Goal: Task Accomplishment & Management: Manage account settings

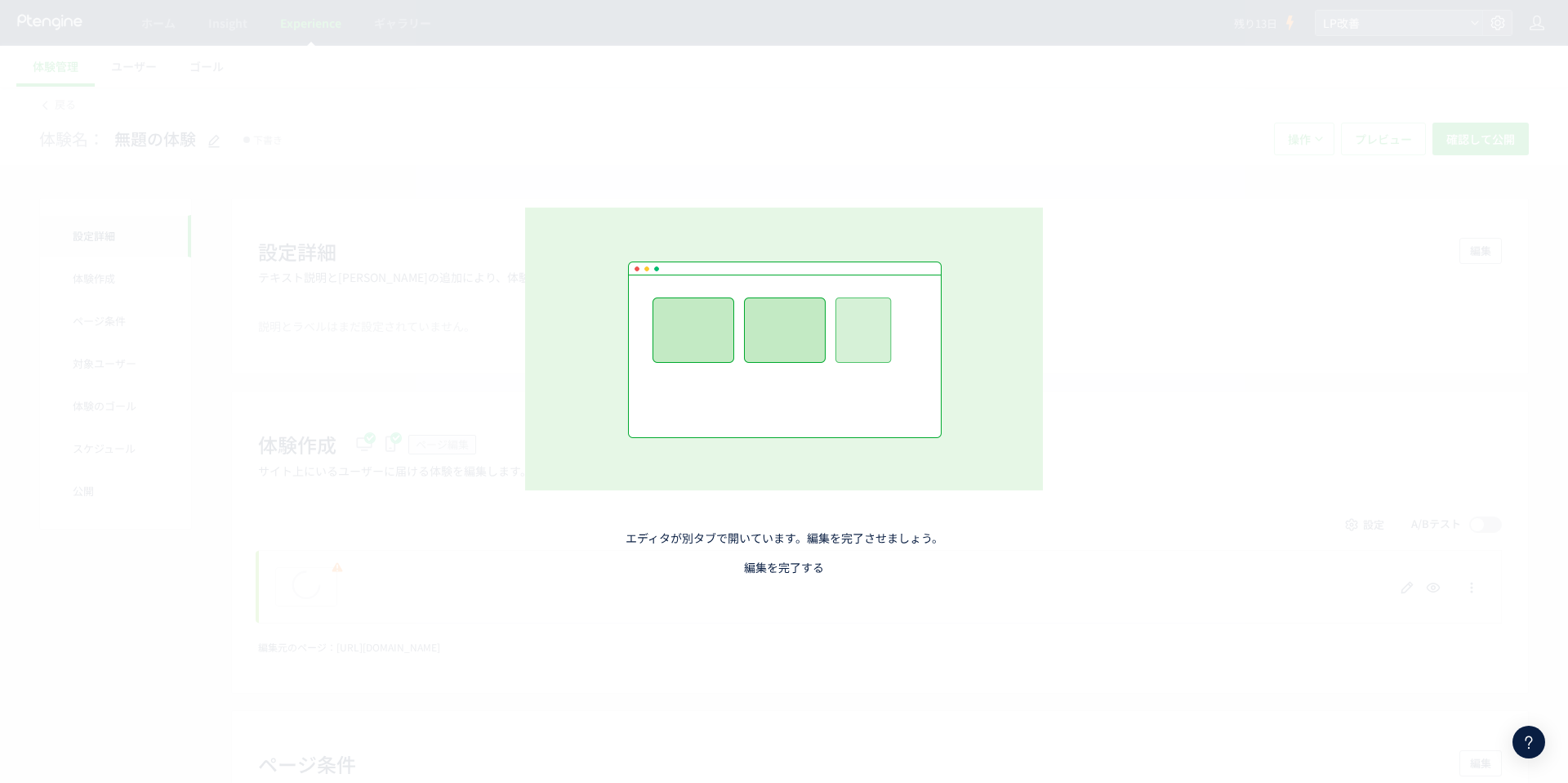
click at [803, 562] on link "編集を完了する" at bounding box center [784, 566] width 80 height 17
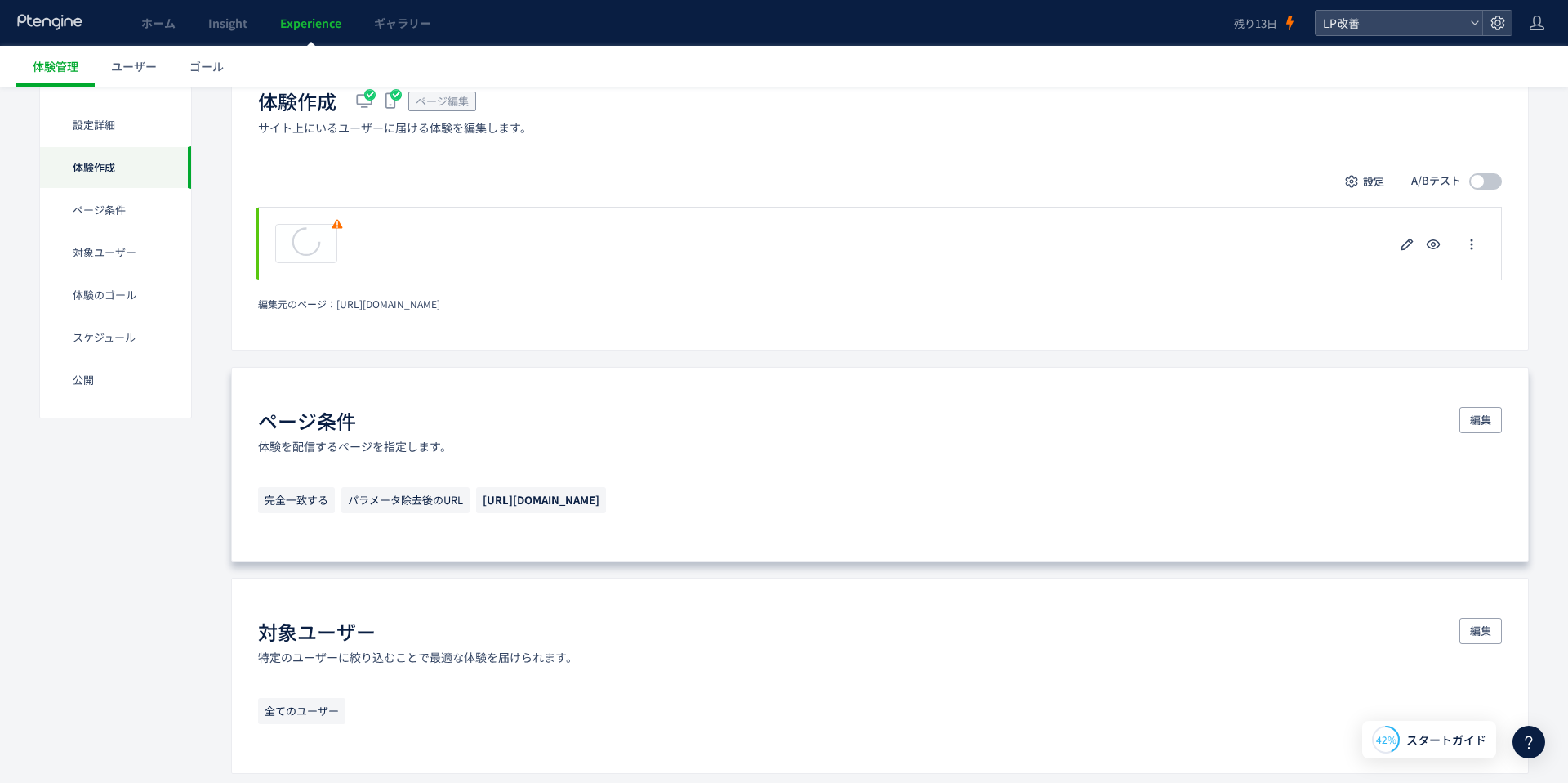
scroll to position [228, 0]
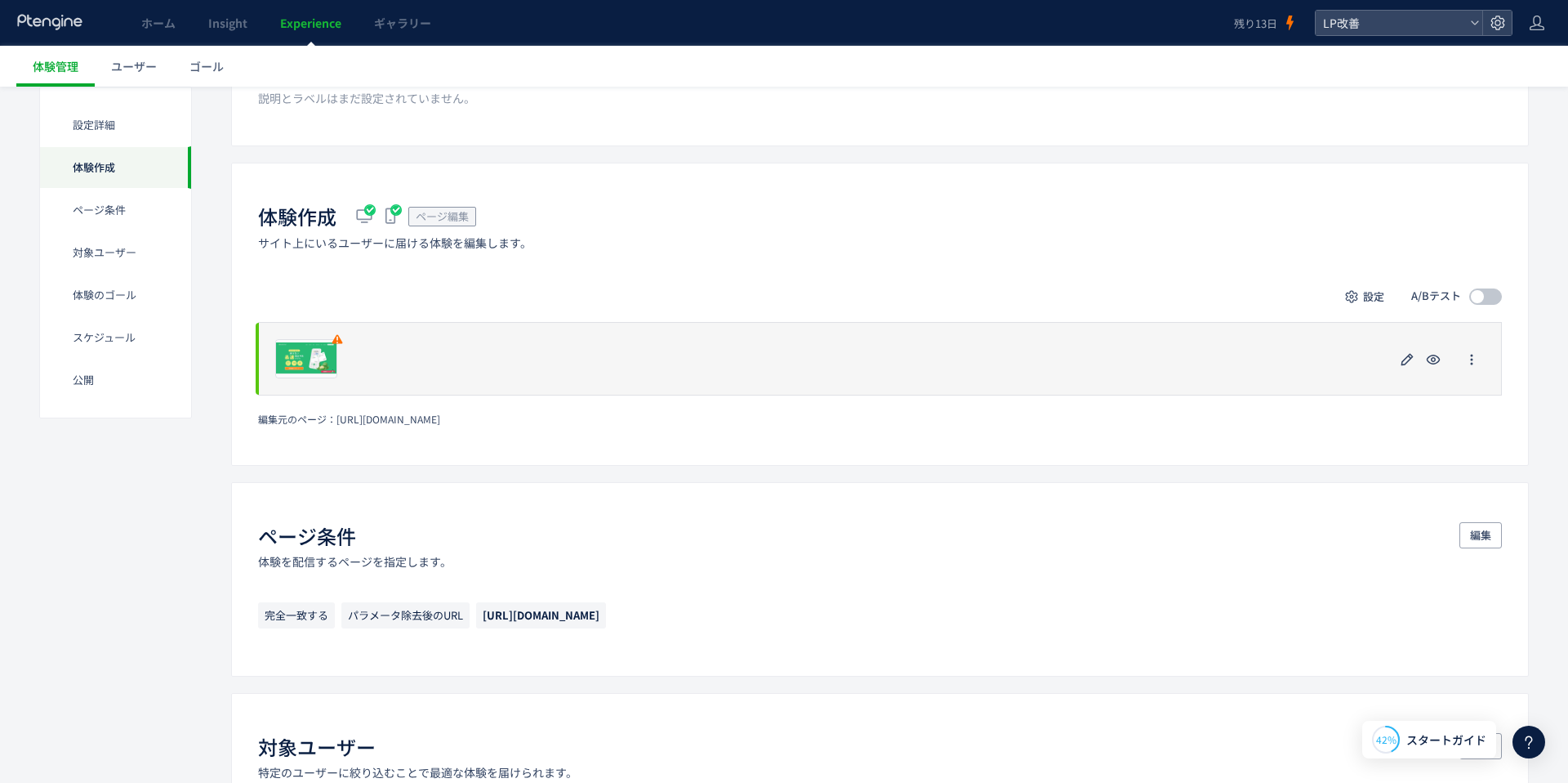
click at [635, 360] on div "プレビュー" at bounding box center [880, 358] width 1244 height 74
click at [512, 357] on div "プレビュー" at bounding box center [880, 358] width 1244 height 74
click at [1404, 362] on icon "button" at bounding box center [1407, 359] width 19 height 19
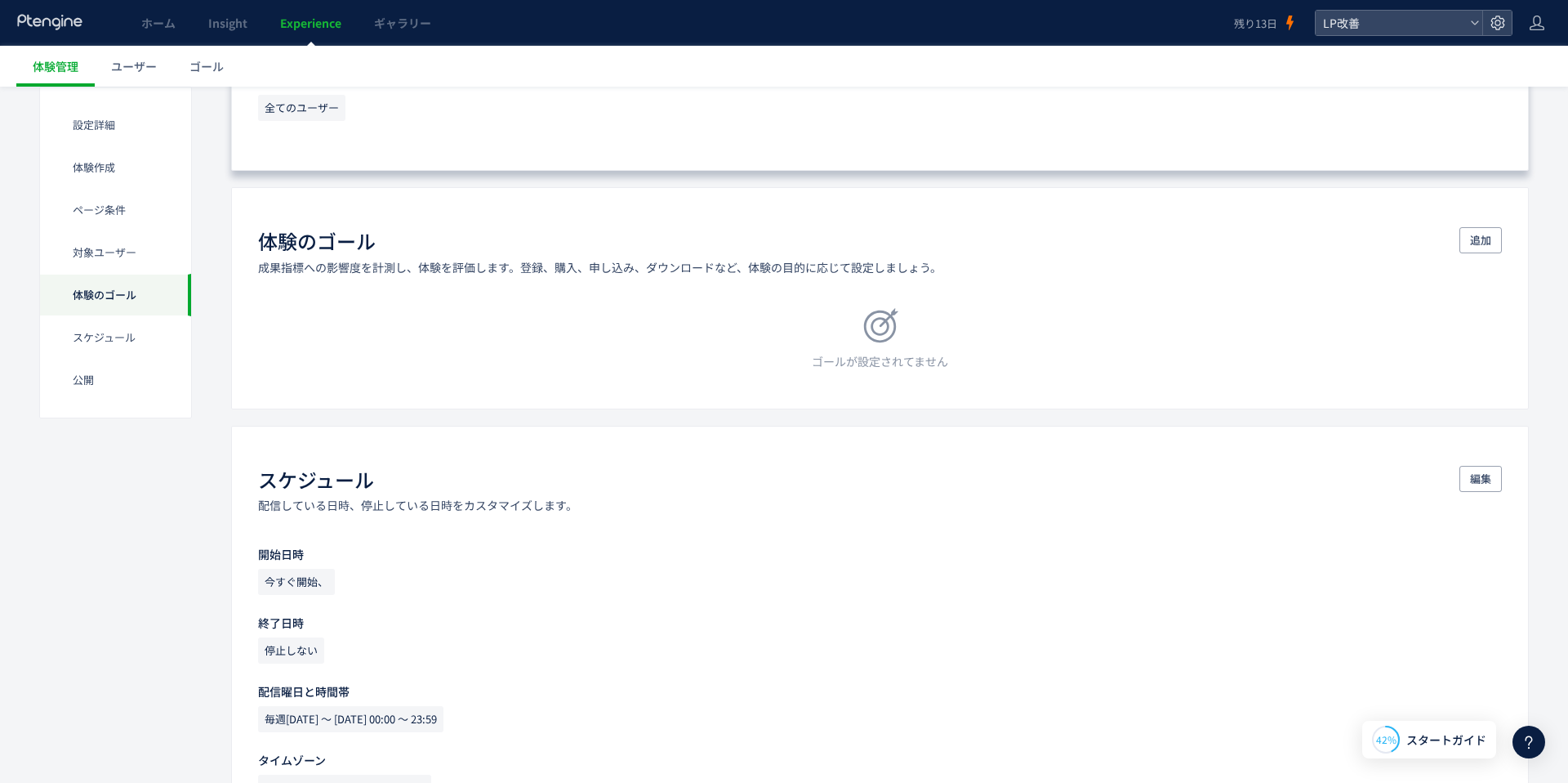
scroll to position [998, 0]
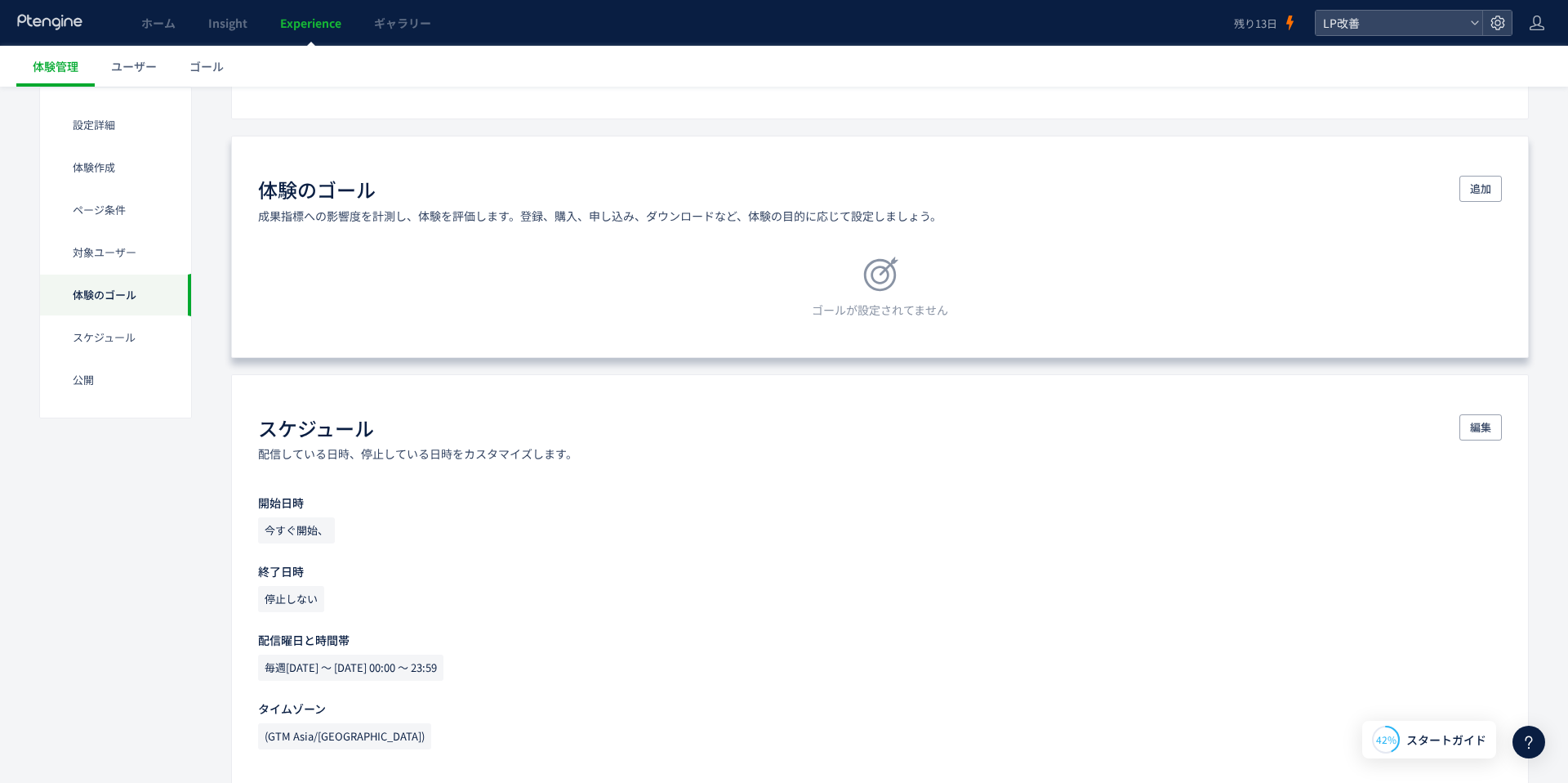
click at [1019, 239] on div "体験のゴール 成果指標への影響度を計測し、体験を評価します。登録、購入、申し込み、ダウンロードなど、体験の目的に応じて設定しましょう。 追加 ゴールが設定され…" at bounding box center [880, 247] width 1298 height 221
click at [1484, 194] on span "追加" at bounding box center [1481, 188] width 21 height 26
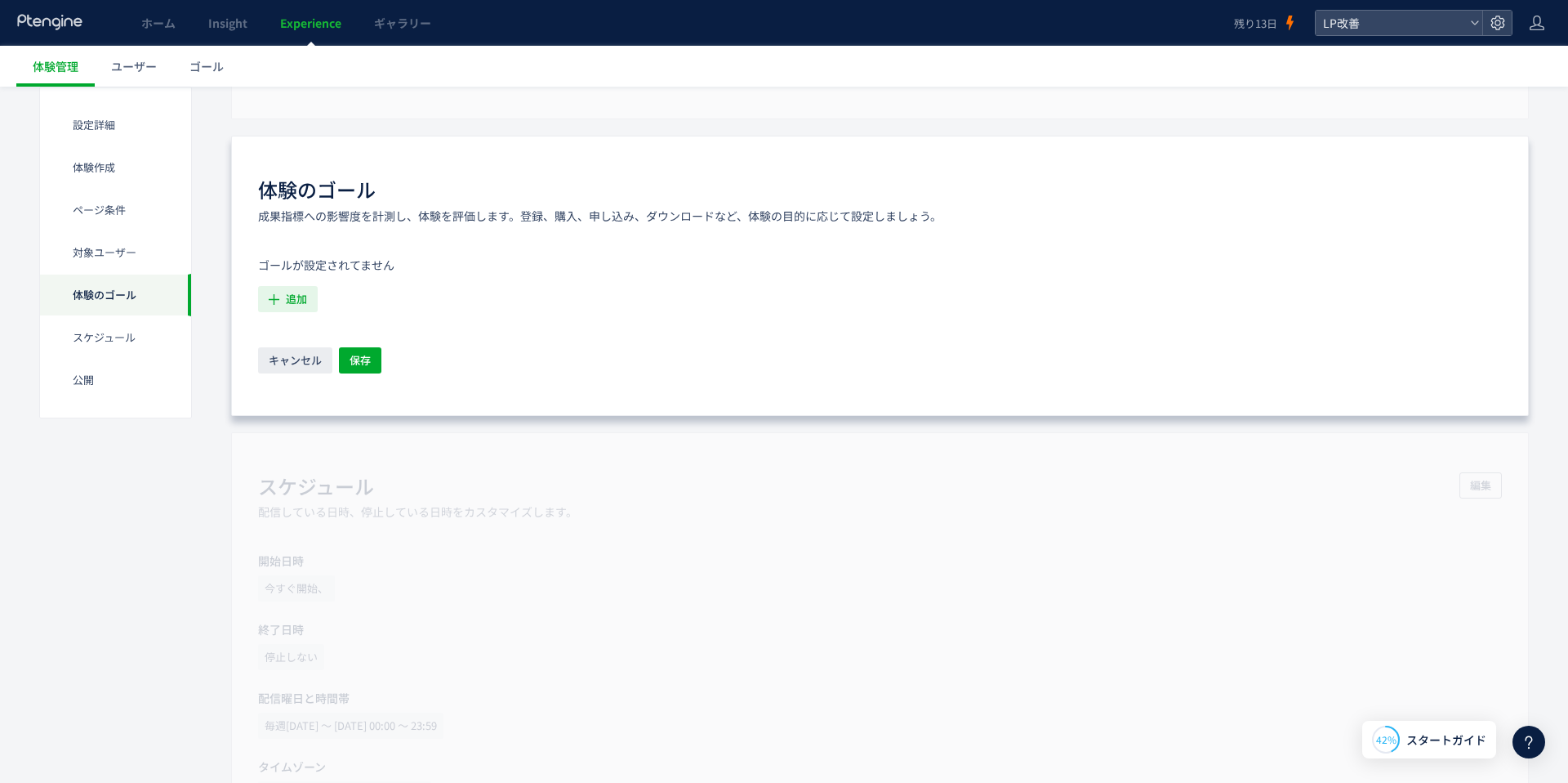
click at [267, 304] on icon "button" at bounding box center [274, 299] width 17 height 17
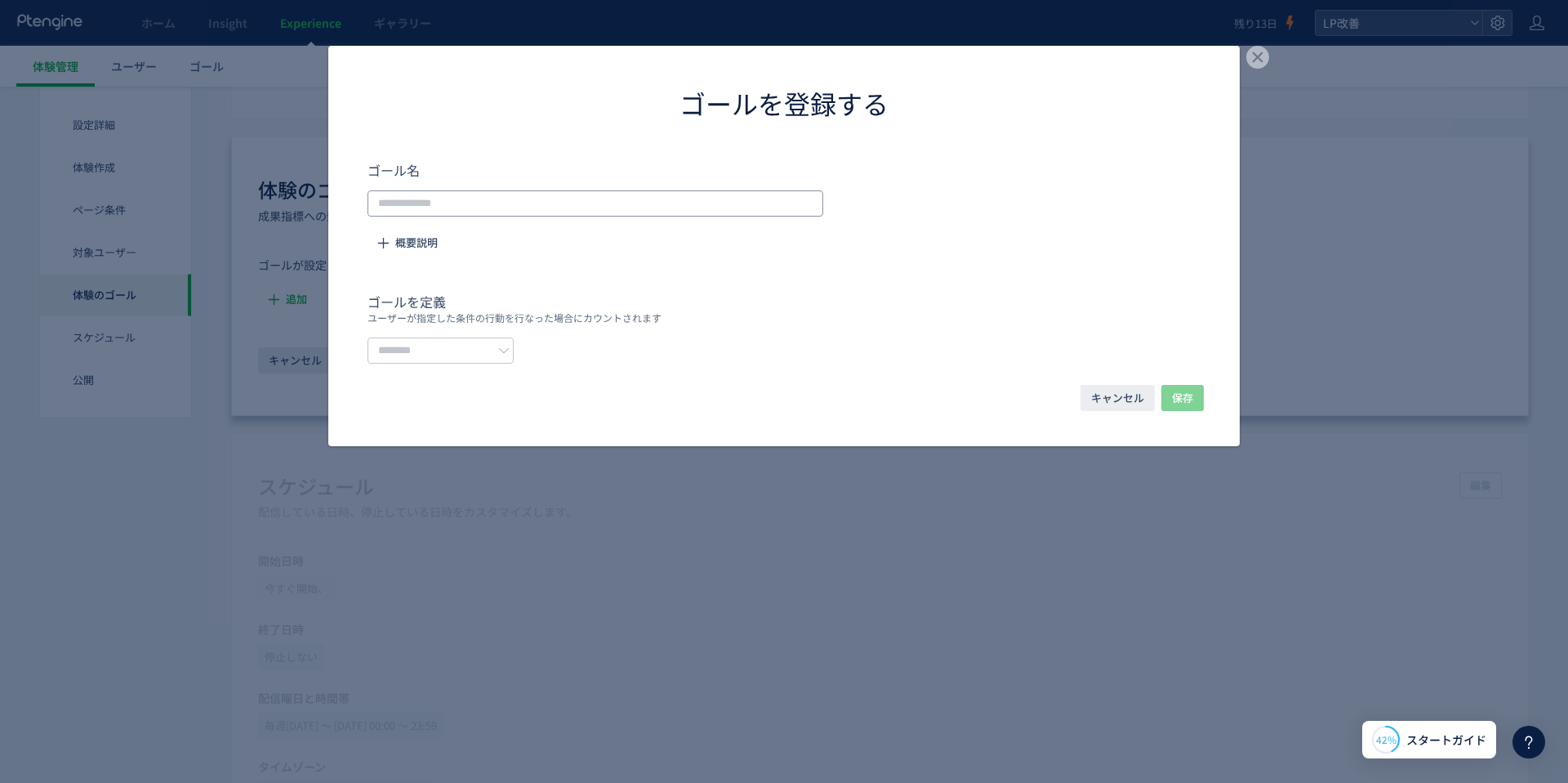
click at [585, 197] on input "dialog" at bounding box center [595, 203] width 455 height 26
type input "***"
click at [476, 344] on input "dialog" at bounding box center [441, 350] width 147 height 26
click at [474, 416] on span "イベントを選択する" at bounding box center [436, 417] width 103 height 17
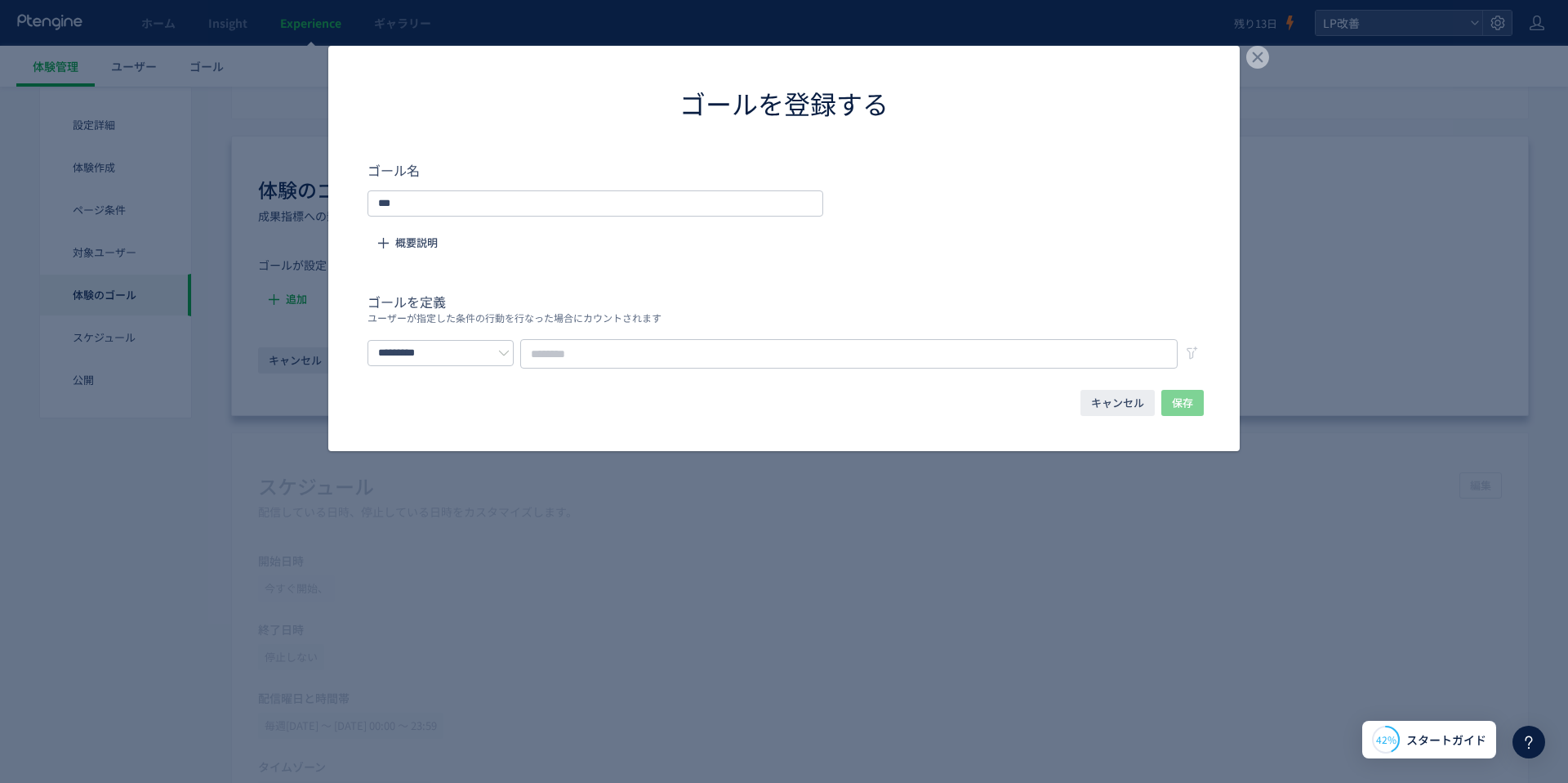
click at [646, 327] on div "ゴールを定義 ユーザーが指定した条件の行動を行なった場合にカウントされます *********" at bounding box center [784, 329] width 833 height 77
click at [630, 342] on input "dialog" at bounding box center [849, 354] width 657 height 29
click at [630, 343] on input "dialog" at bounding box center [849, 354] width 657 height 29
click at [423, 346] on input "*********" at bounding box center [441, 353] width 147 height 26
click at [444, 383] on span "URLで指定する" at bounding box center [424, 391] width 80 height 17
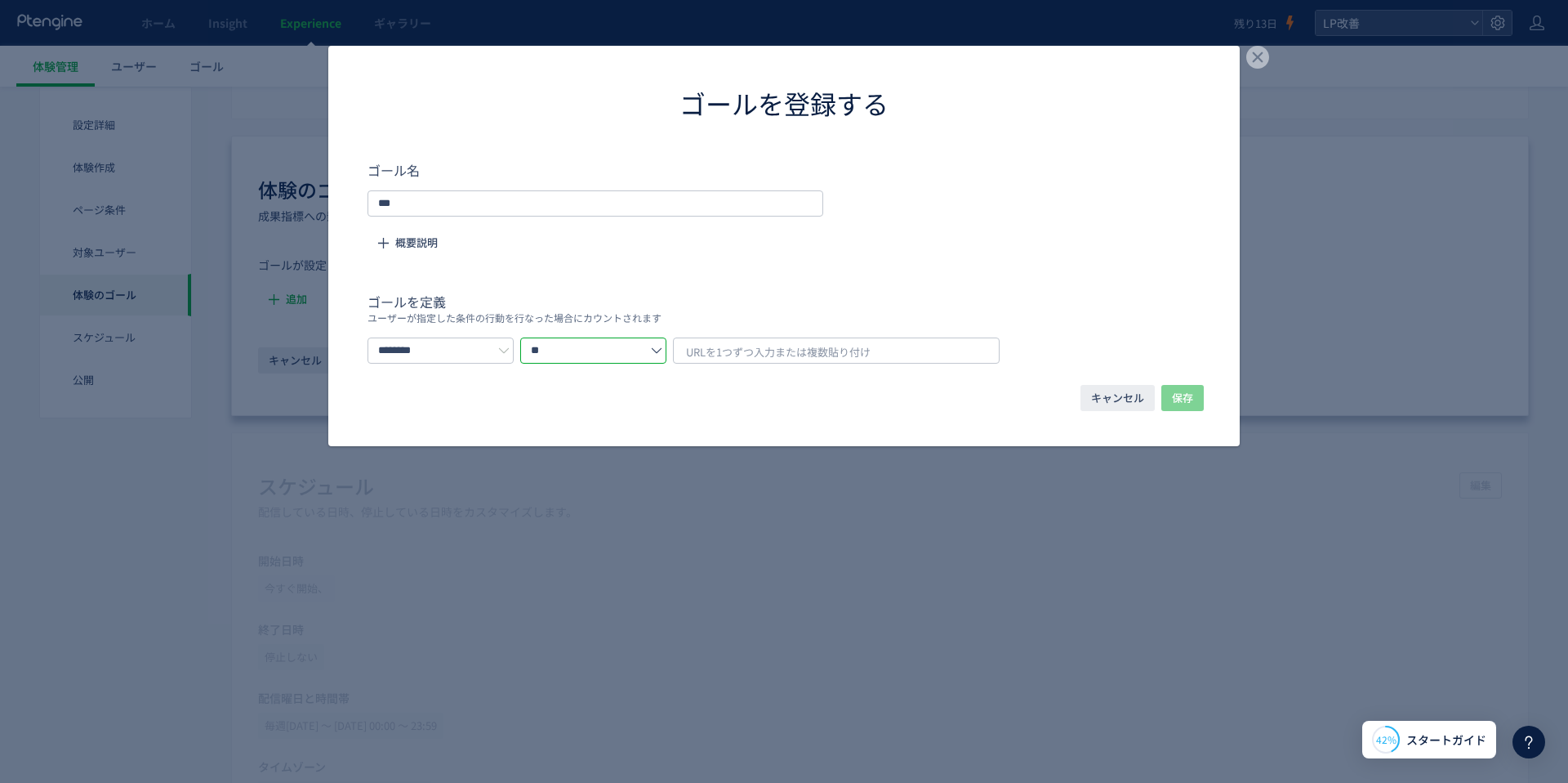
click at [651, 339] on input "**" at bounding box center [593, 350] width 147 height 26
click at [726, 311] on p "ユーザーが指定した条件の行動を行なった場合にカウントされます" at bounding box center [784, 317] width 833 height 13
click at [548, 353] on input "**" at bounding box center [593, 350] width 147 height 26
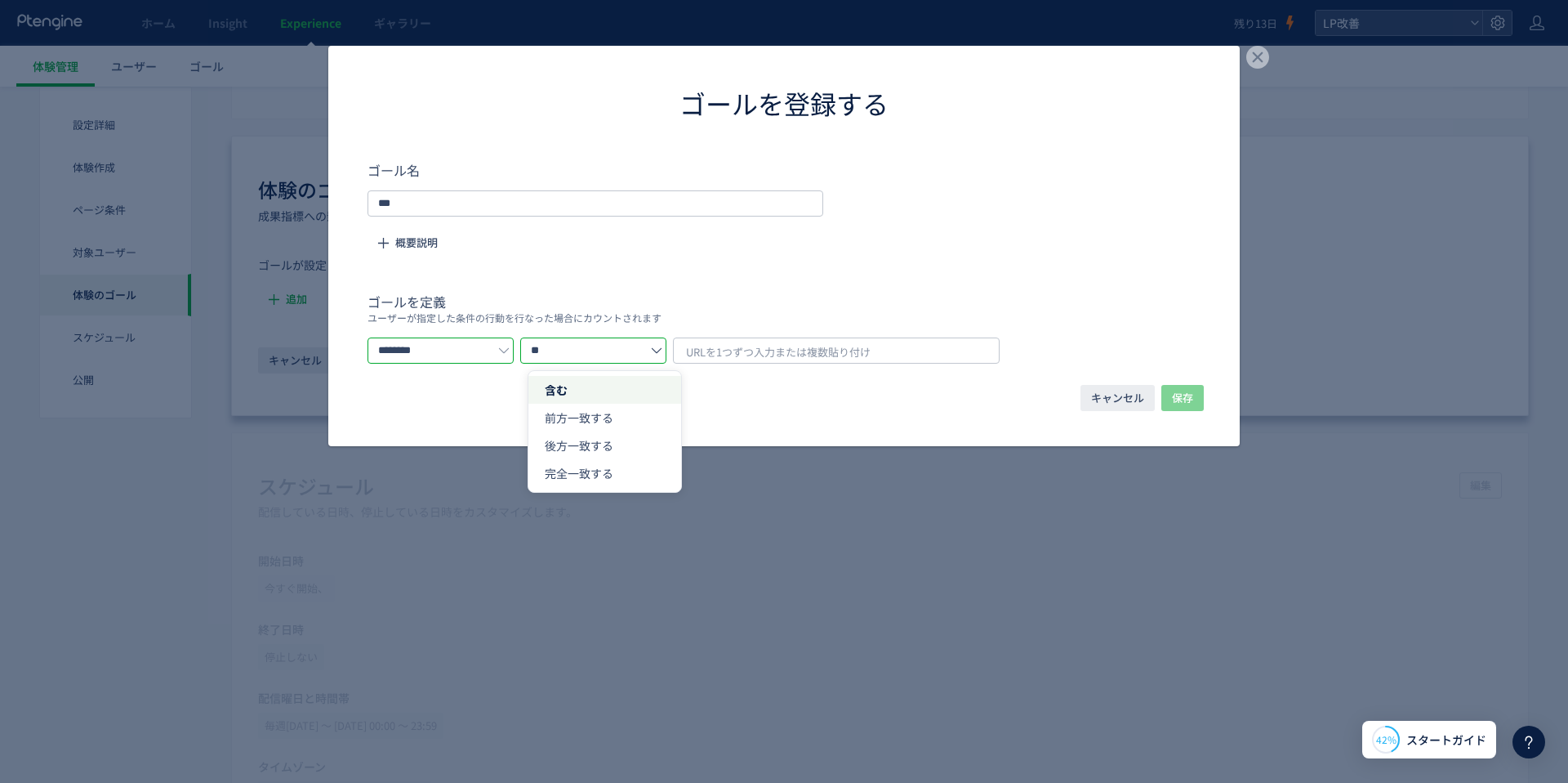
click at [473, 348] on input "********" at bounding box center [441, 350] width 147 height 26
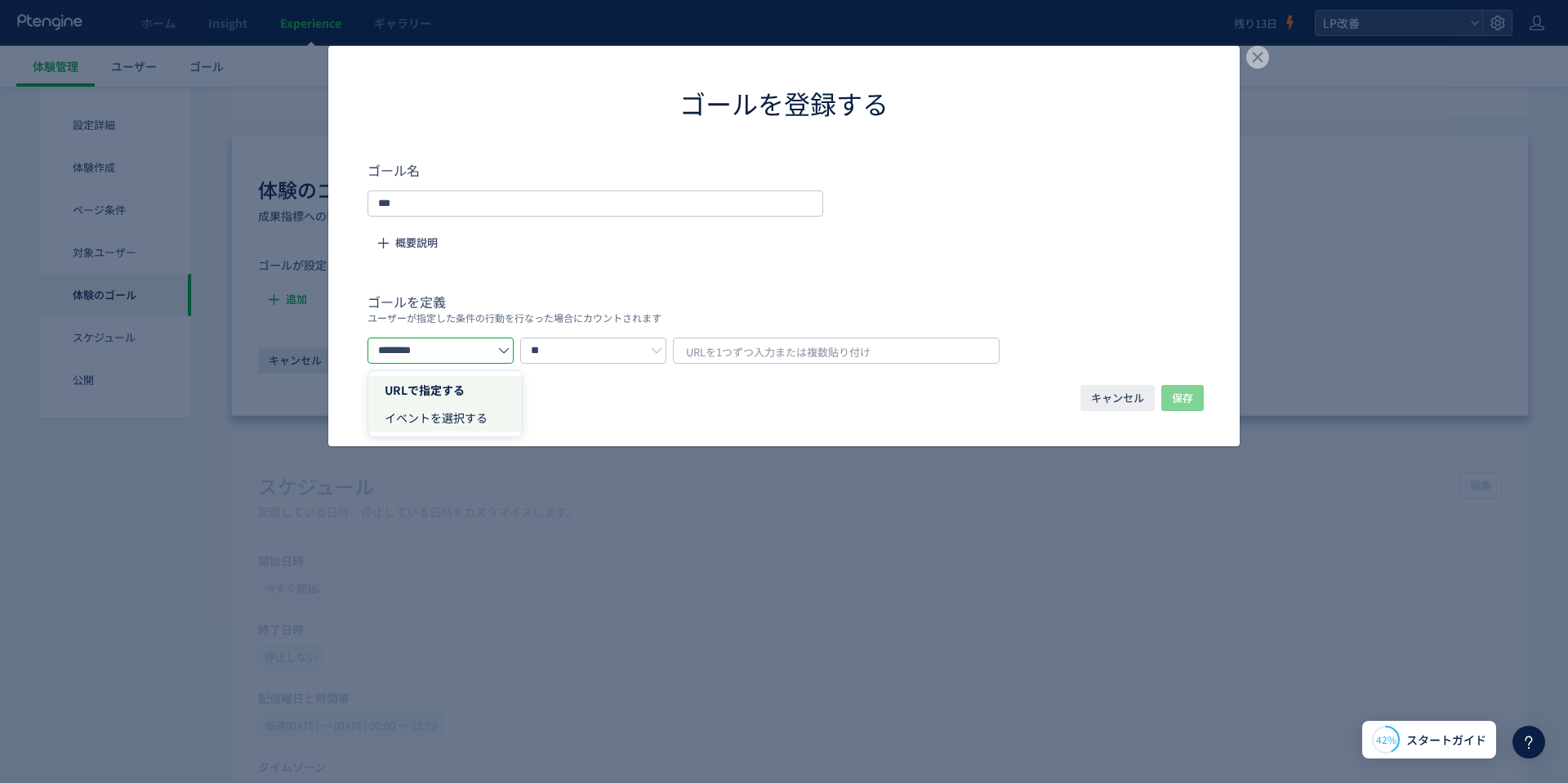
click at [472, 423] on span "イベントを選択する" at bounding box center [436, 417] width 103 height 17
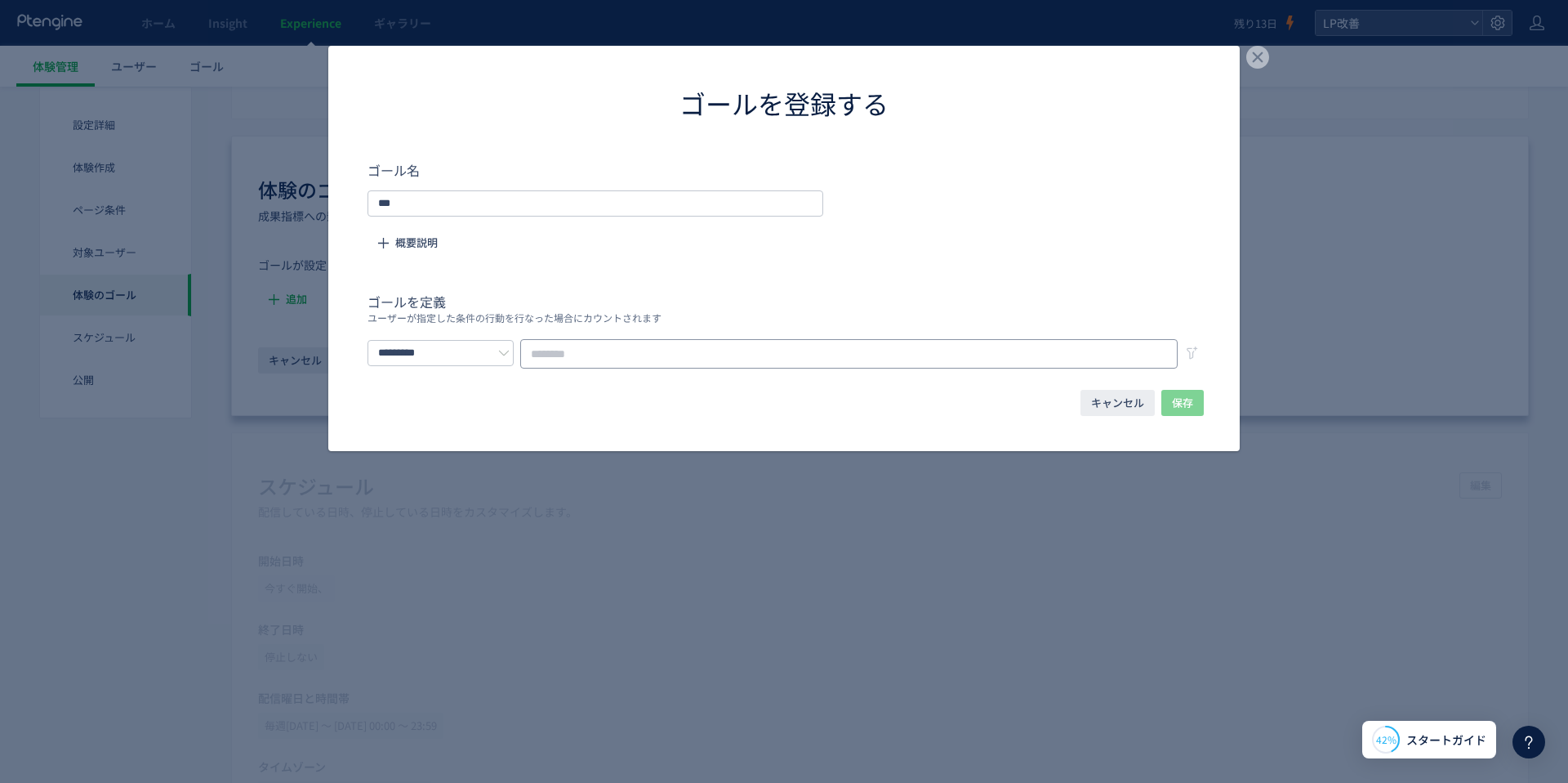
click at [618, 349] on input "dialog" at bounding box center [849, 354] width 657 height 29
click at [1190, 353] on icon "dialog" at bounding box center [1192, 353] width 17 height 17
click at [580, 339] on input "dialog" at bounding box center [849, 354] width 657 height 29
click at [447, 349] on input "*********" at bounding box center [441, 353] width 147 height 26
click at [471, 384] on li "URLで指定する" at bounding box center [445, 392] width 153 height 28
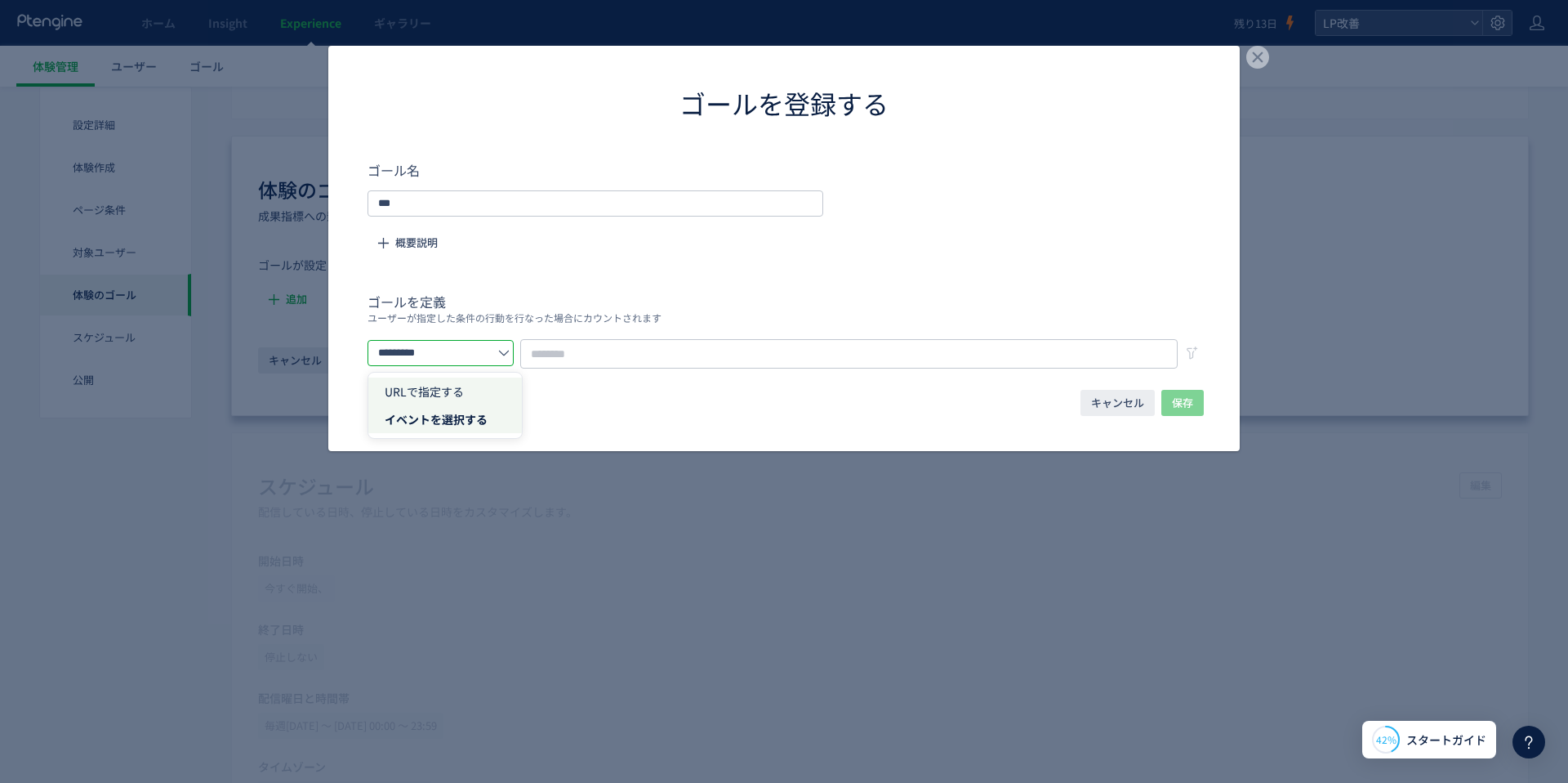
type input "********"
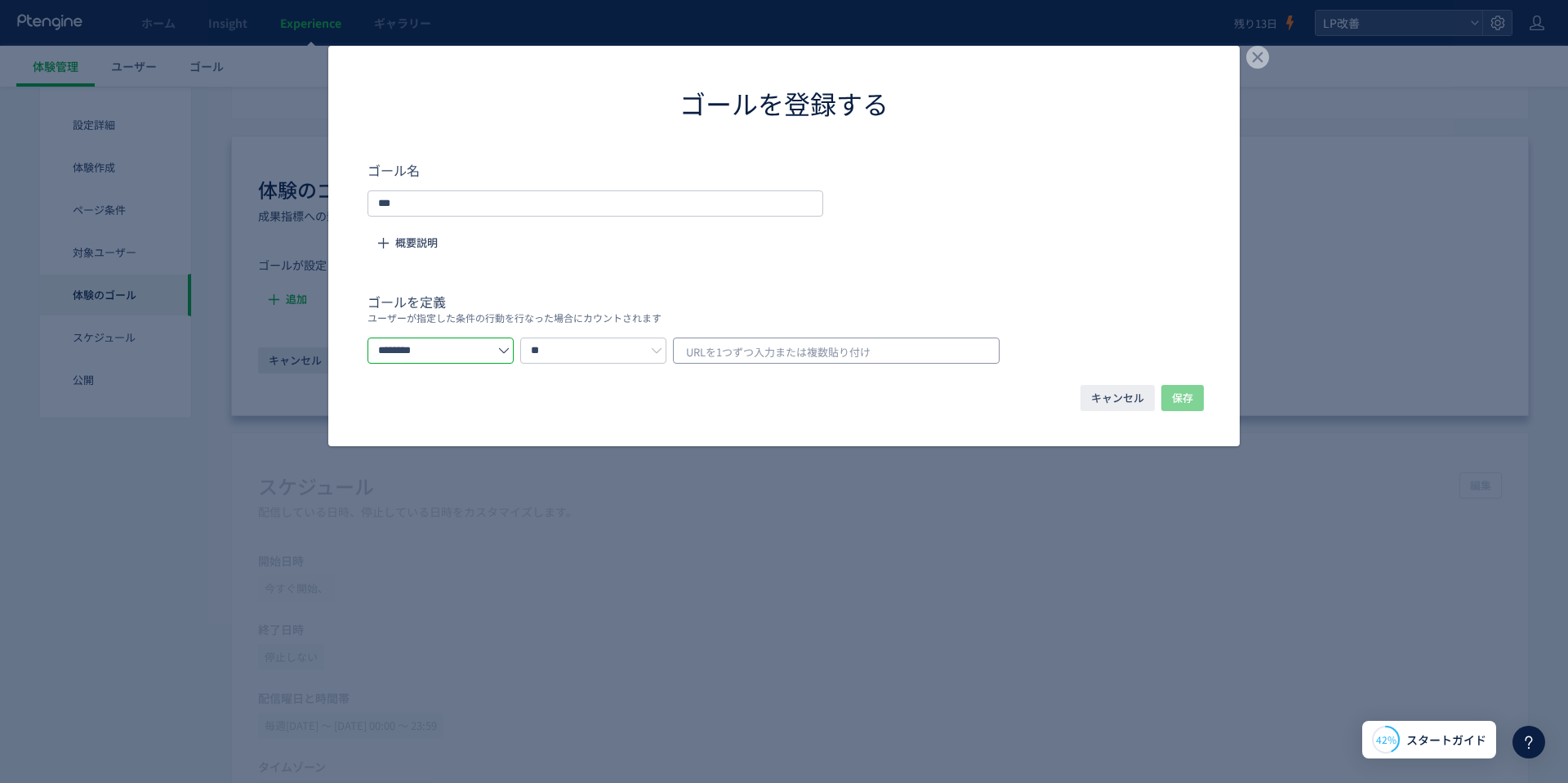
click at [708, 345] on span "URLを1つずつ入力または複数貼り付け" at bounding box center [779, 352] width 184 height 24
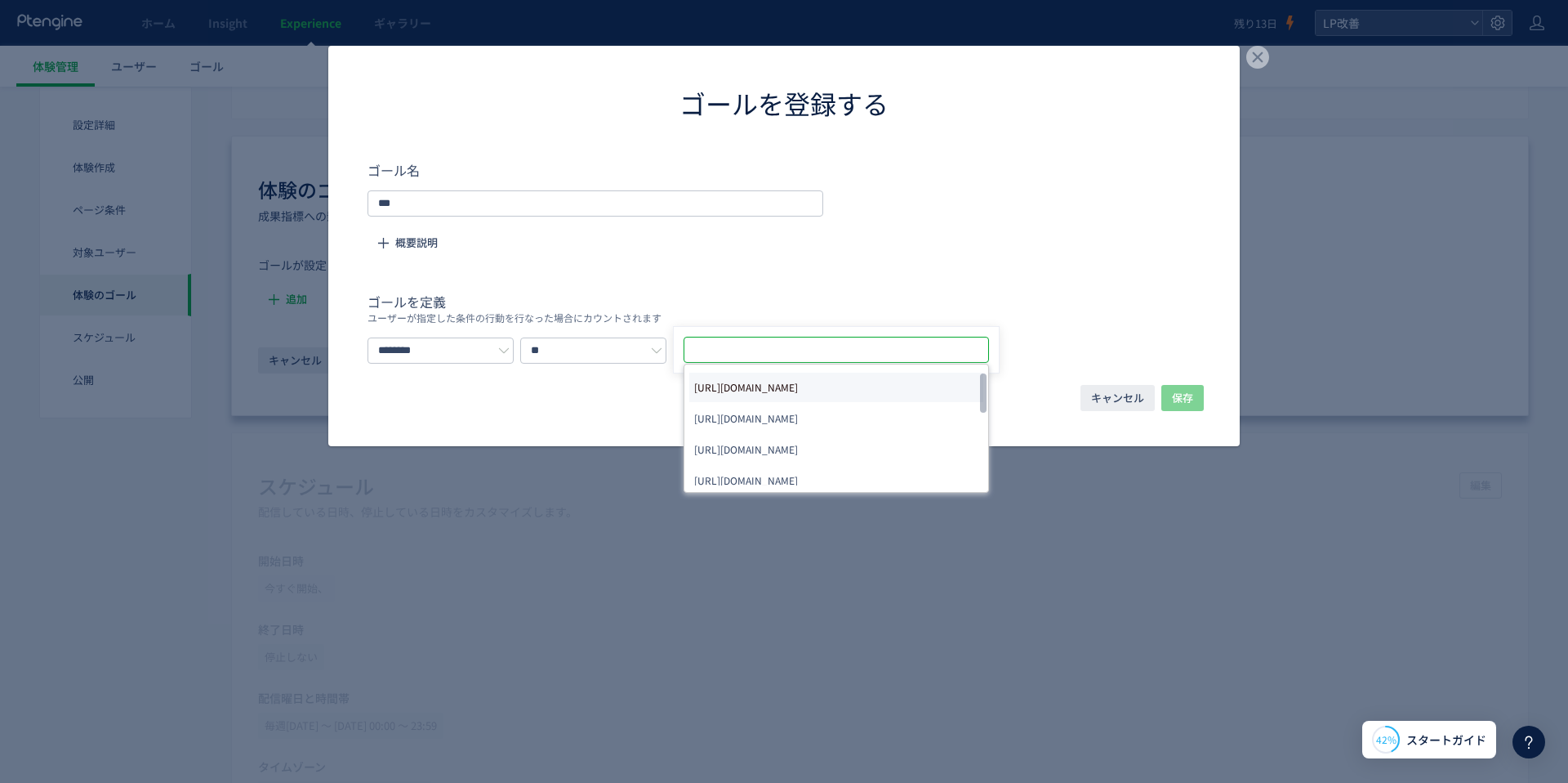
click at [769, 376] on span "[URL][DOMAIN_NAME]" at bounding box center [746, 388] width 104 height 23
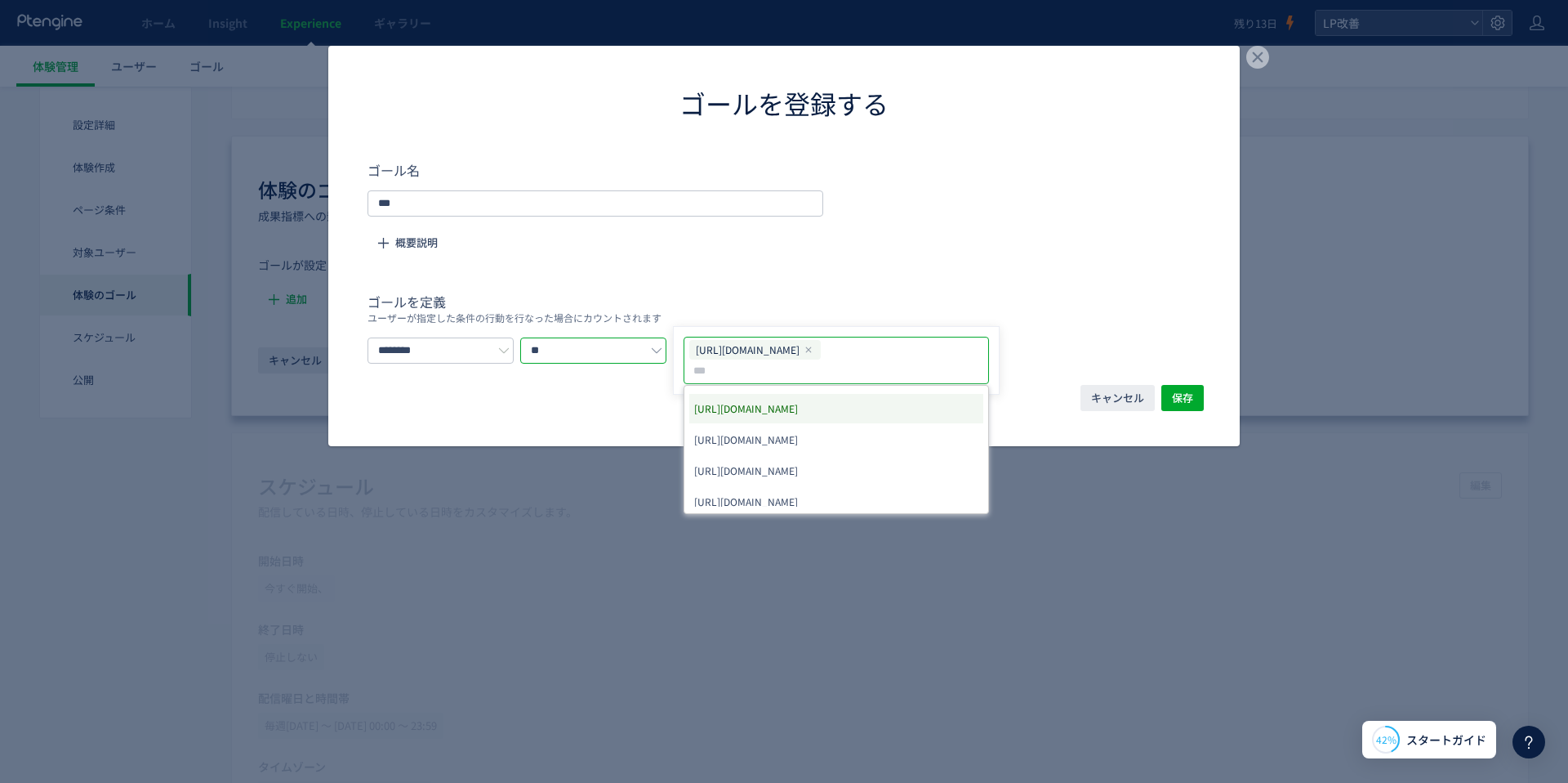
click at [646, 347] on input "**" at bounding box center [593, 350] width 147 height 26
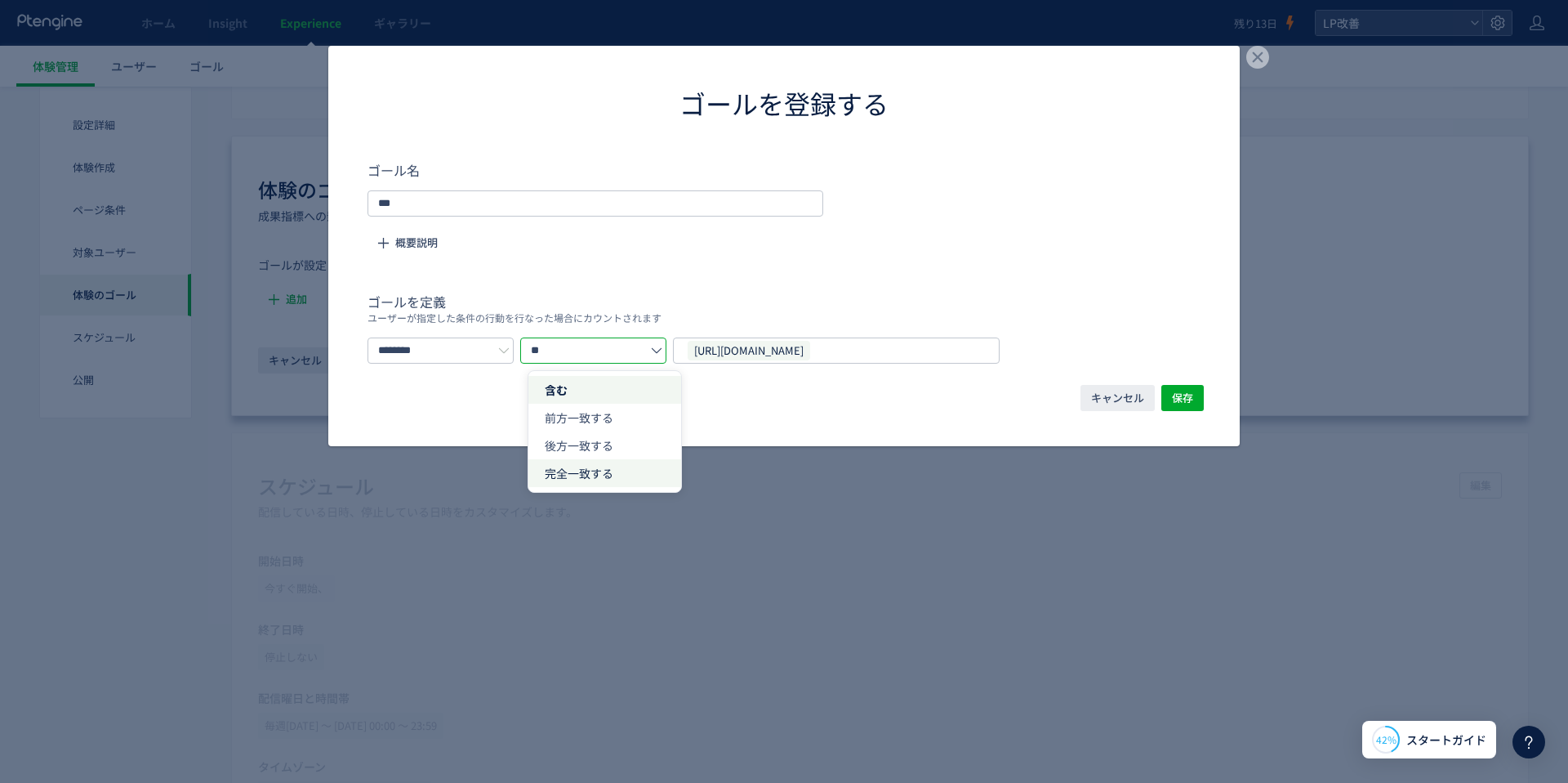
click at [0, 0] on li "完全一致する" at bounding box center [0, 0] width 0 height 0
type input "******"
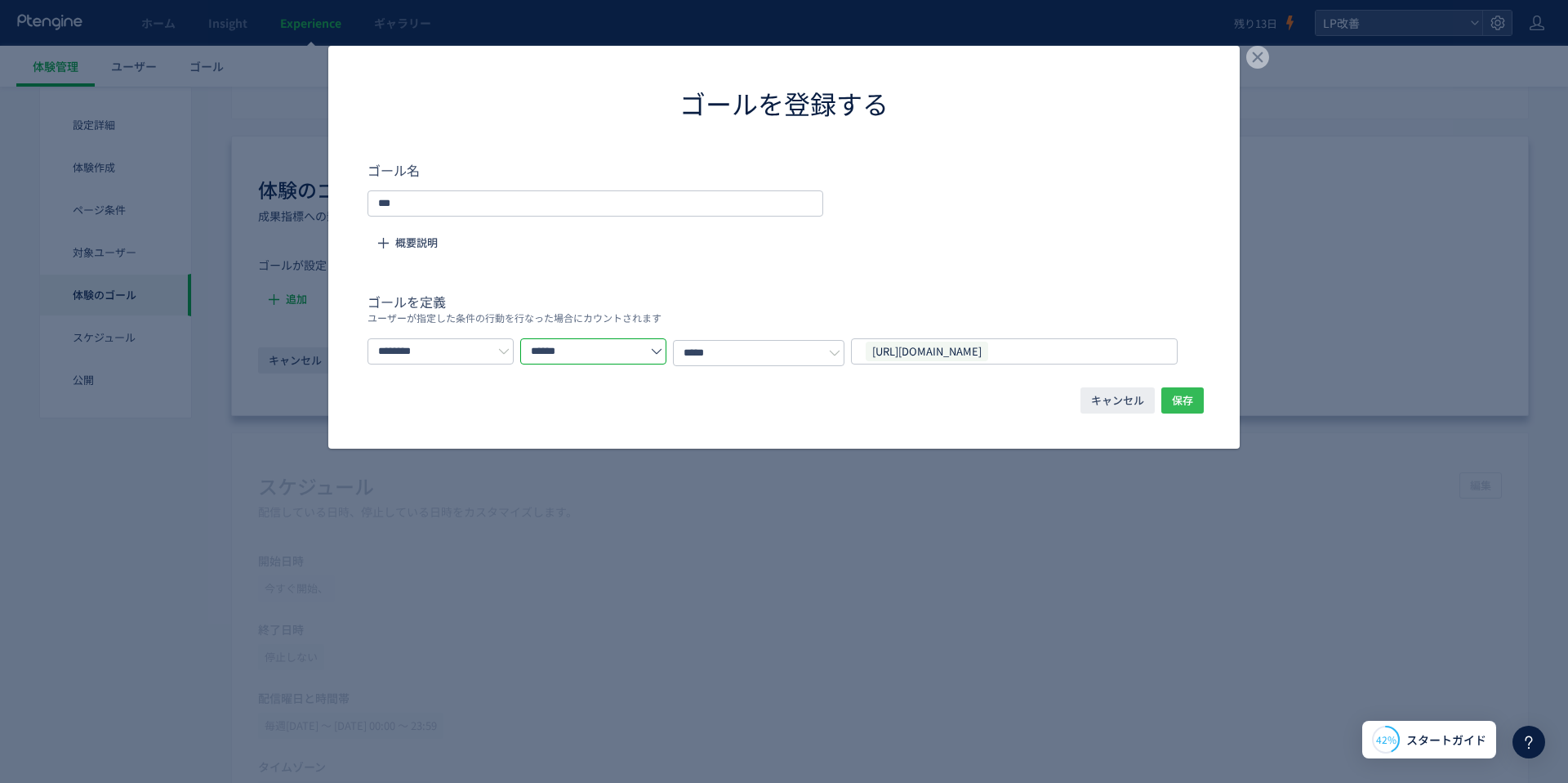
click at [1185, 398] on span "保存" at bounding box center [1183, 400] width 21 height 26
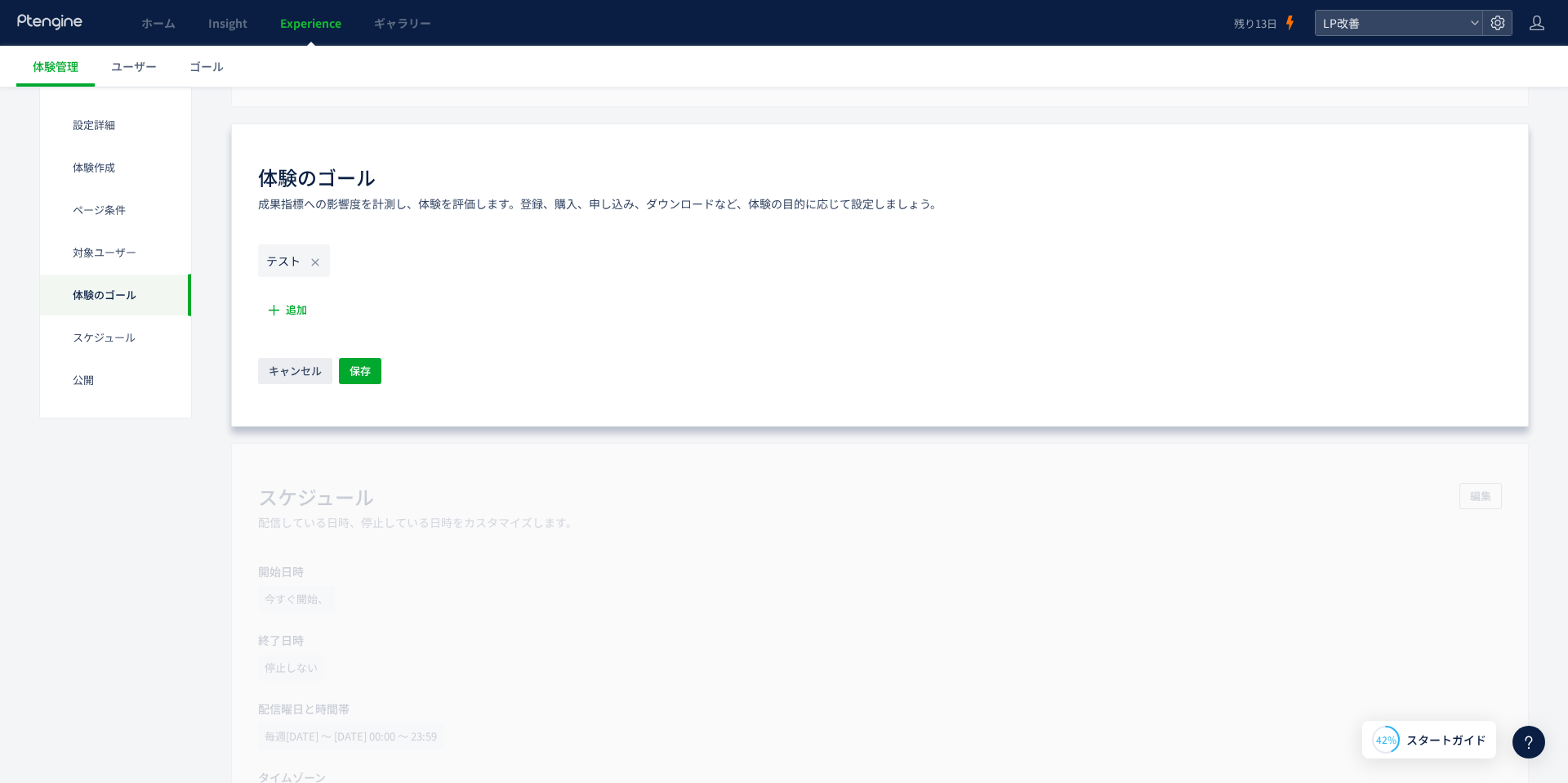
scroll to position [1010, 0]
click at [294, 304] on span "追加" at bounding box center [296, 308] width 21 height 26
click at [362, 428] on span "新しいゴールを追加" at bounding box center [348, 436] width 95 height 26
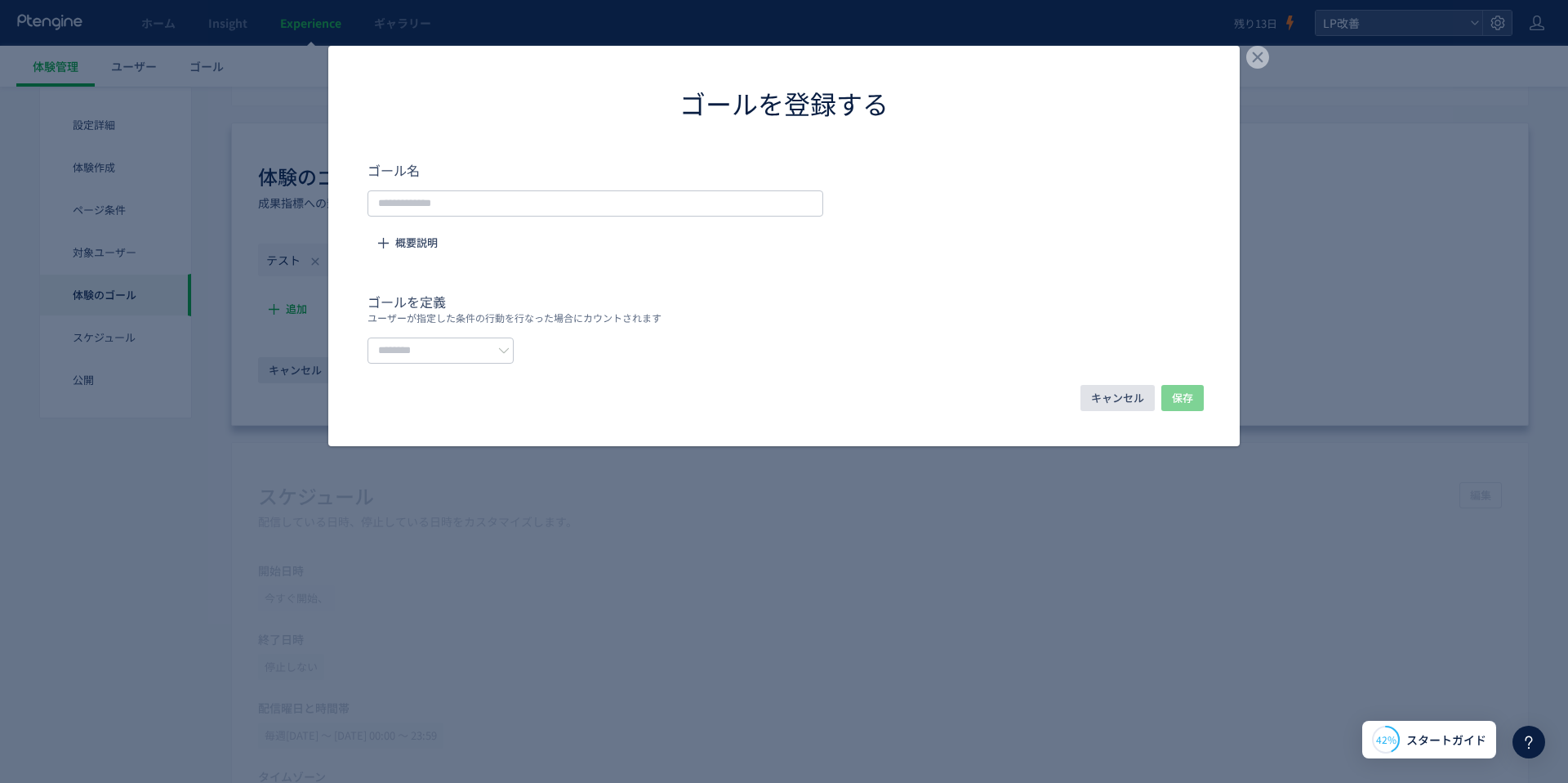
click at [1107, 404] on span "キャンセル" at bounding box center [1118, 397] width 53 height 26
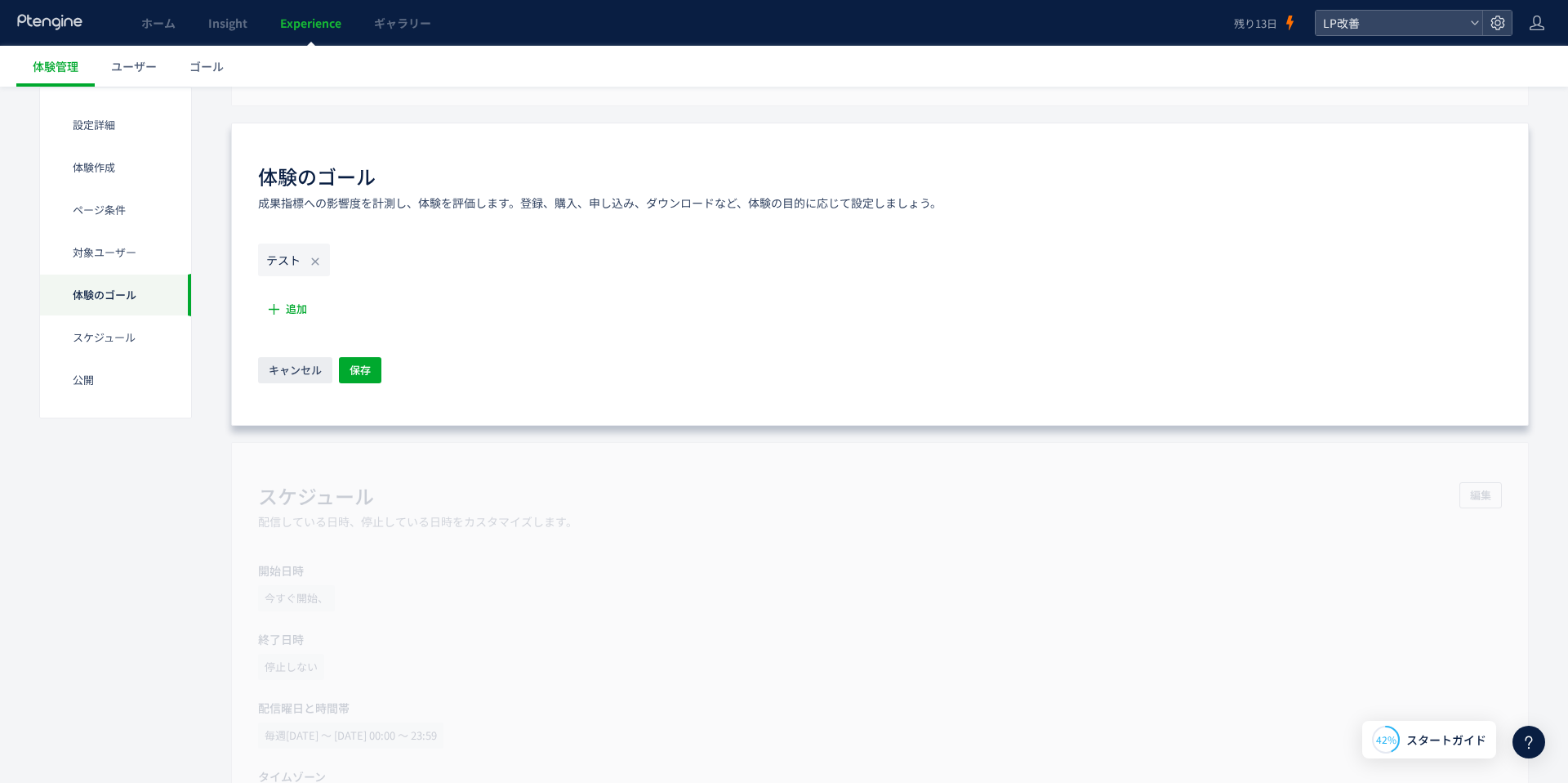
click at [284, 258] on icon "テスト" at bounding box center [283, 259] width 34 height 17
click at [317, 259] on use at bounding box center [315, 261] width 8 height 8
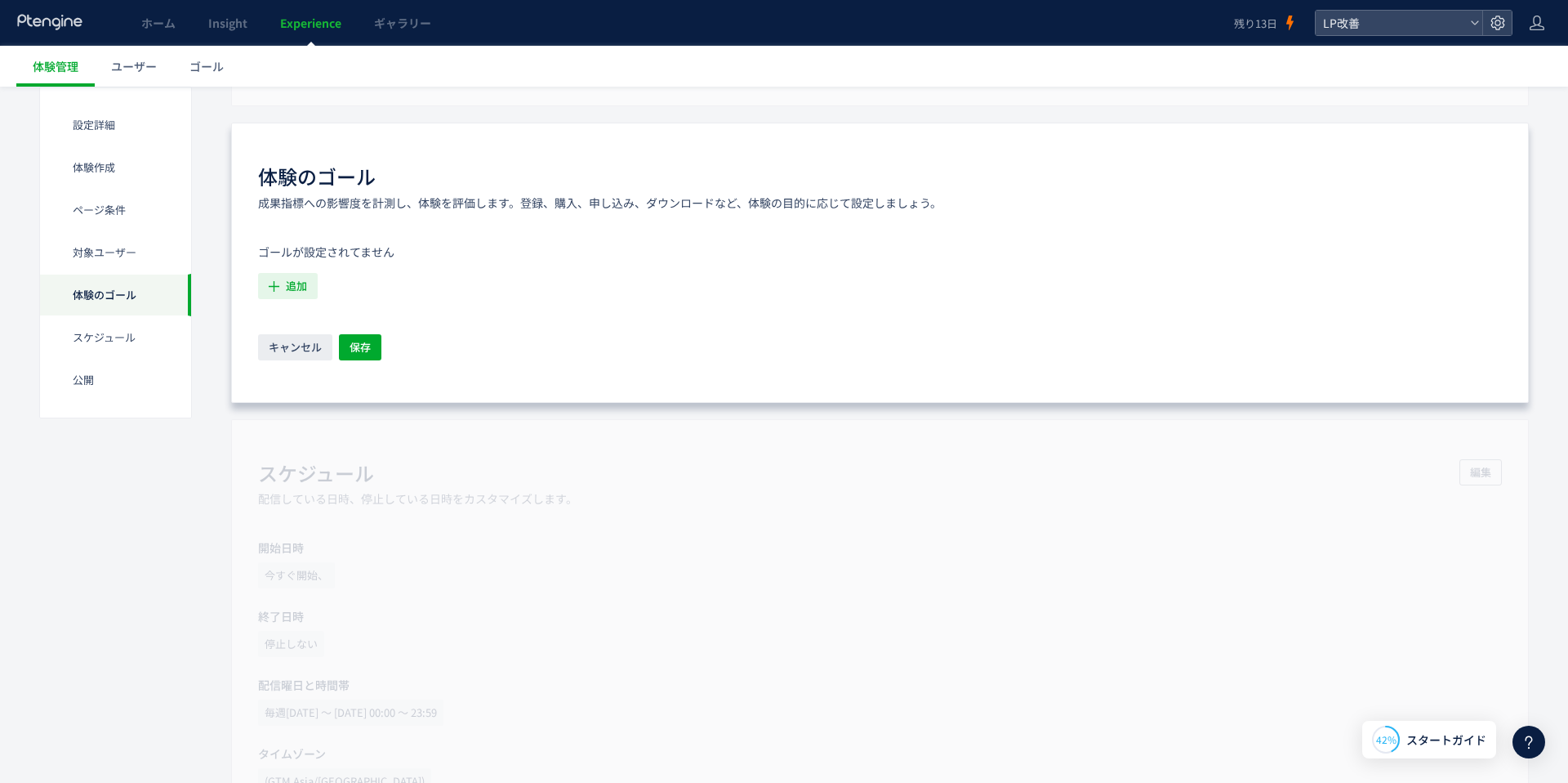
click at [301, 275] on span "追加" at bounding box center [296, 286] width 21 height 26
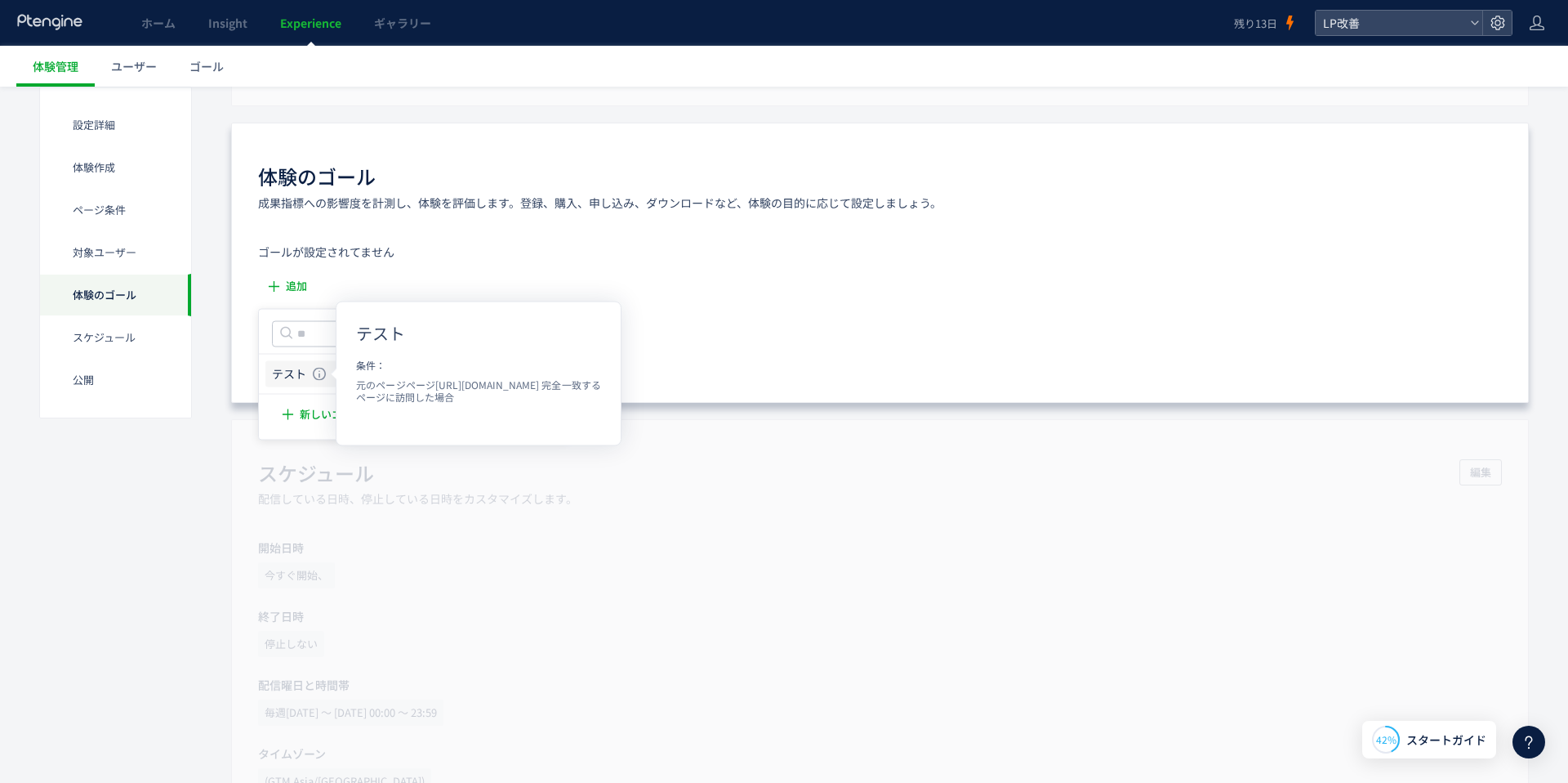
click at [304, 369] on icon "テスト" at bounding box center [288, 374] width 34 height 17
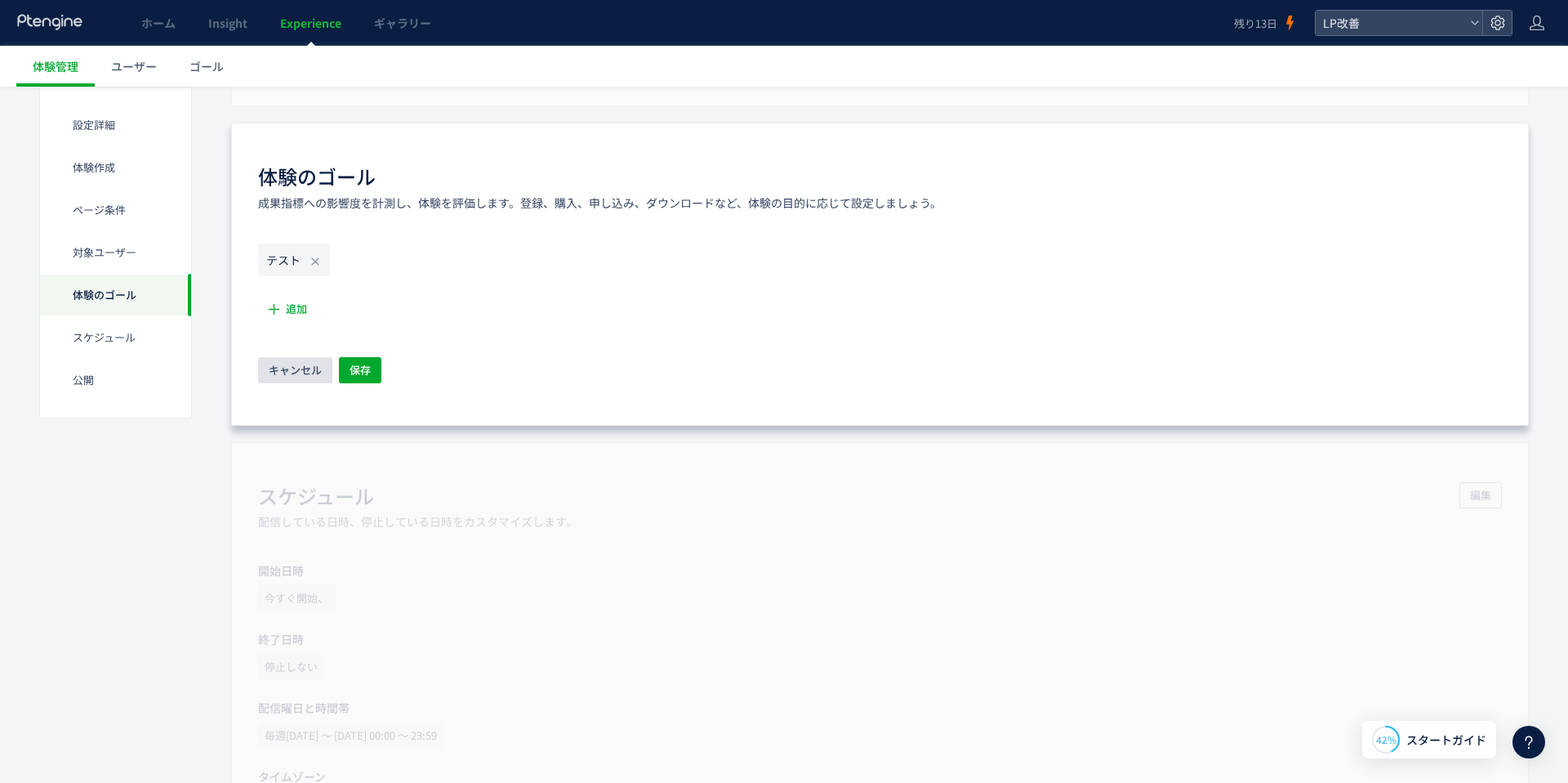
click at [296, 367] on span "キャンセル" at bounding box center [295, 370] width 53 height 26
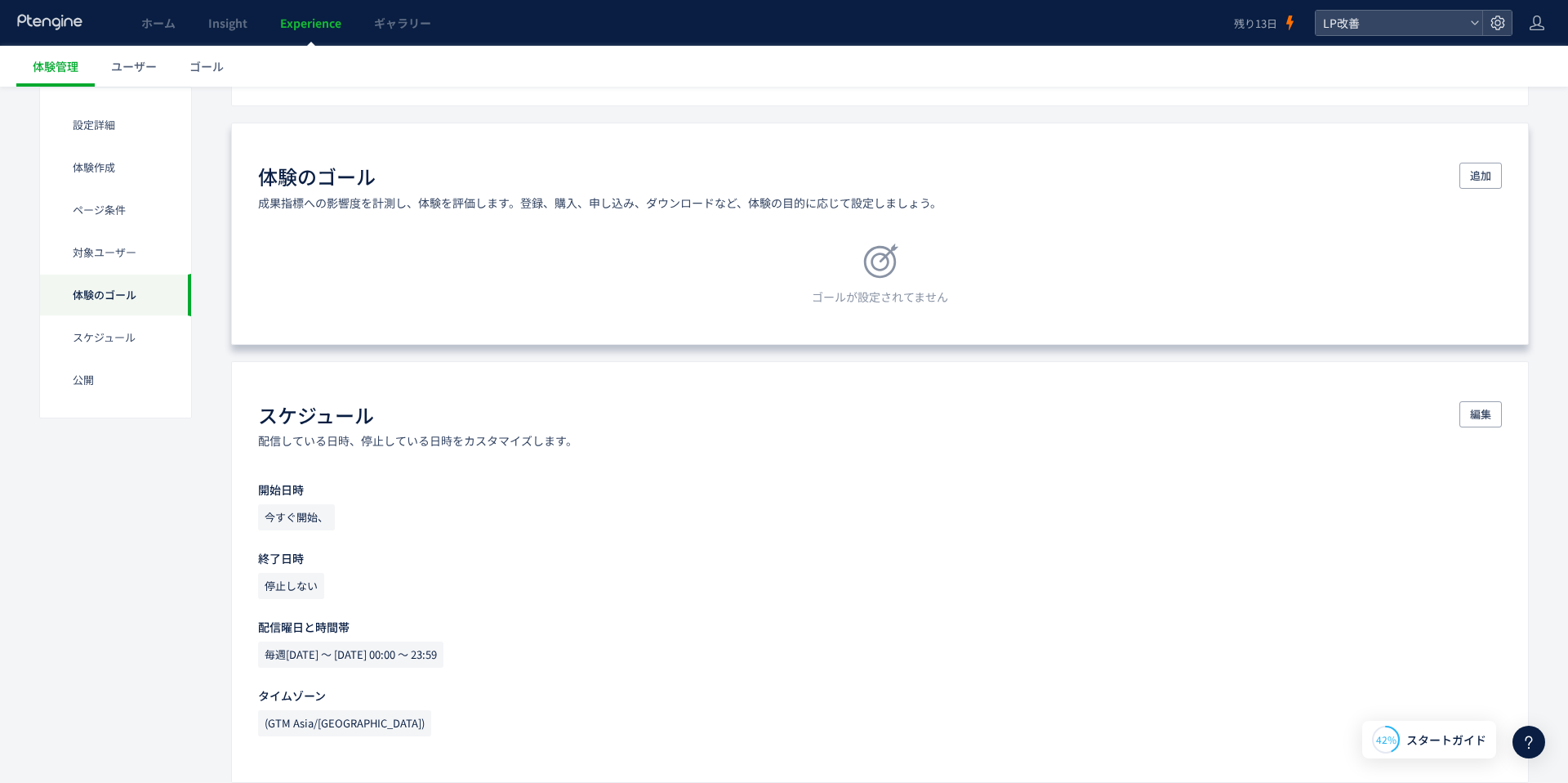
scroll to position [908, 0]
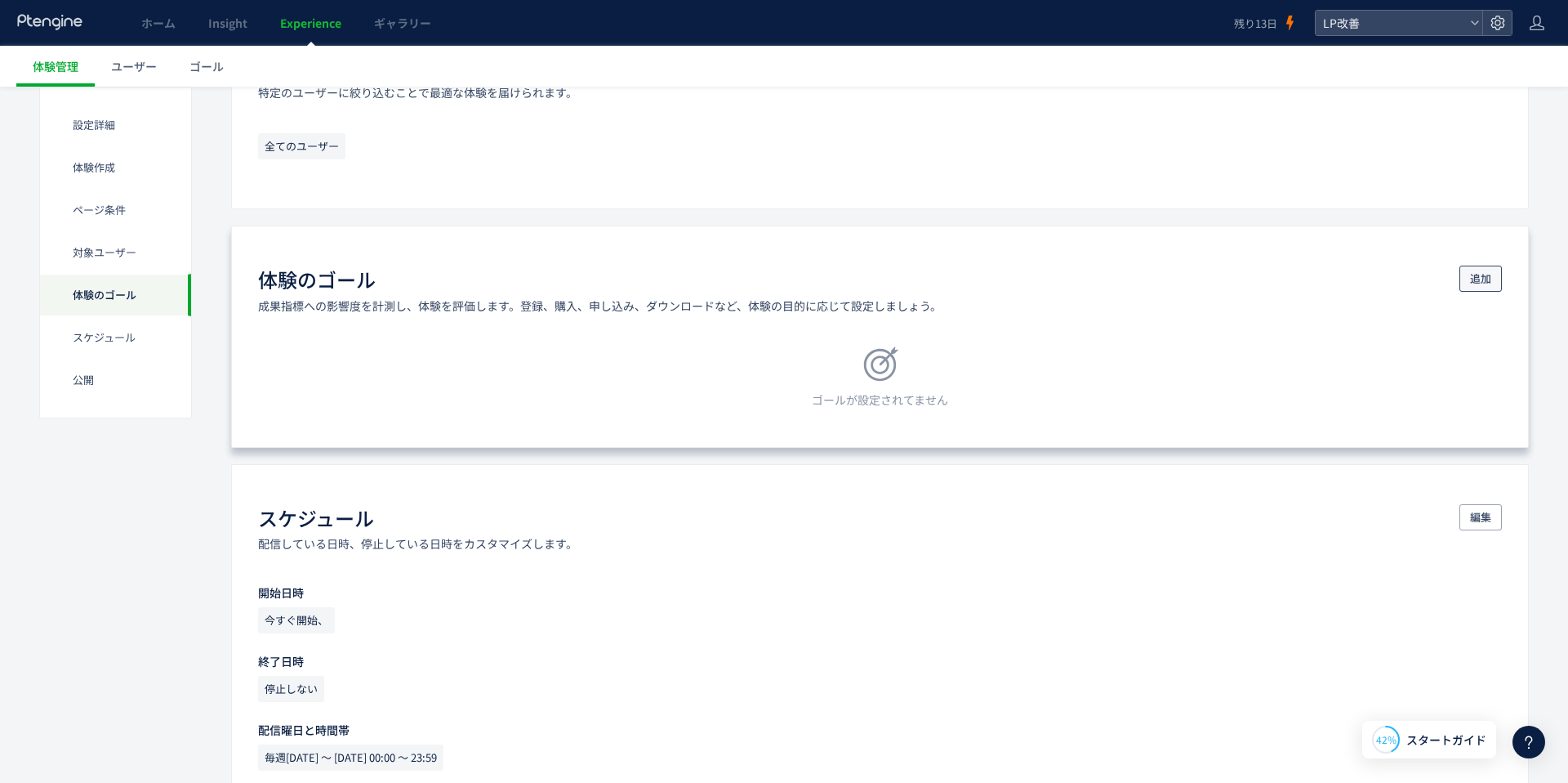
click at [1484, 270] on span "追加" at bounding box center [1481, 278] width 21 height 26
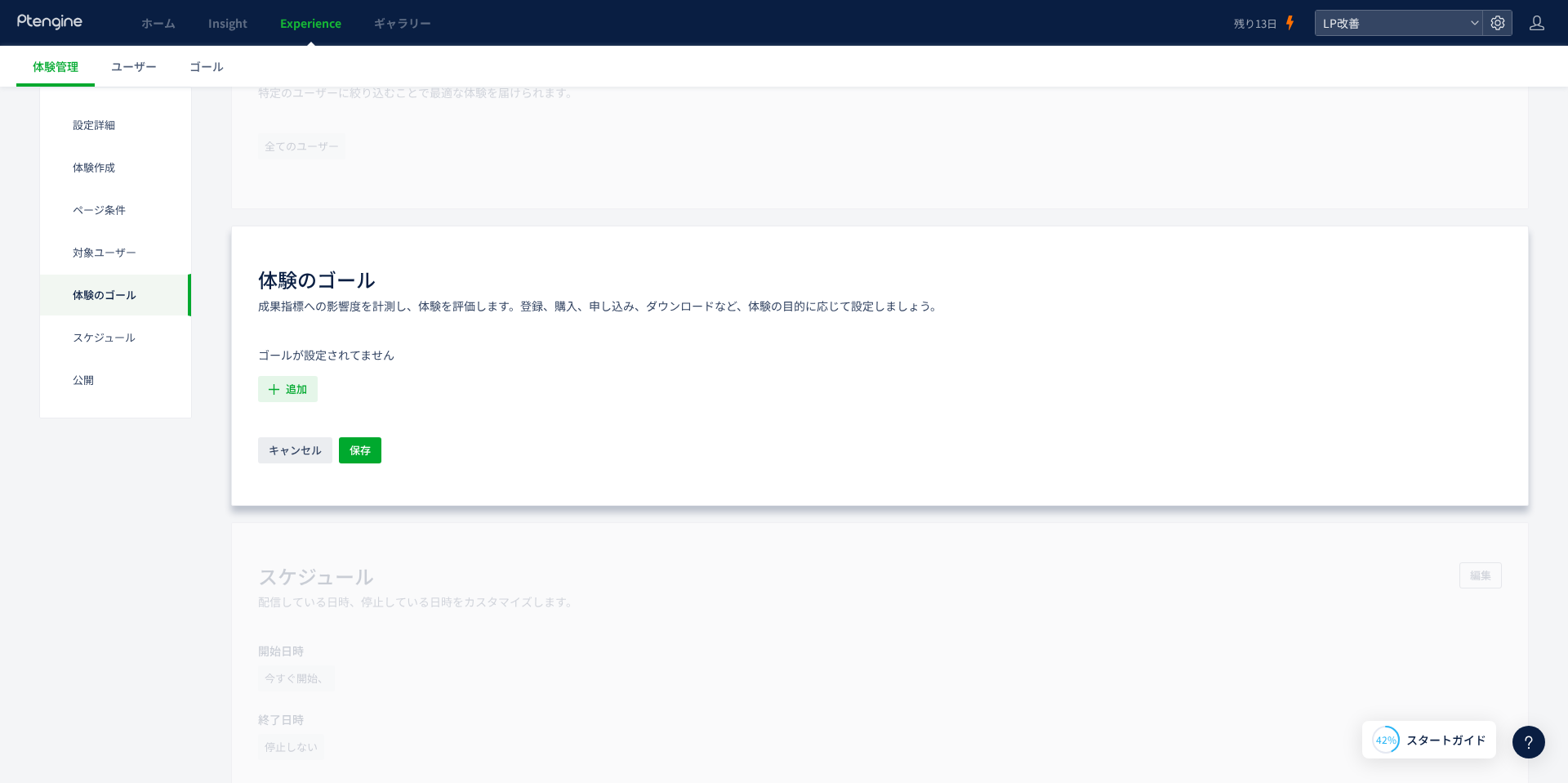
click at [287, 386] on span "追加" at bounding box center [296, 389] width 21 height 26
click at [380, 508] on span "新しいゴールを追加" at bounding box center [348, 516] width 95 height 26
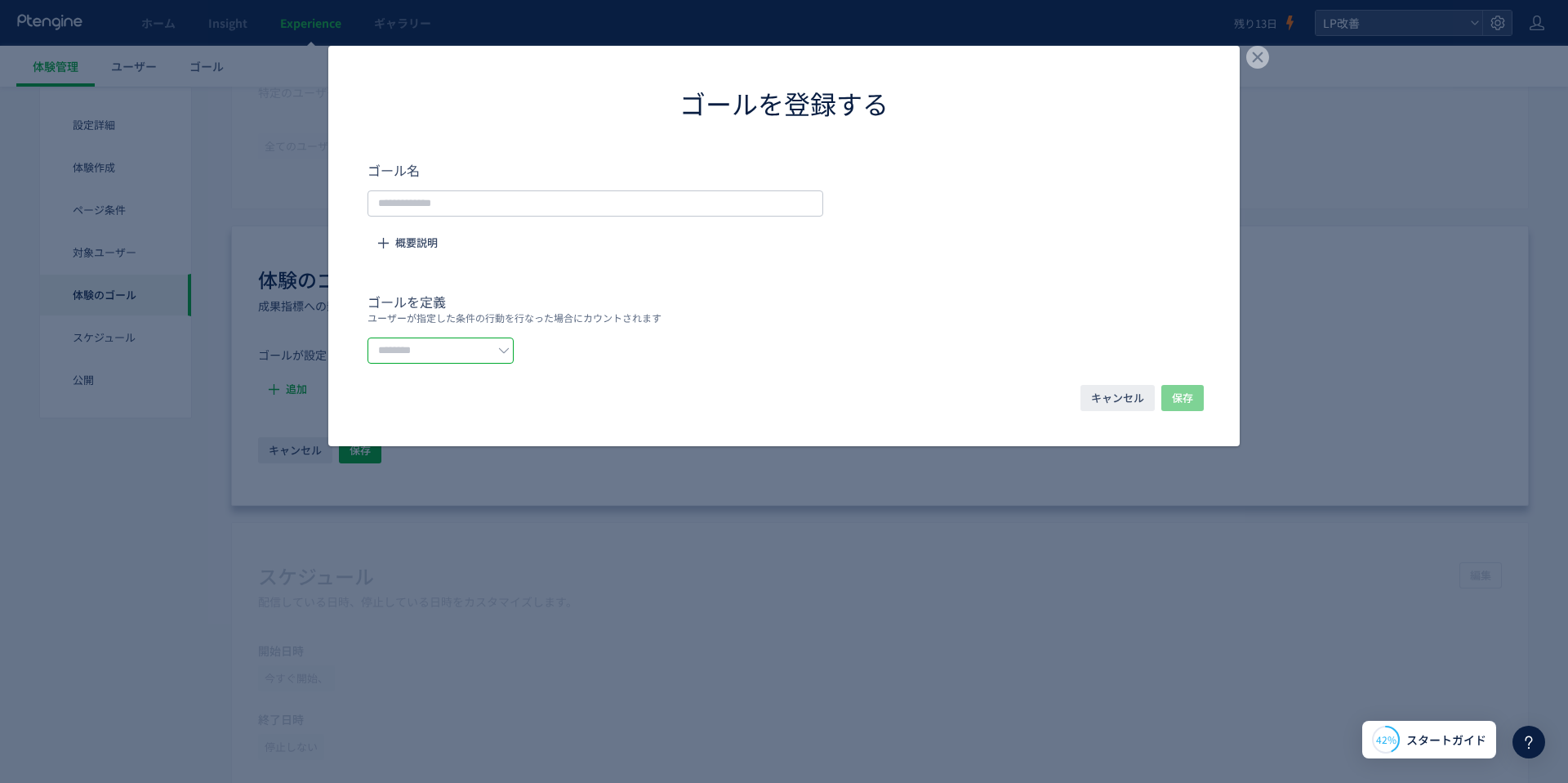
click at [445, 347] on input "dialog" at bounding box center [441, 350] width 147 height 26
click at [417, 420] on span "イベントを選択する" at bounding box center [436, 417] width 103 height 17
type input "*********"
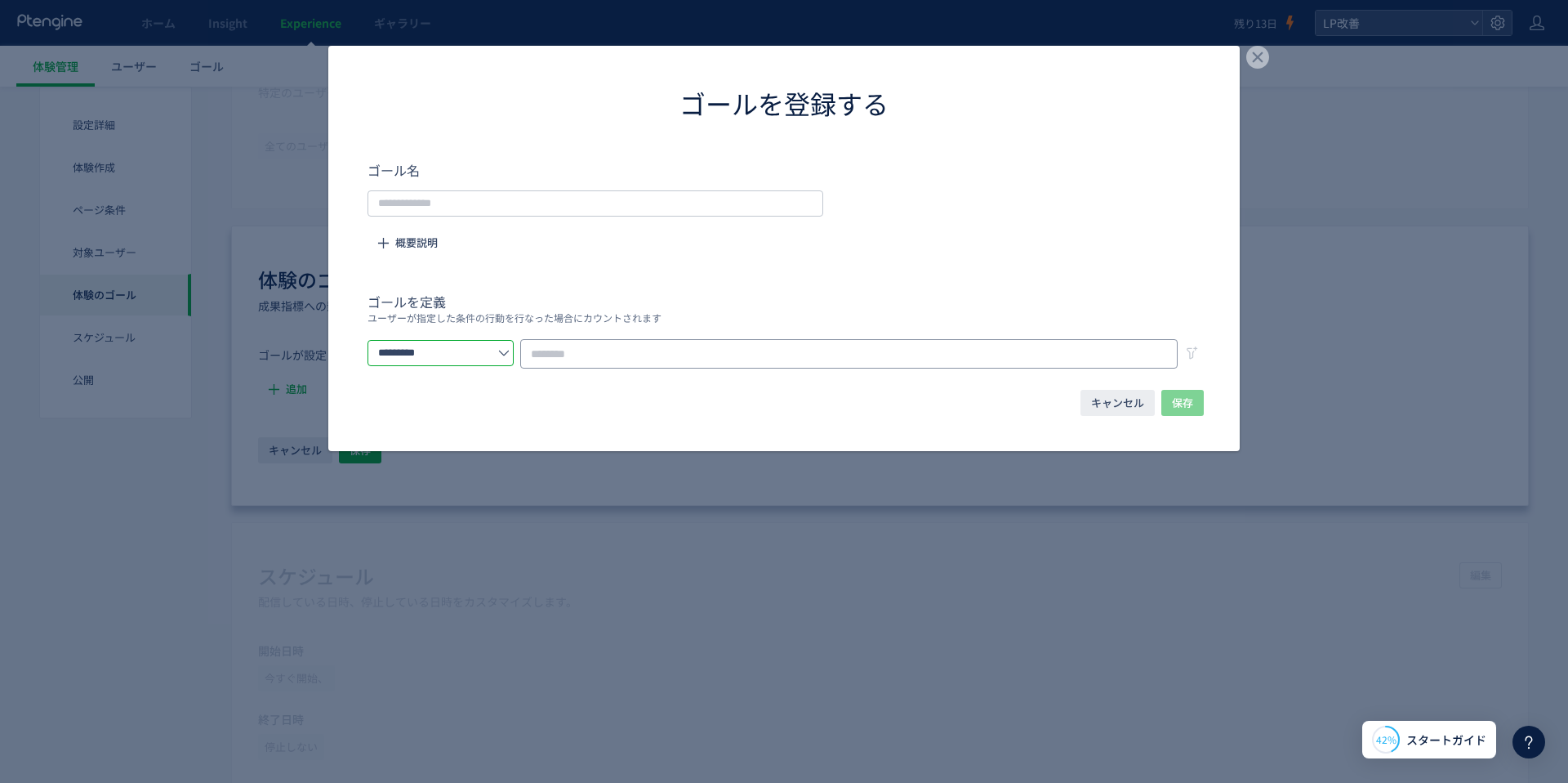
click at [626, 353] on input "dialog" at bounding box center [849, 354] width 657 height 29
click at [1115, 397] on span "キャンセル" at bounding box center [1118, 402] width 53 height 26
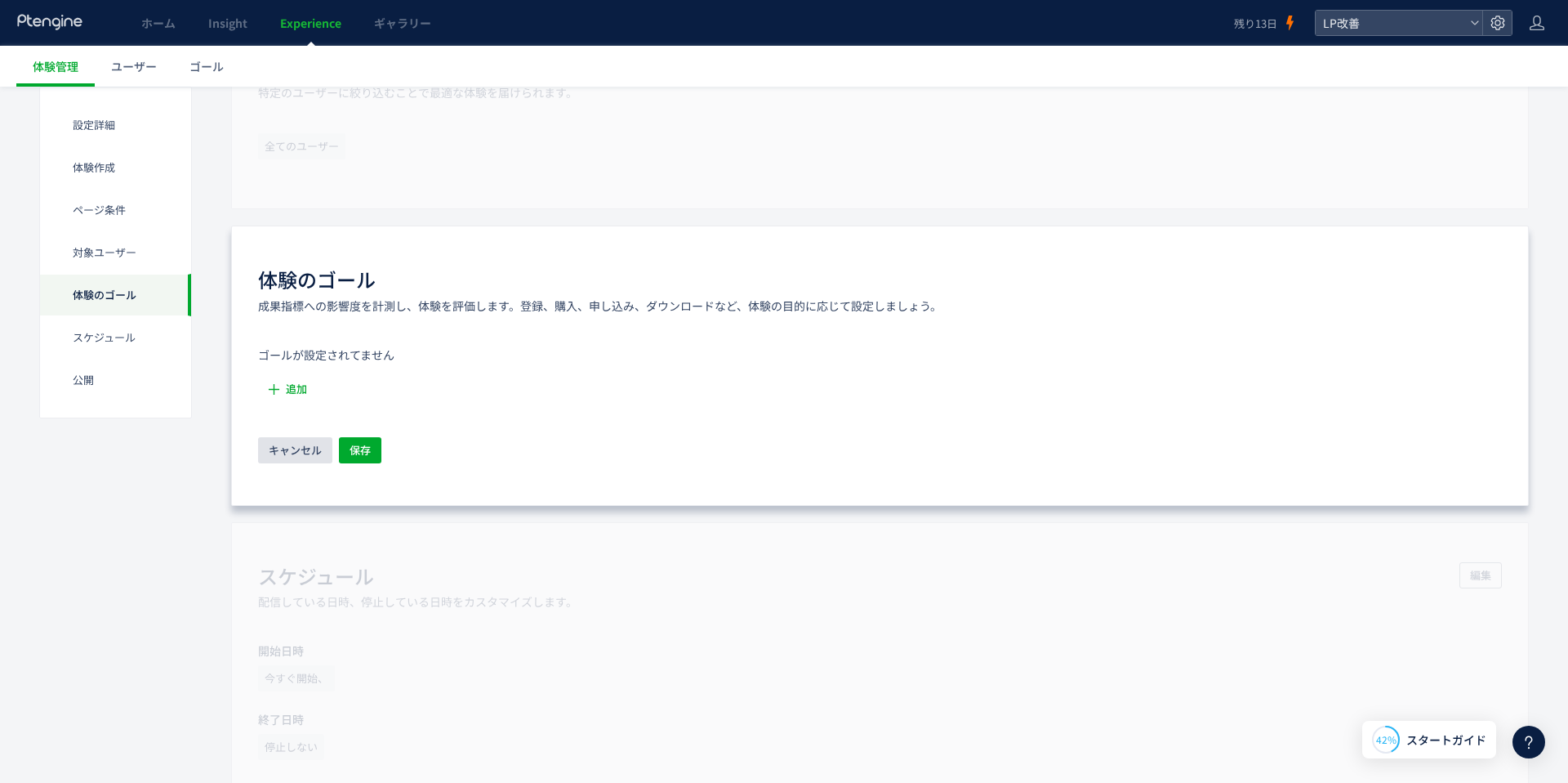
click at [296, 445] on span "キャンセル" at bounding box center [295, 450] width 53 height 26
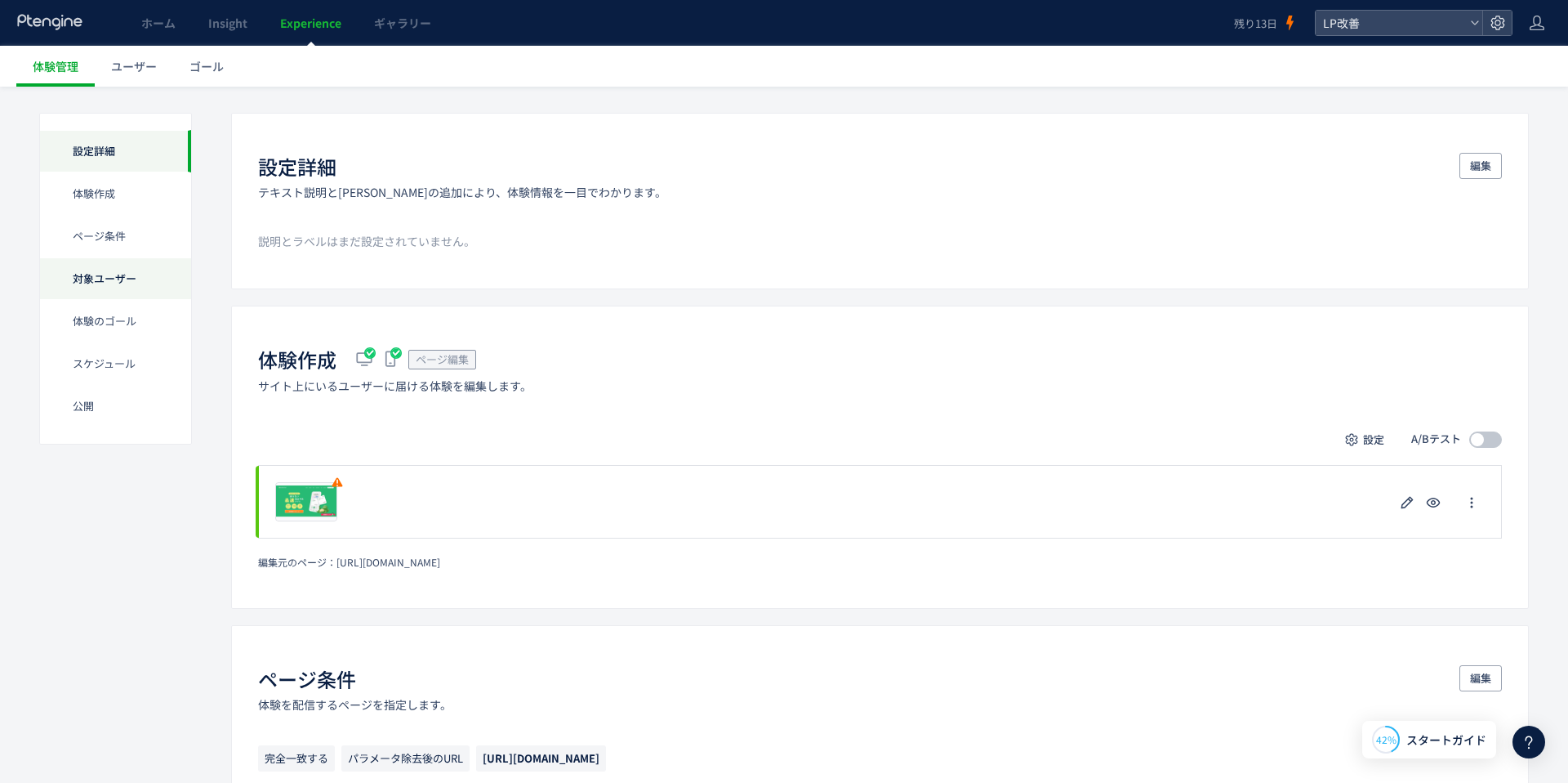
scroll to position [0, 0]
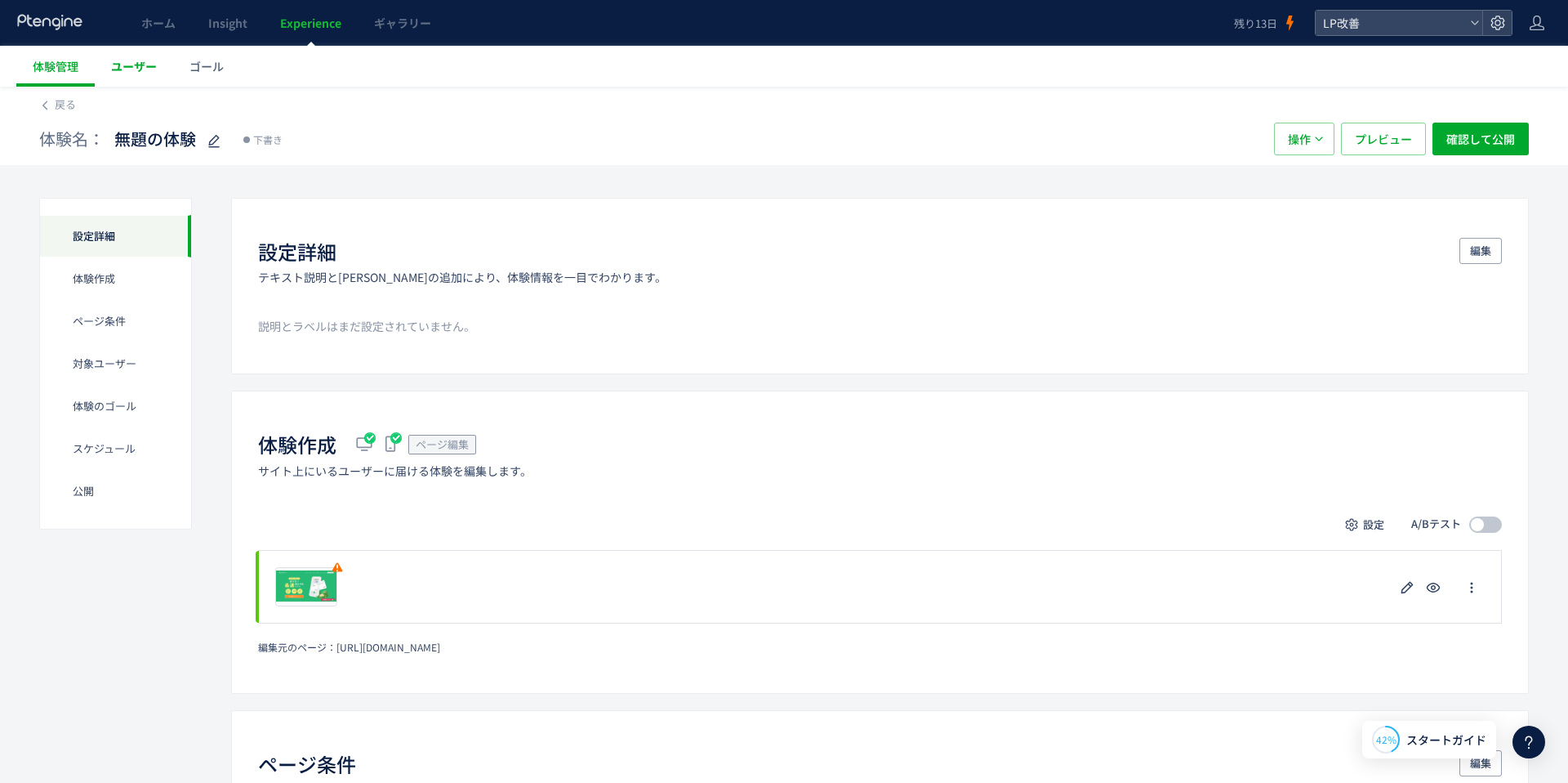
click at [125, 77] on link "ユーザー" at bounding box center [134, 66] width 79 height 41
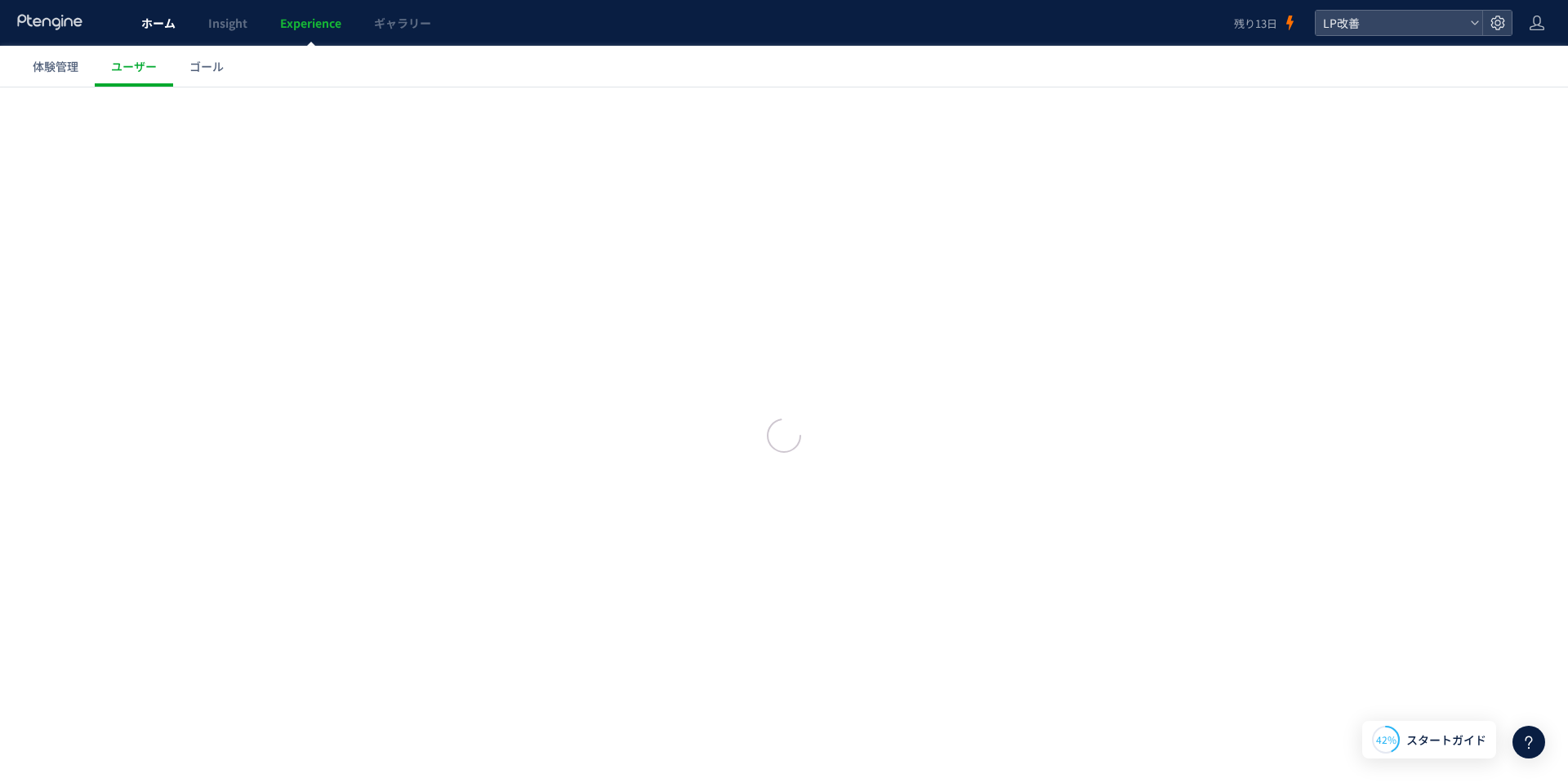
click at [148, 31] on link "ホーム" at bounding box center [158, 22] width 67 height 46
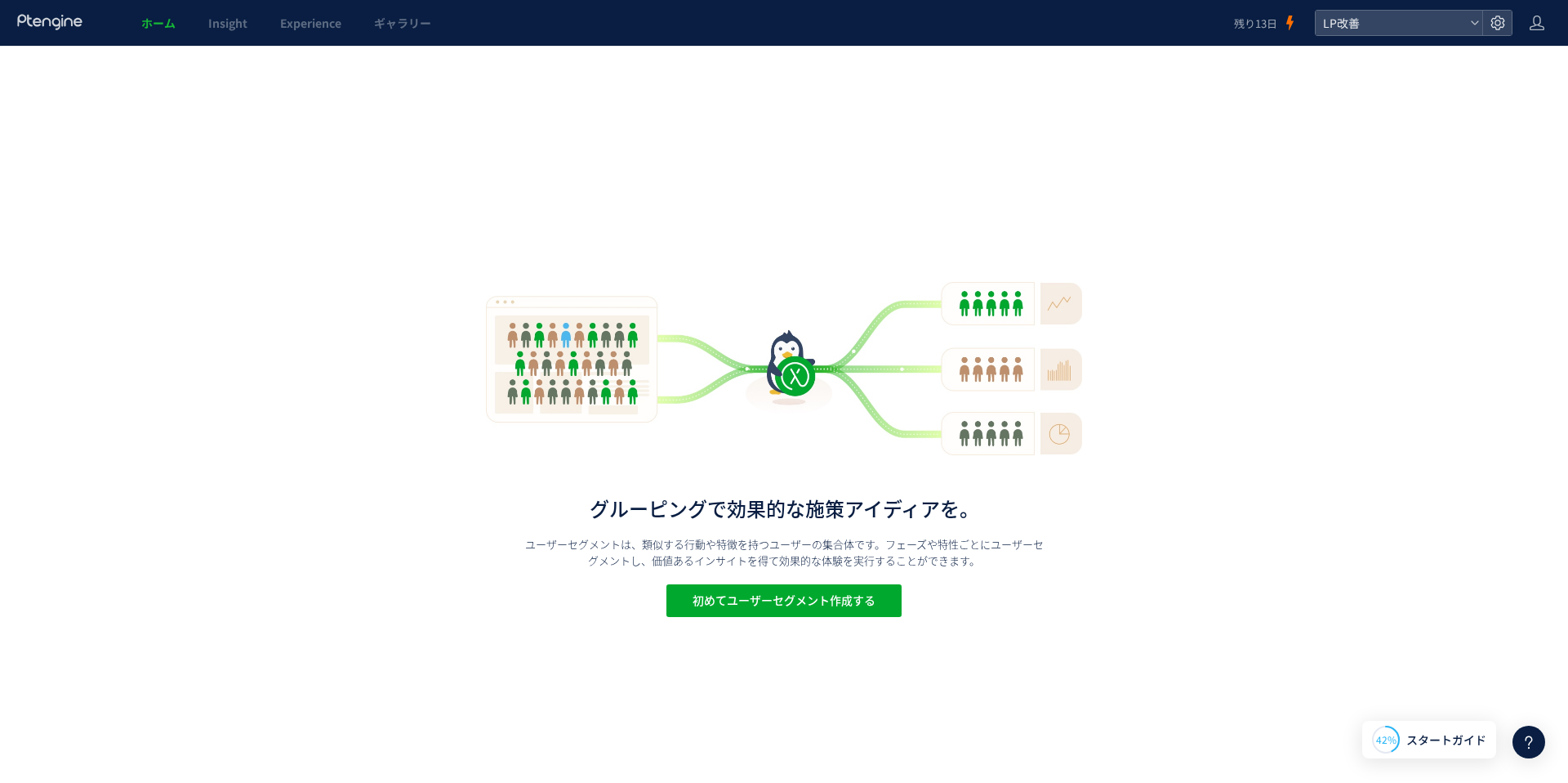
click at [80, 28] on icon at bounding box center [50, 21] width 68 height 17
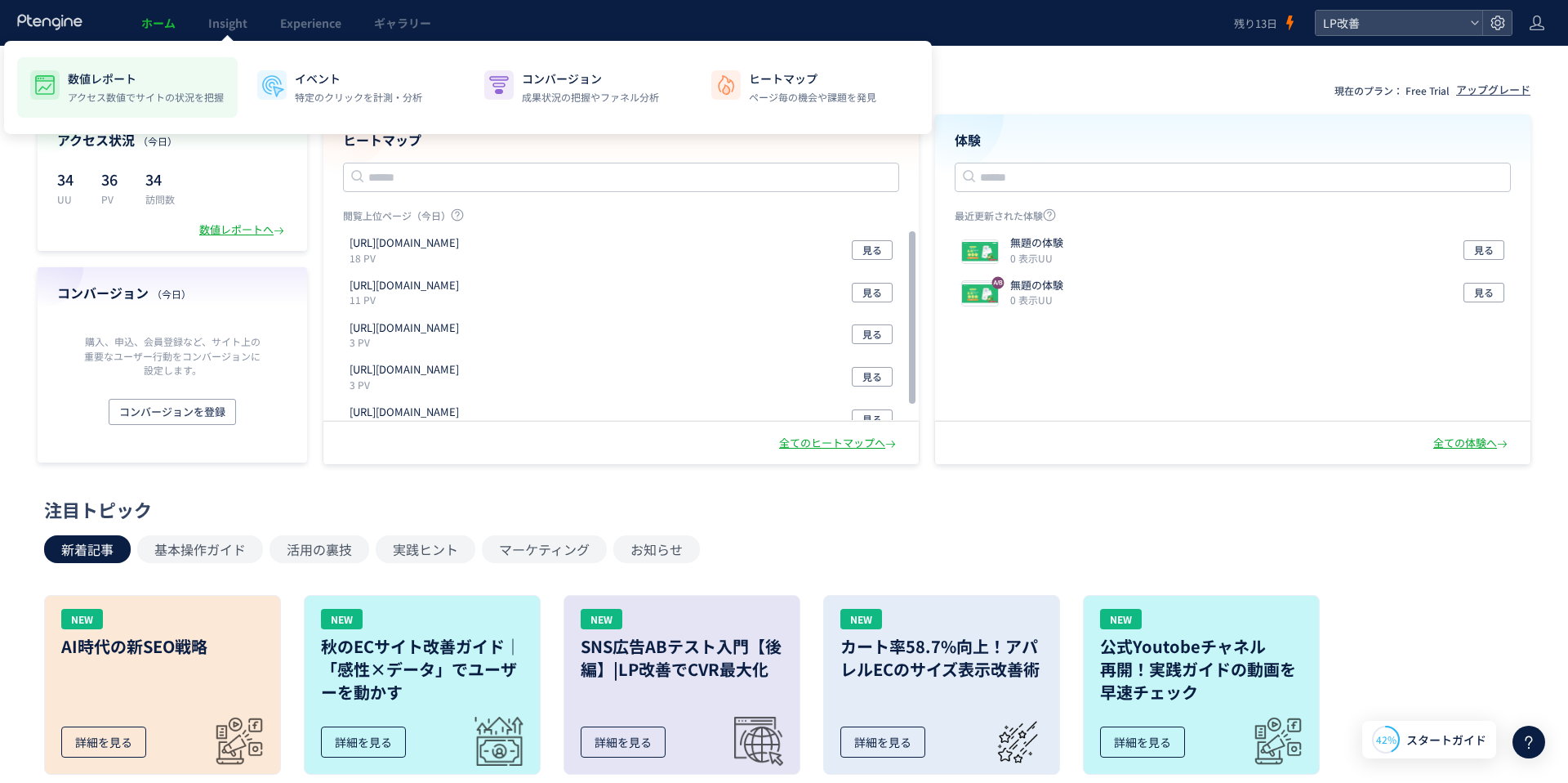
click at [131, 88] on div "数値レポート アクセス数値でサイトの状況を把握" at bounding box center [146, 86] width 156 height 34
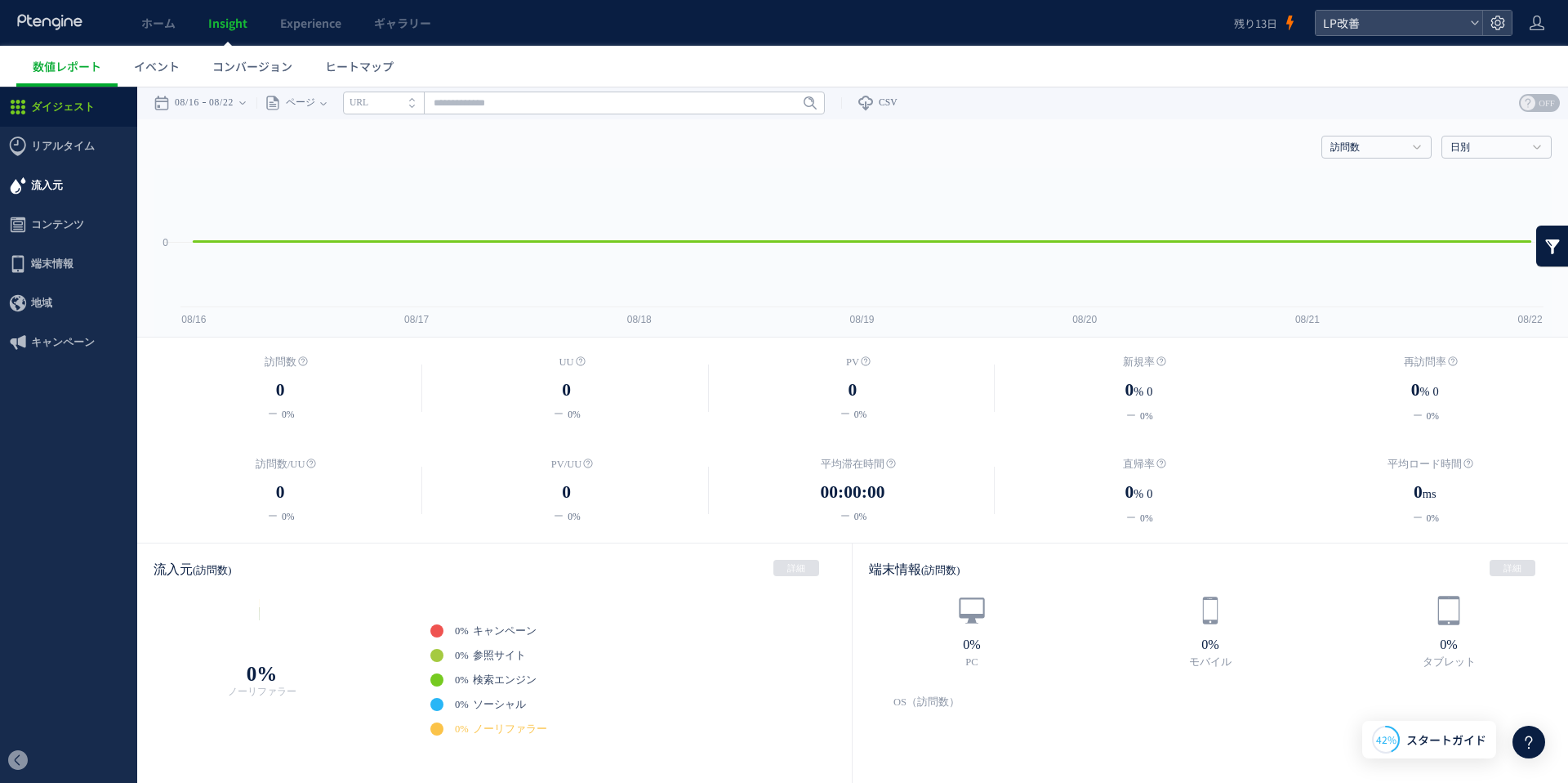
click at [83, 190] on span "流入元" at bounding box center [68, 186] width 137 height 39
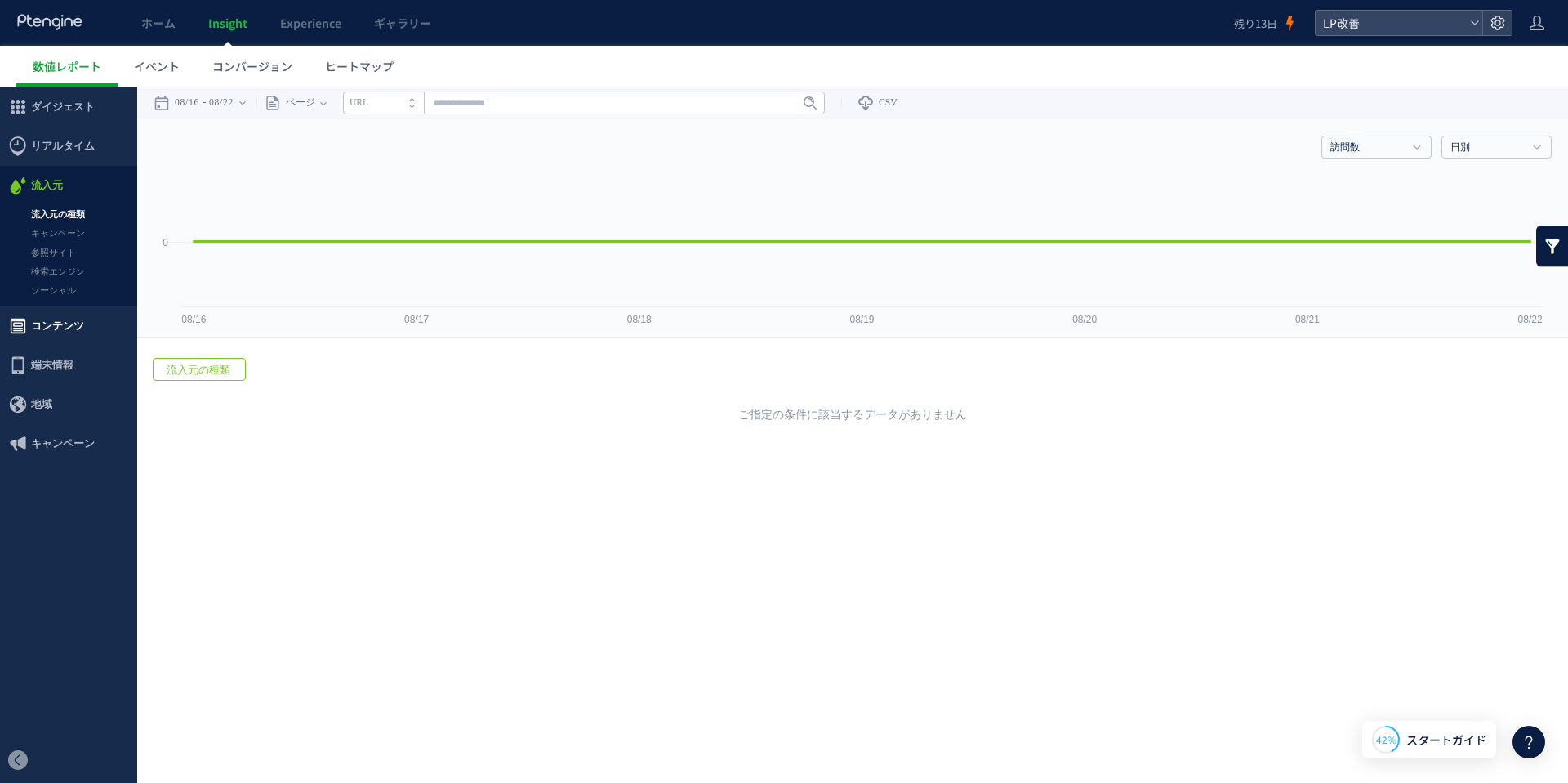
click at [77, 326] on span "コンテンツ" at bounding box center [57, 325] width 53 height 39
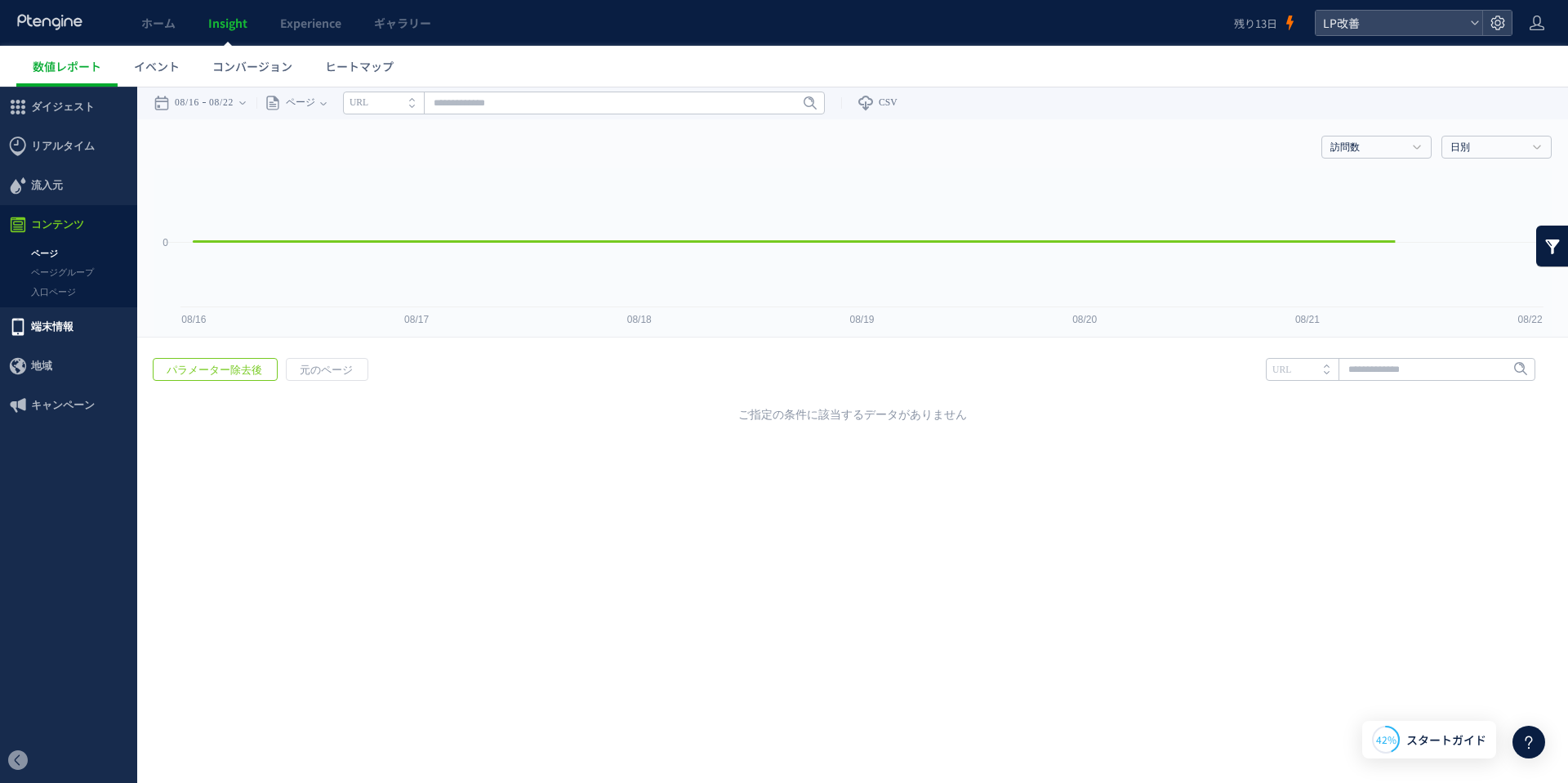
click at [78, 329] on span "端末情報" at bounding box center [68, 326] width 137 height 39
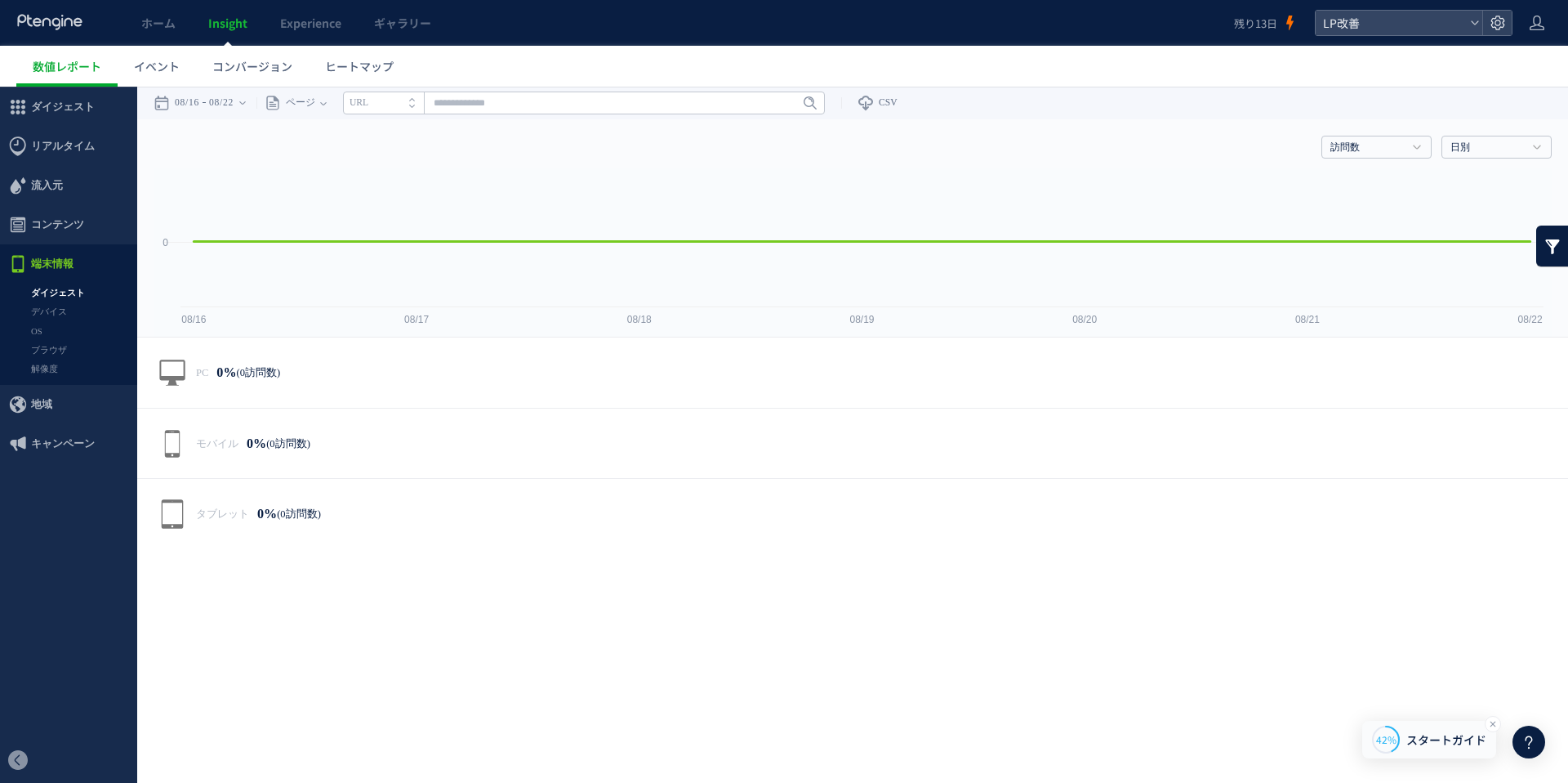
click at [1440, 735] on span "スタートガイド" at bounding box center [1446, 740] width 80 height 17
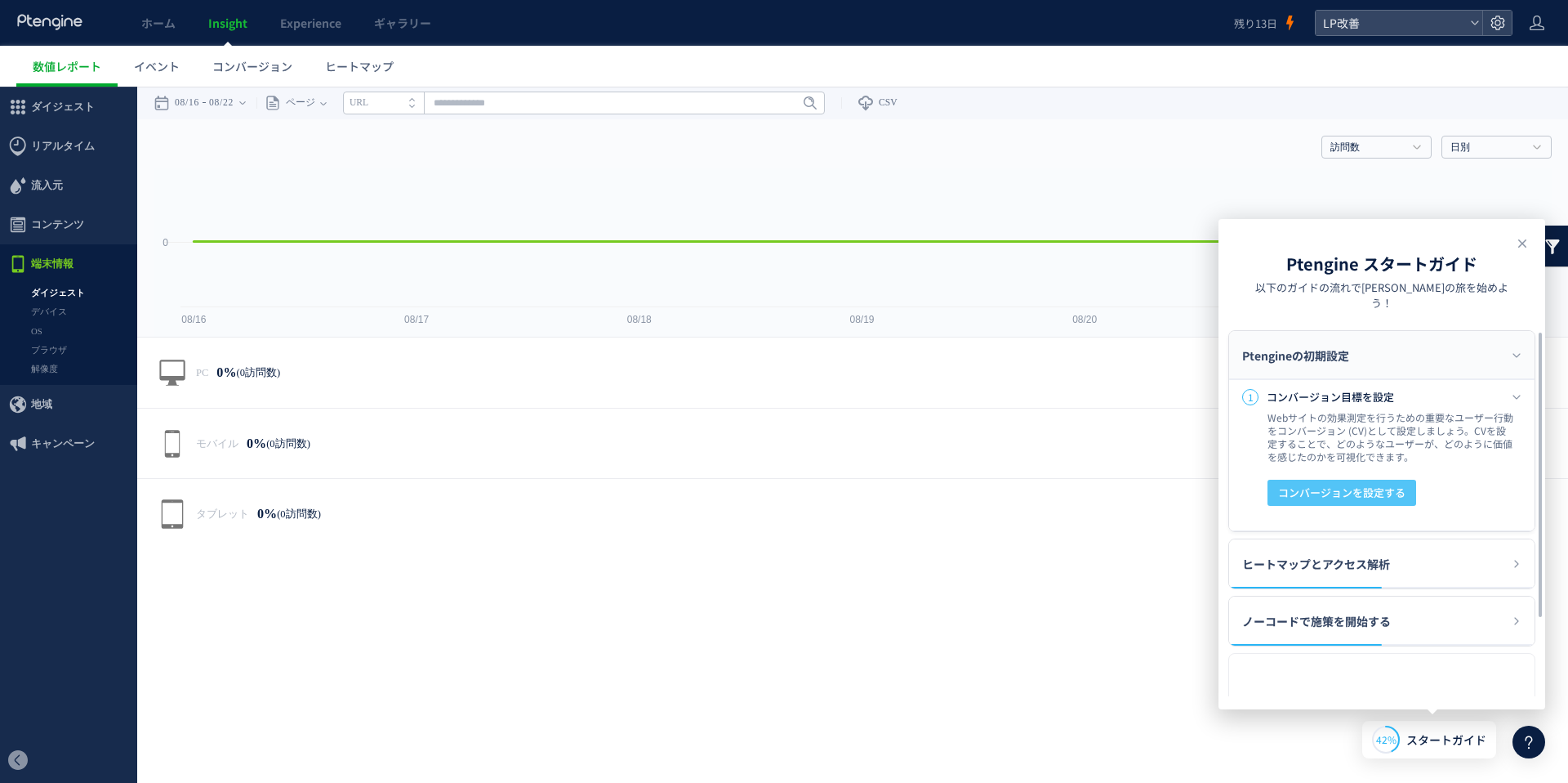
click at [1368, 481] on span "コンバージョンを設定する" at bounding box center [1341, 493] width 127 height 26
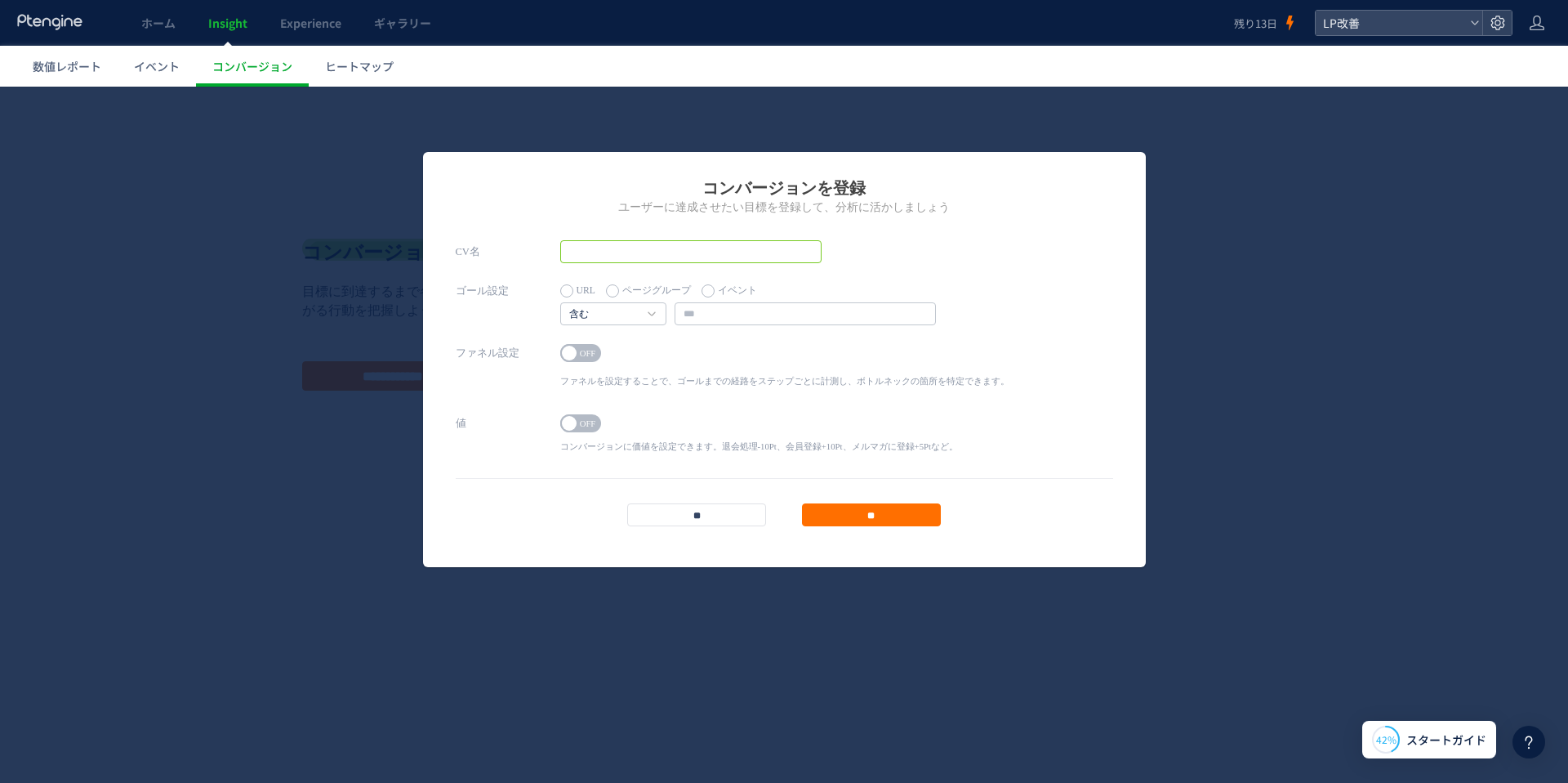
click at [721, 250] on input "text" at bounding box center [690, 252] width 261 height 23
type input "***"
click at [704, 288] on label "イベント" at bounding box center [729, 291] width 55 height 23
click at [807, 326] on div "ゴール設定 URL ページグループ イベント 含む 含む 完全一致する" at bounding box center [784, 311] width 657 height 62
click at [790, 319] on input "text" at bounding box center [805, 314] width 261 height 23
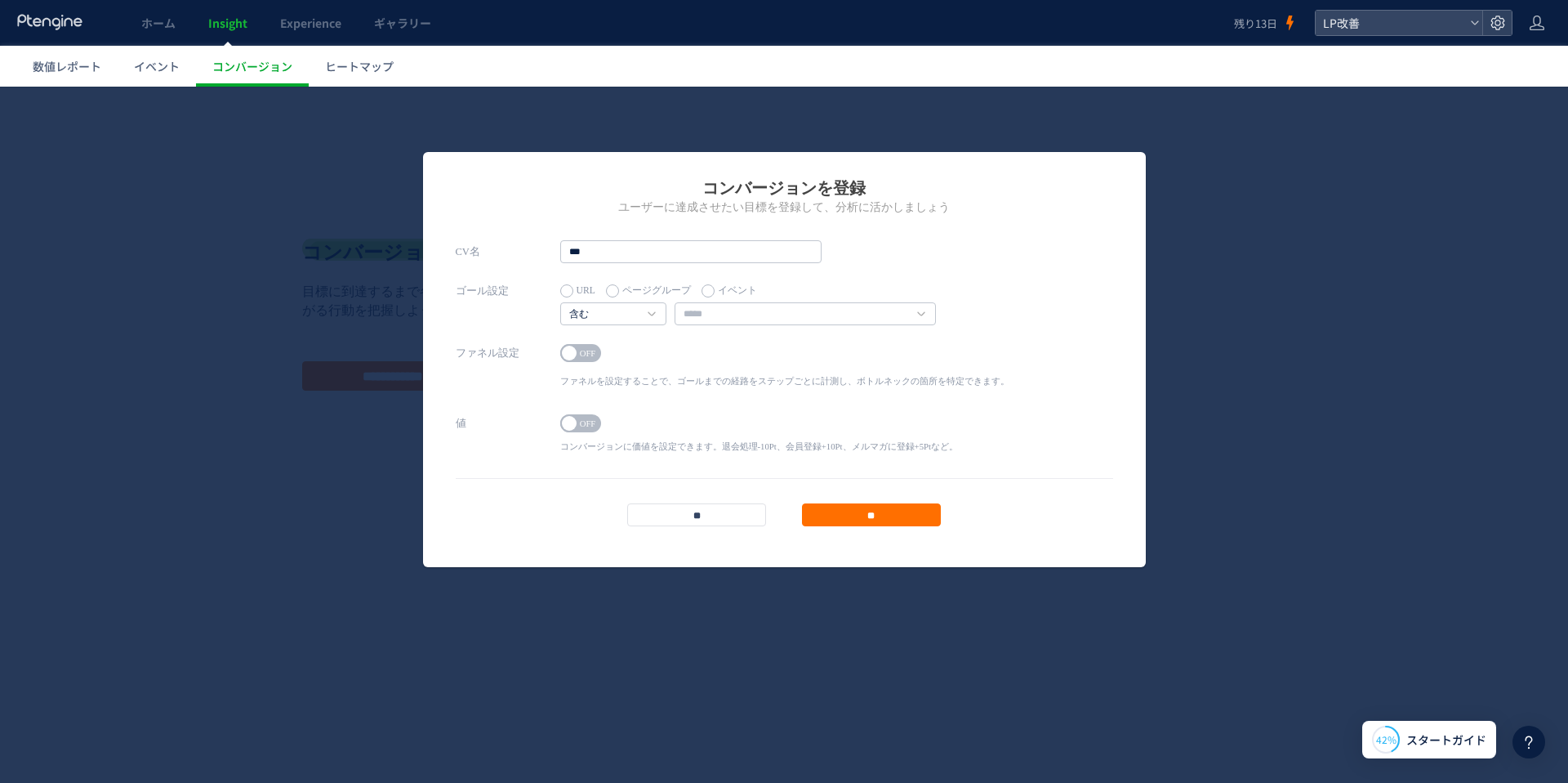
click at [940, 320] on div "ゴール設定 URL ページグループ イベント 含む 含む 完全一致する" at bounding box center [784, 311] width 657 height 62
click at [920, 319] on input "text" at bounding box center [805, 314] width 261 height 23
click at [918, 317] on input "text" at bounding box center [805, 314] width 261 height 23
click at [885, 317] on input "text" at bounding box center [805, 314] width 261 height 23
click at [576, 289] on label "URL" at bounding box center [578, 291] width 35 height 23
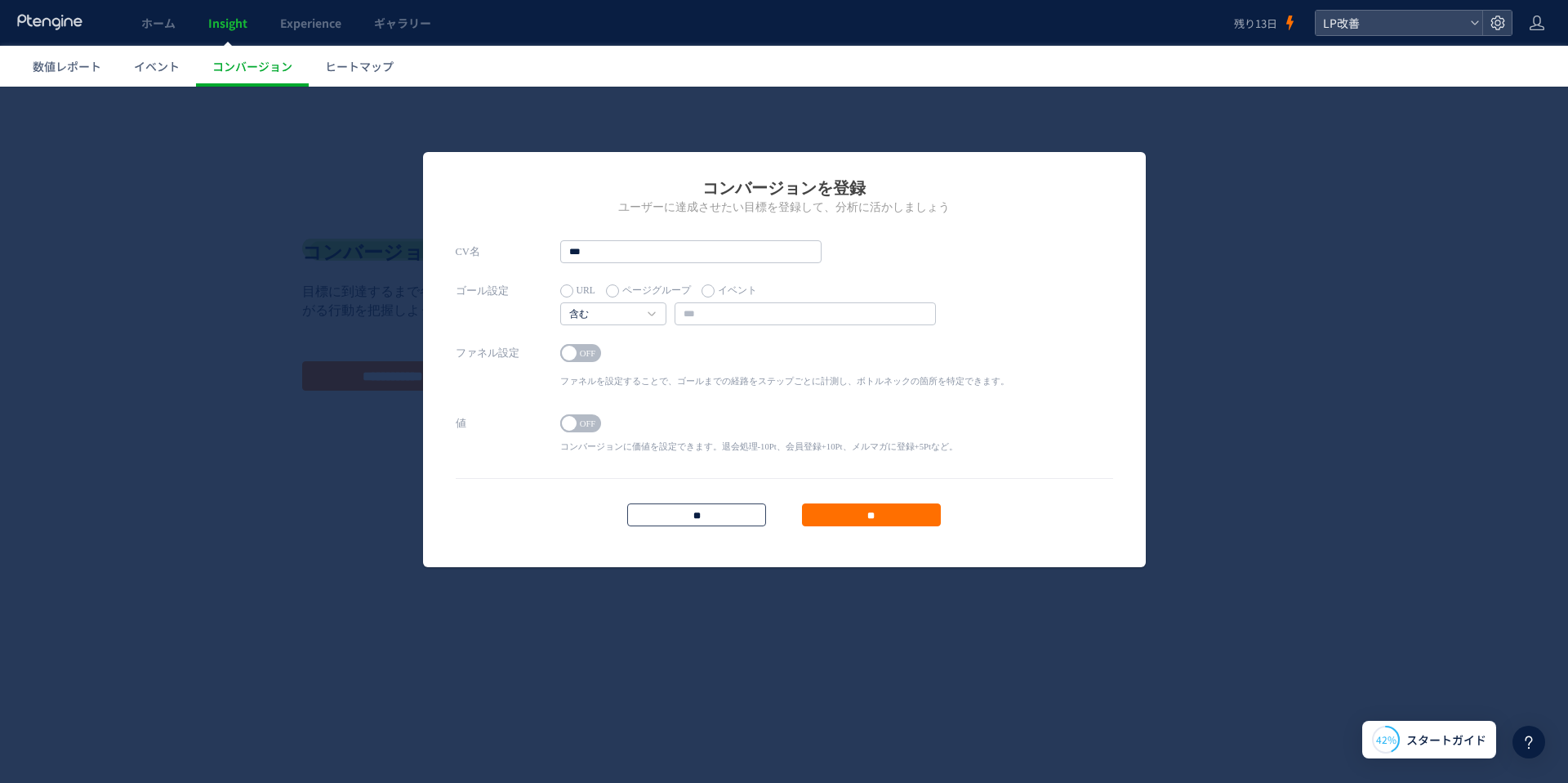
click at [712, 514] on input "**" at bounding box center [696, 515] width 139 height 23
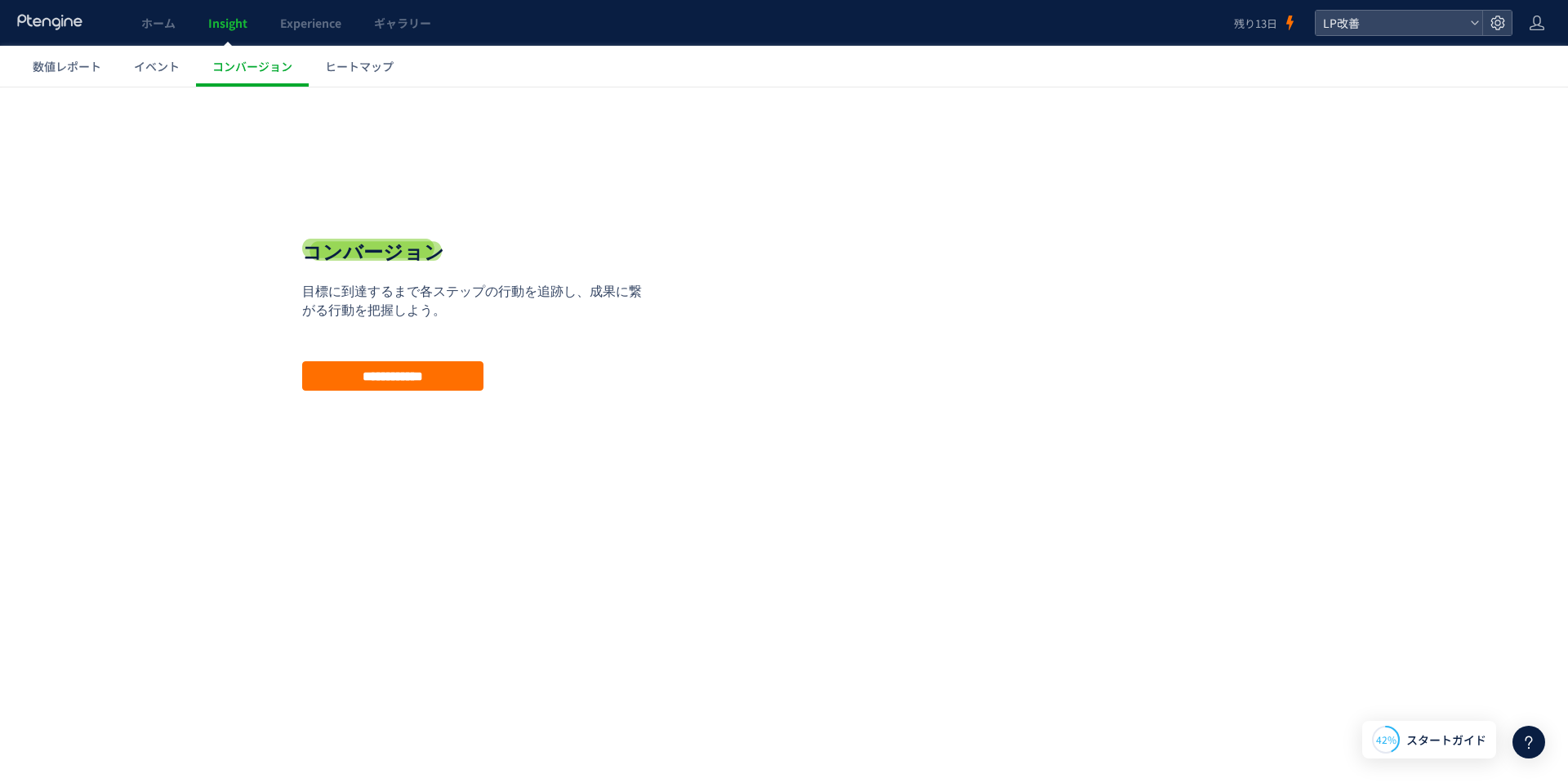
click at [71, 28] on icon at bounding box center [50, 21] width 68 height 17
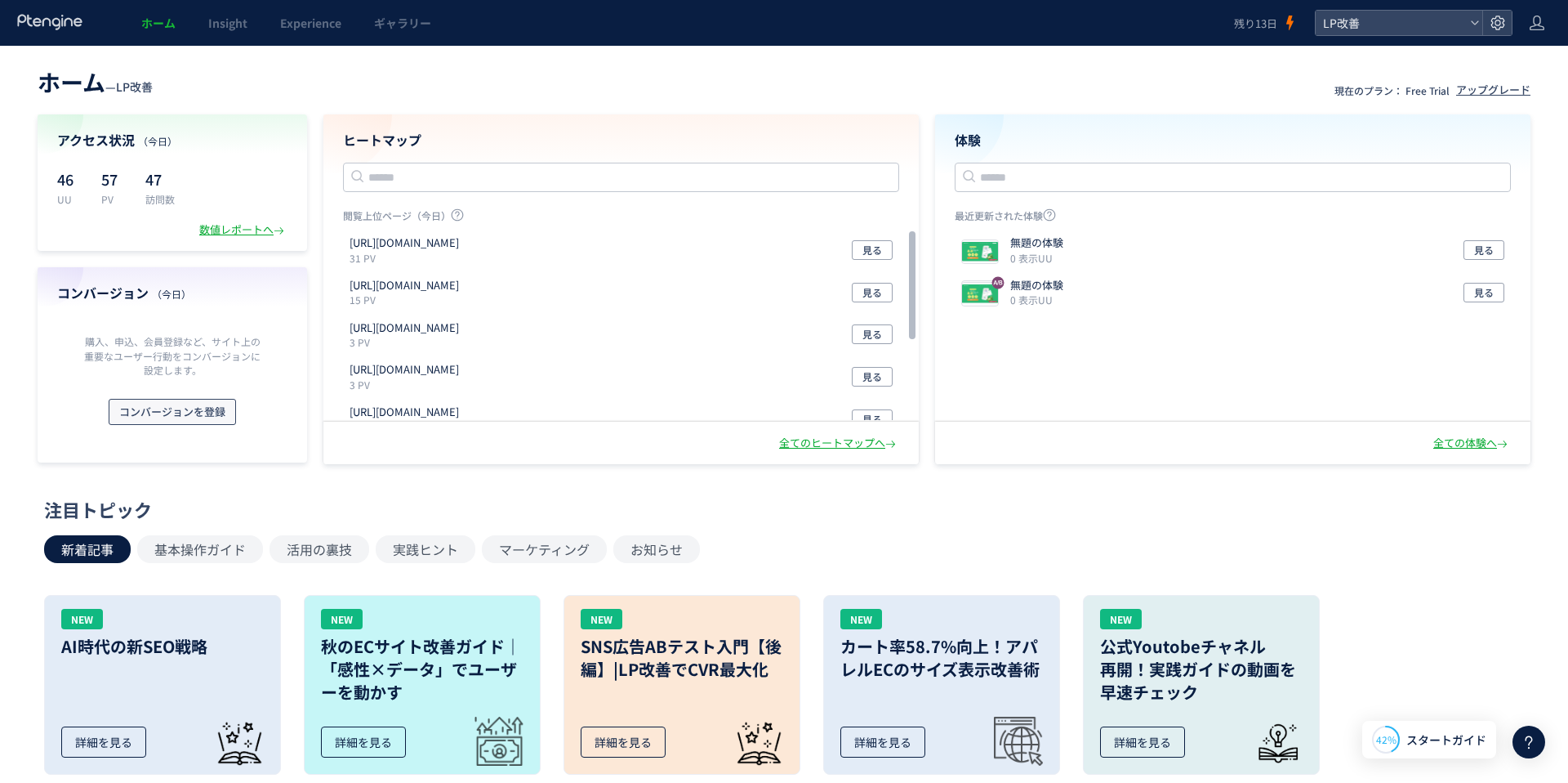
click at [205, 408] on span "コンバージョンを登録" at bounding box center [172, 411] width 106 height 26
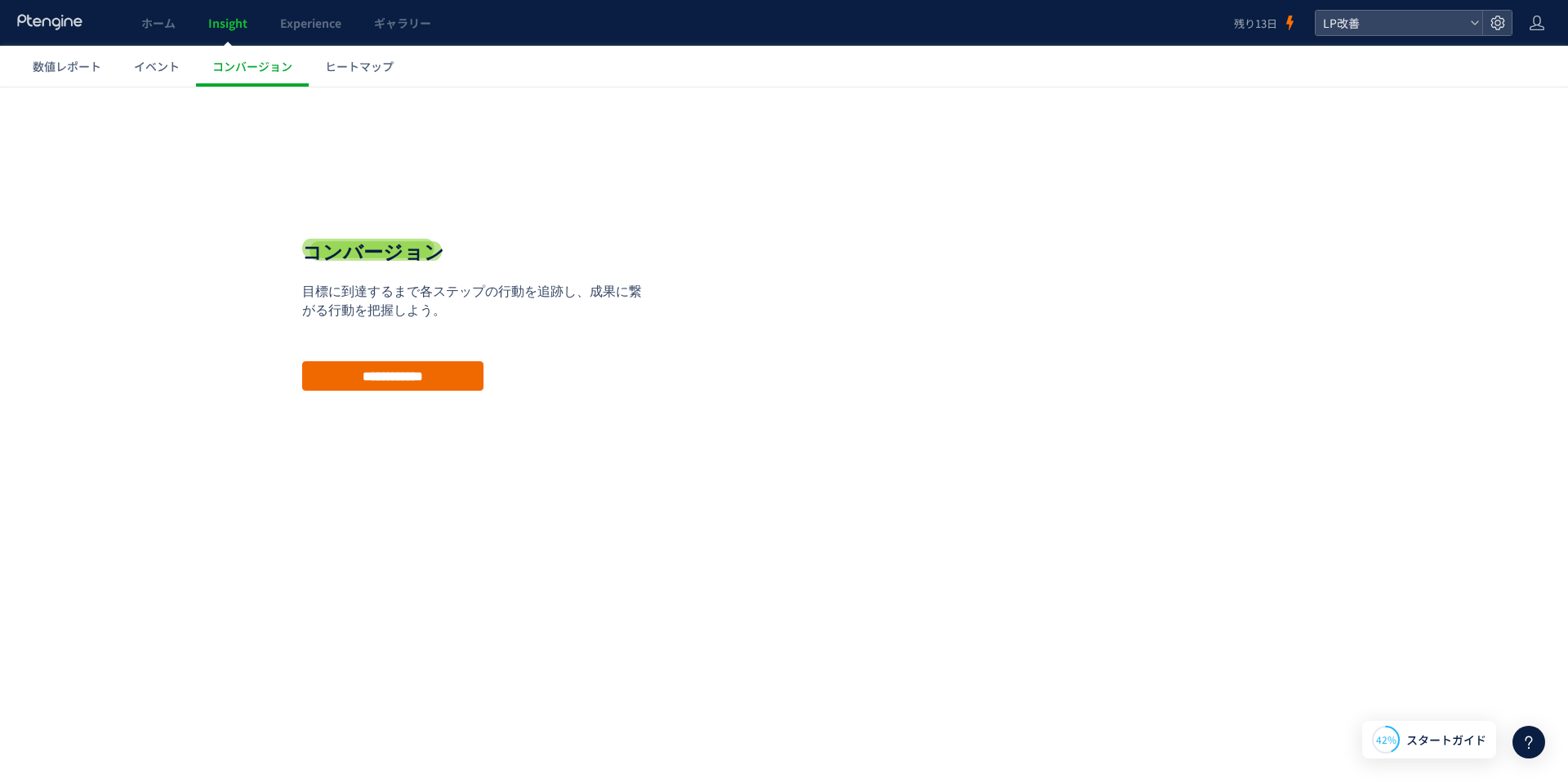
click at [338, 378] on input "**********" at bounding box center [392, 376] width 182 height 29
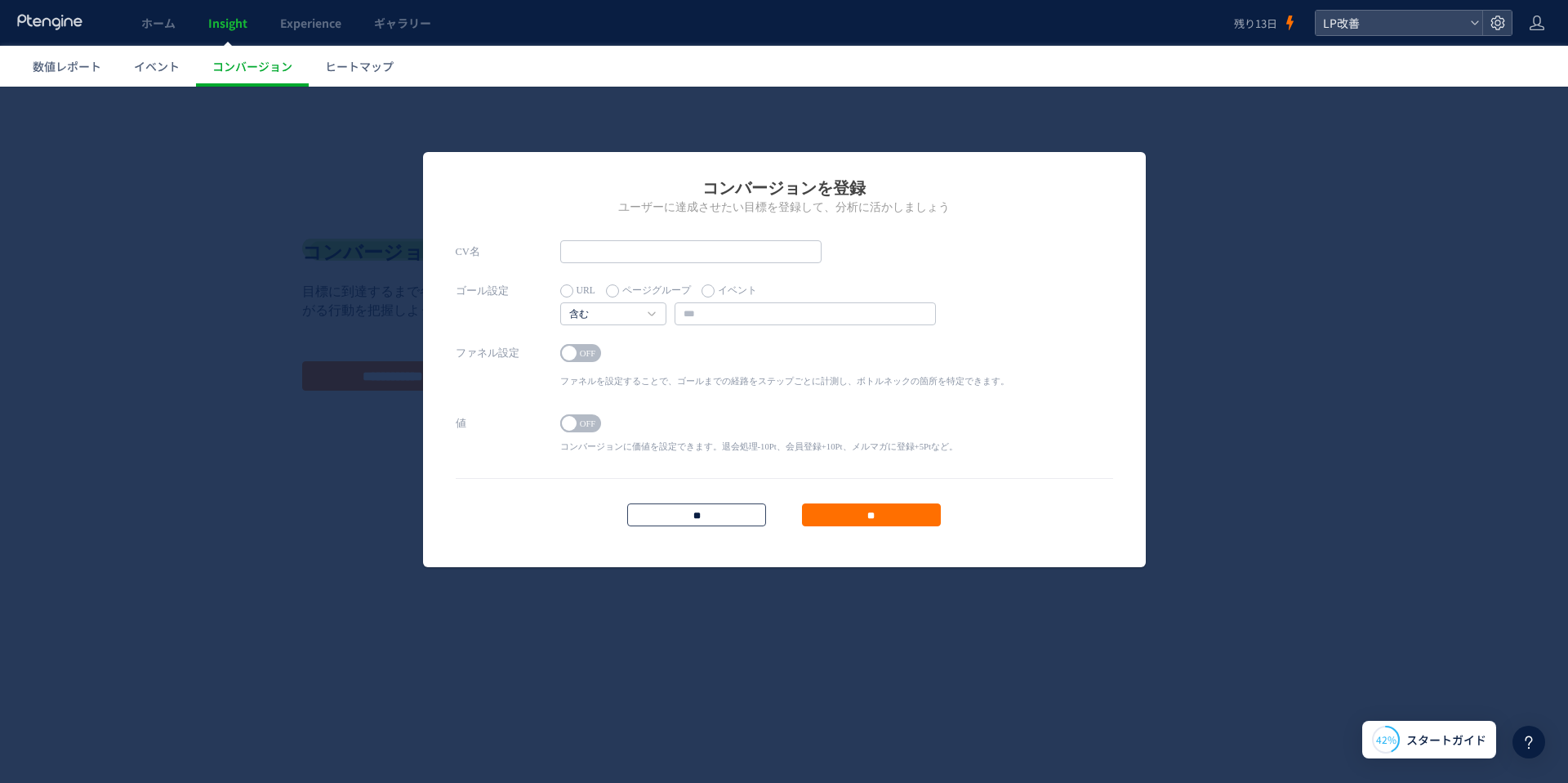
click at [722, 508] on input "**" at bounding box center [696, 515] width 139 height 23
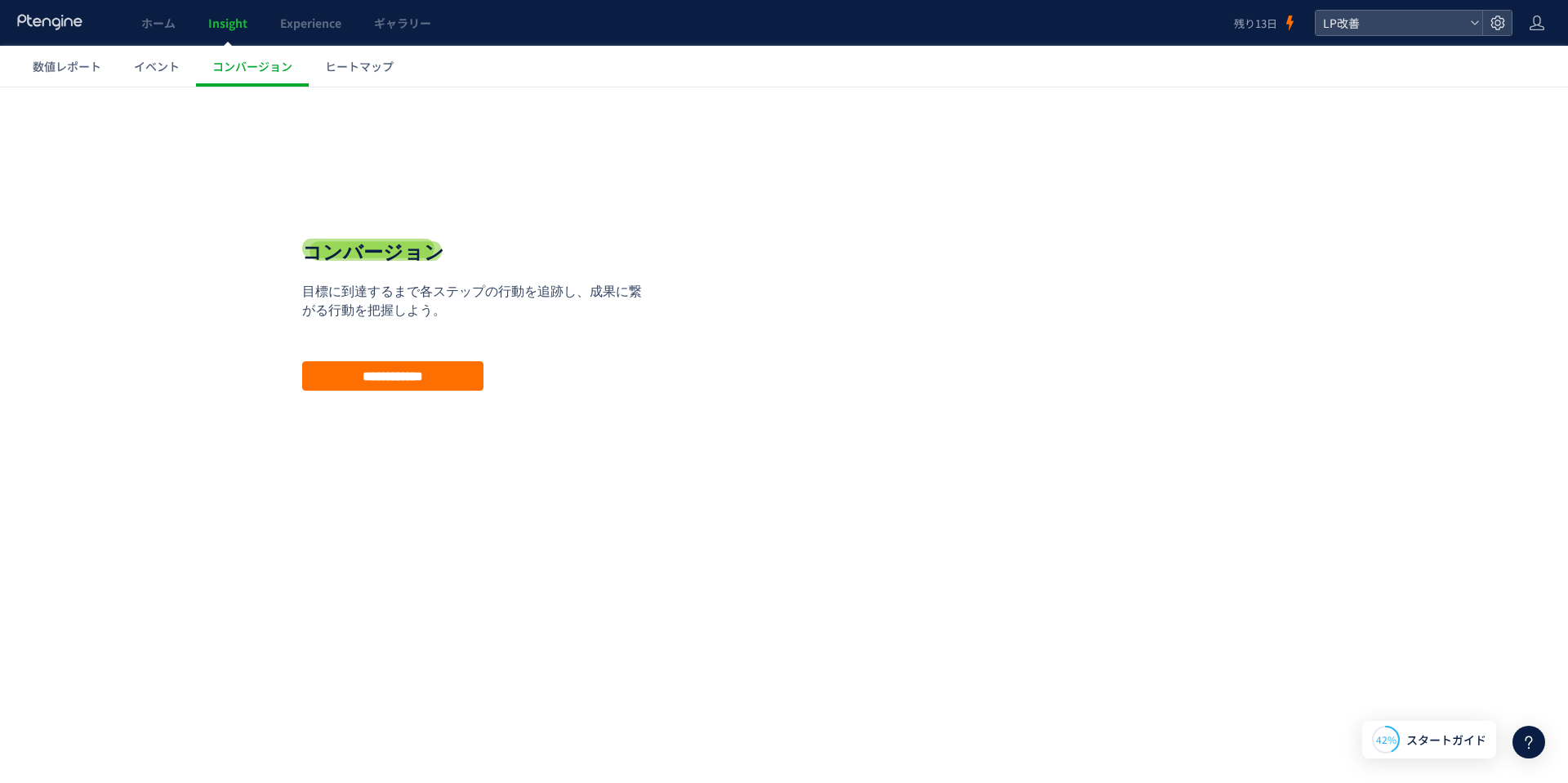
click at [1316, 487] on div "**********" at bounding box center [784, 364] width 1568 height 409
click at [1400, 730] on div "42% スタートガイド" at bounding box center [1429, 739] width 134 height 38
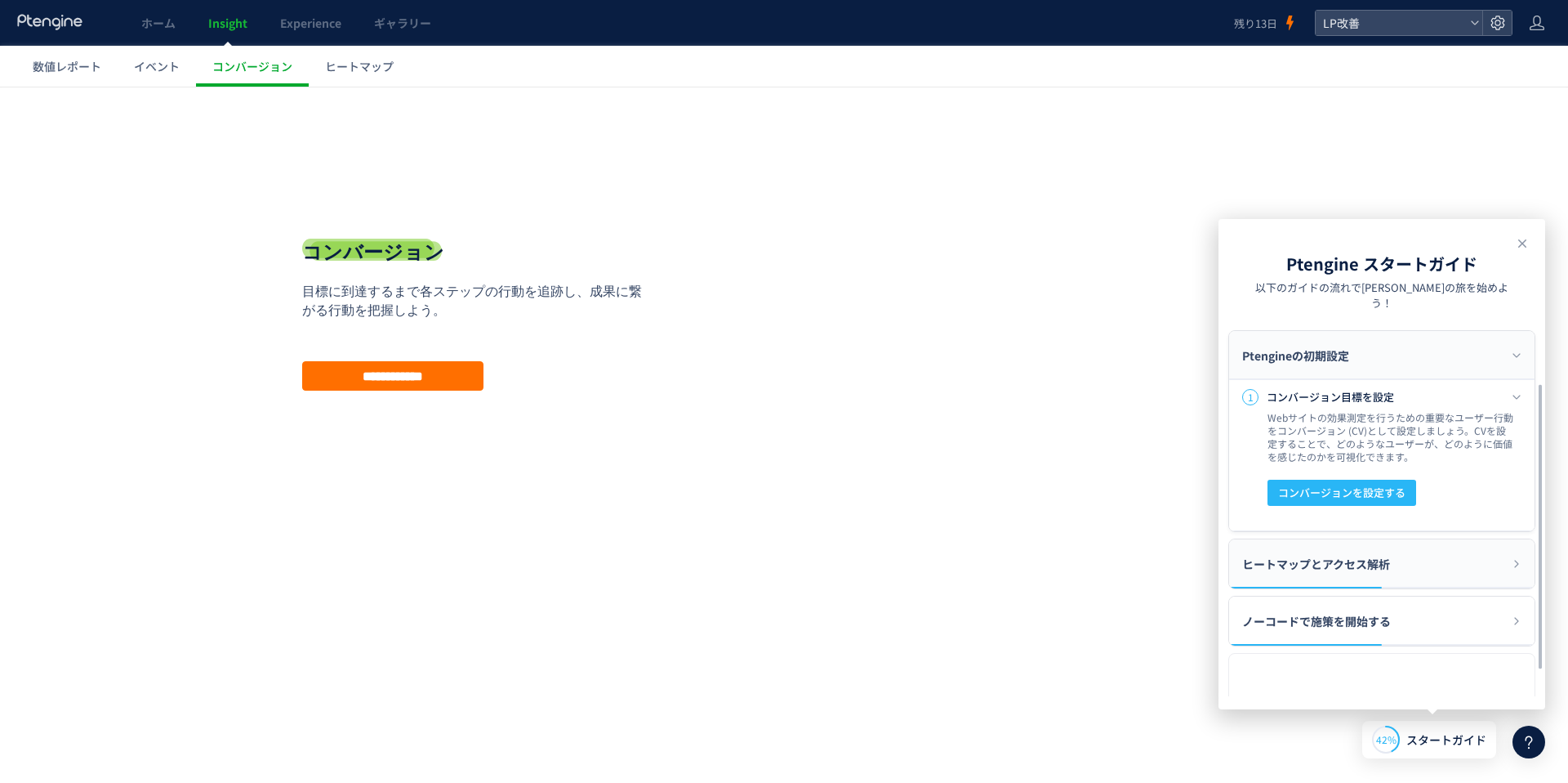
scroll to position [120, 0]
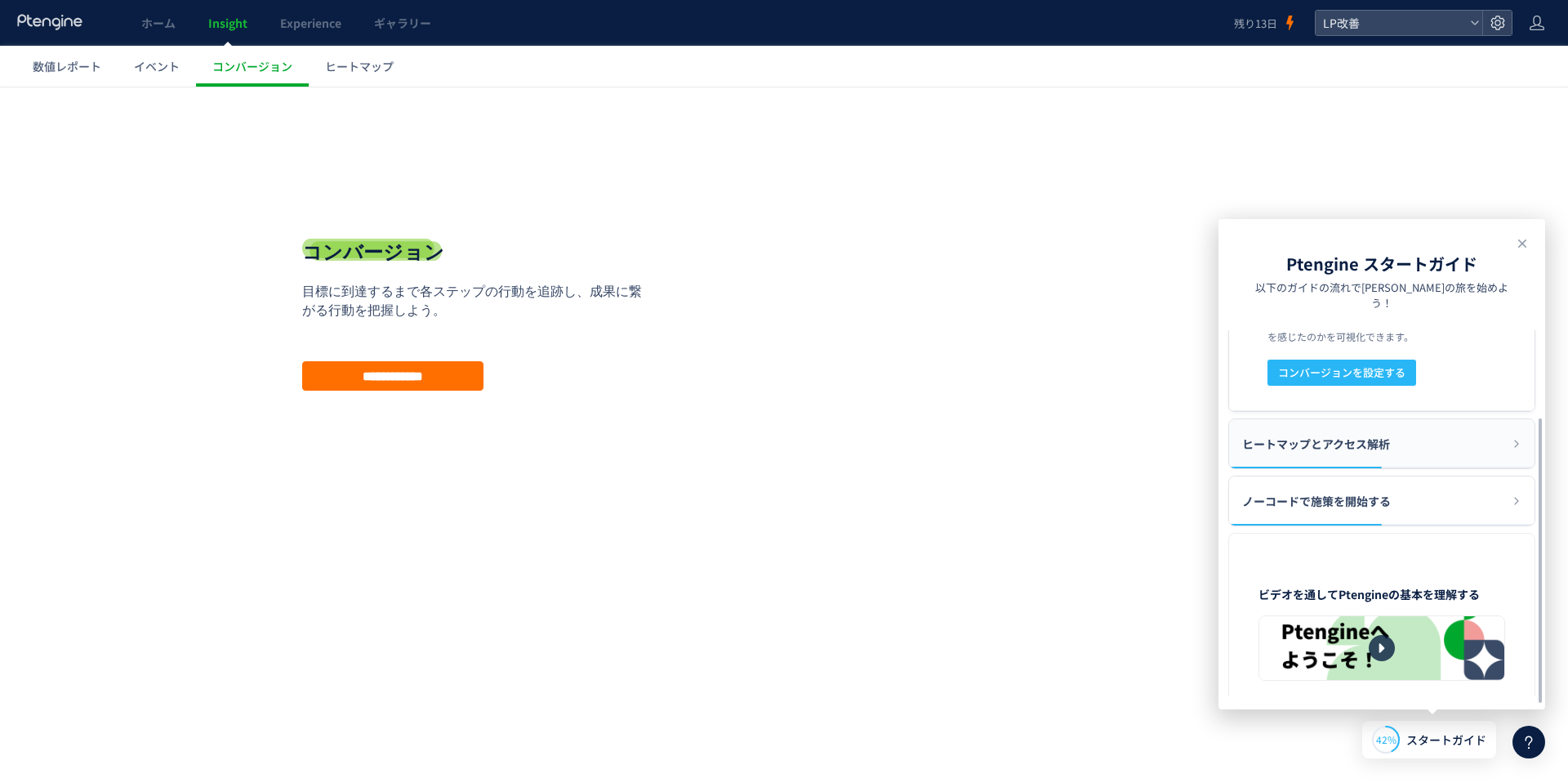
click at [1386, 440] on span "ヒートマップとアクセス解析" at bounding box center [1316, 444] width 148 height 49
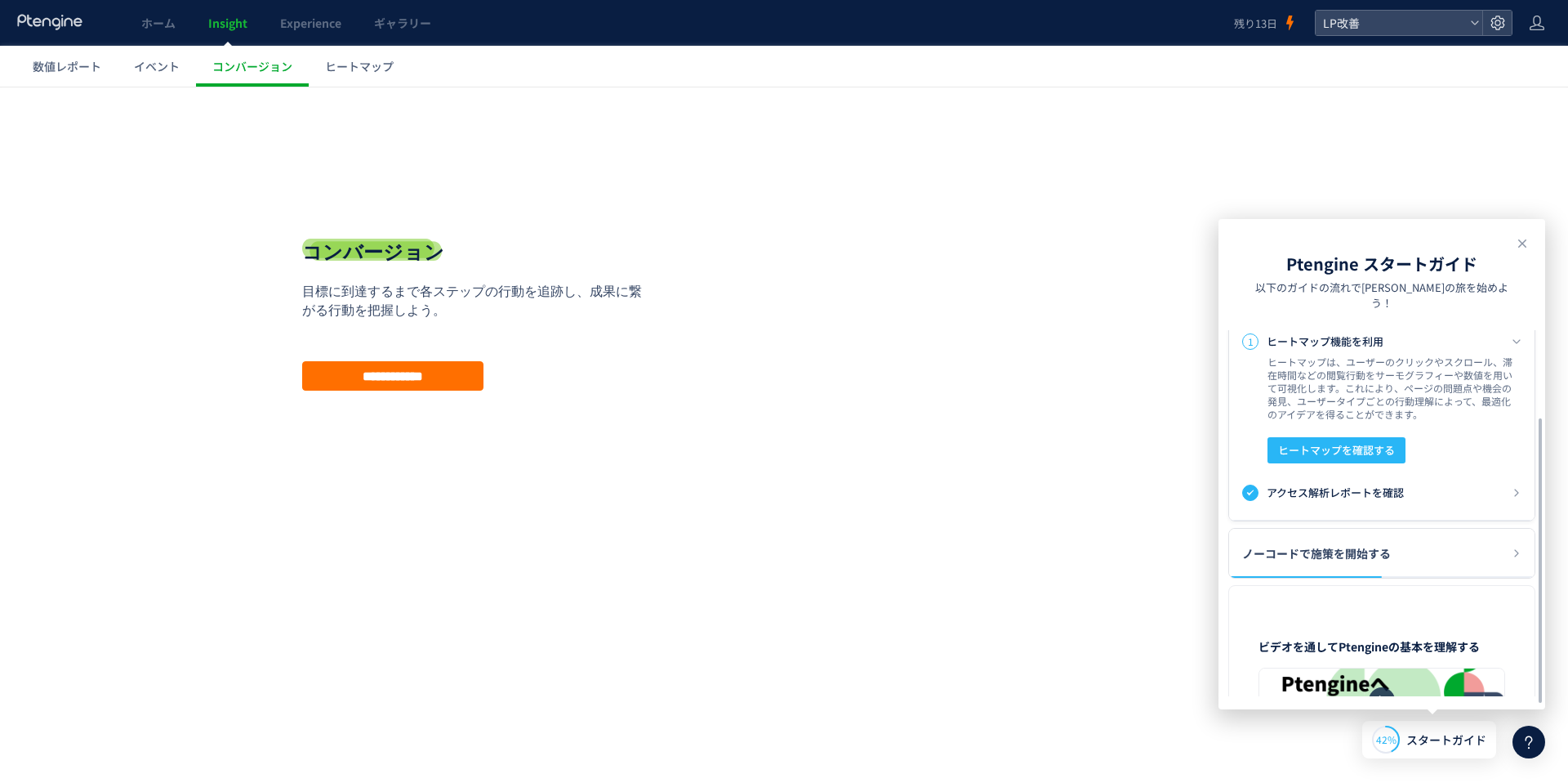
scroll to position [85, 0]
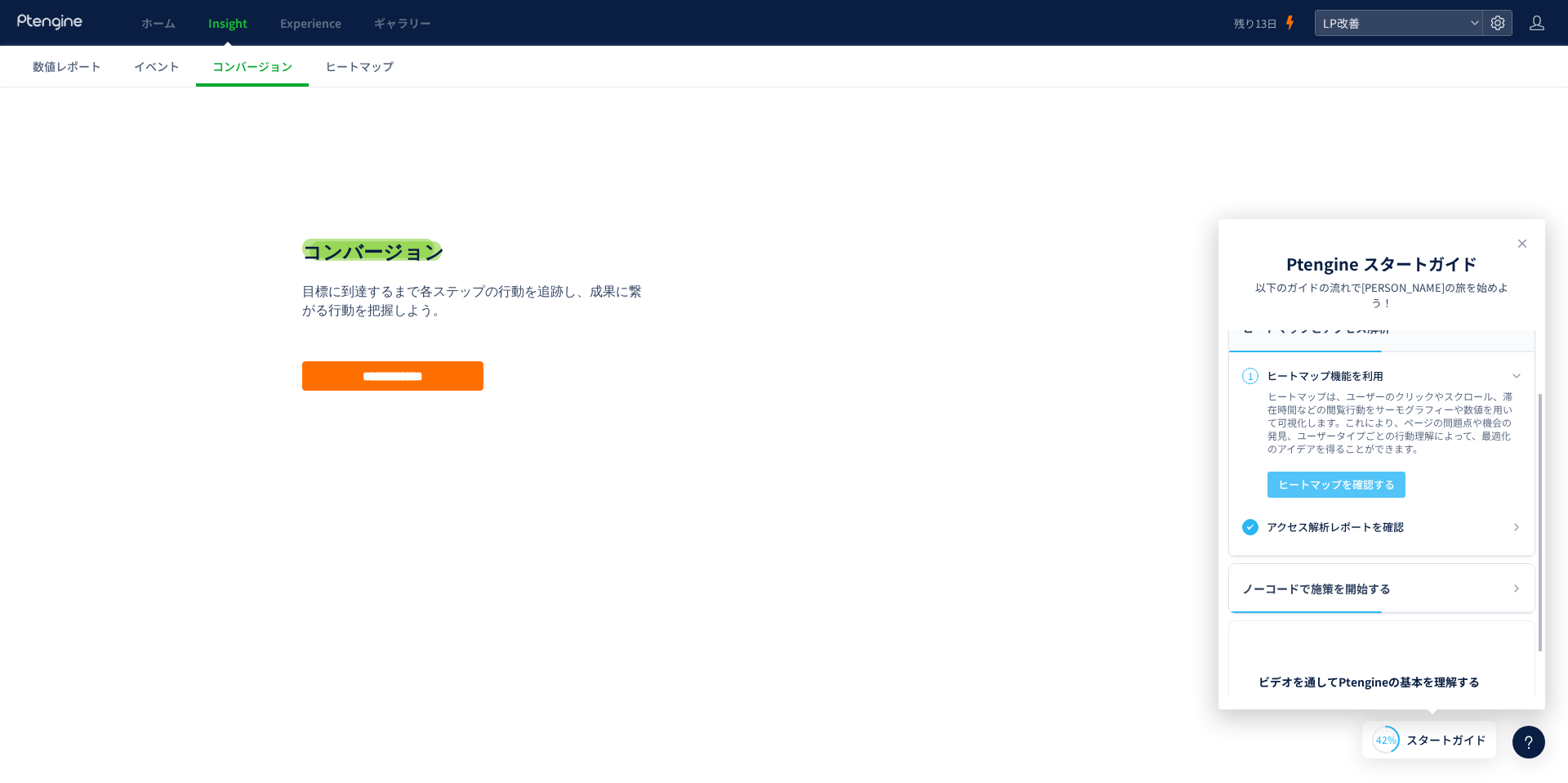
click at [1351, 471] on span "ヒートマップを確認する" at bounding box center [1336, 484] width 117 height 26
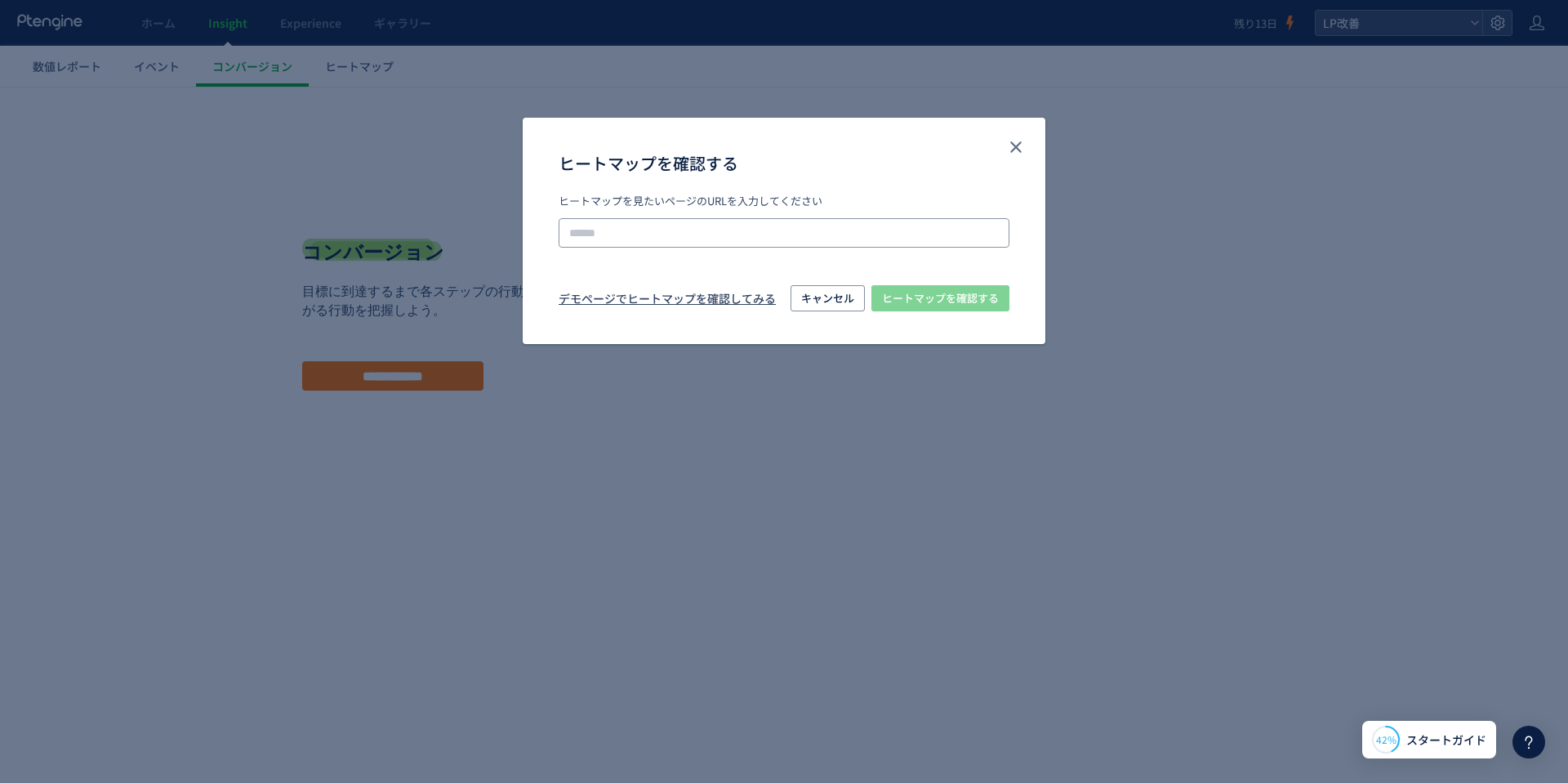
click at [807, 234] on input "ヒートマップを確認する" at bounding box center [784, 233] width 450 height 29
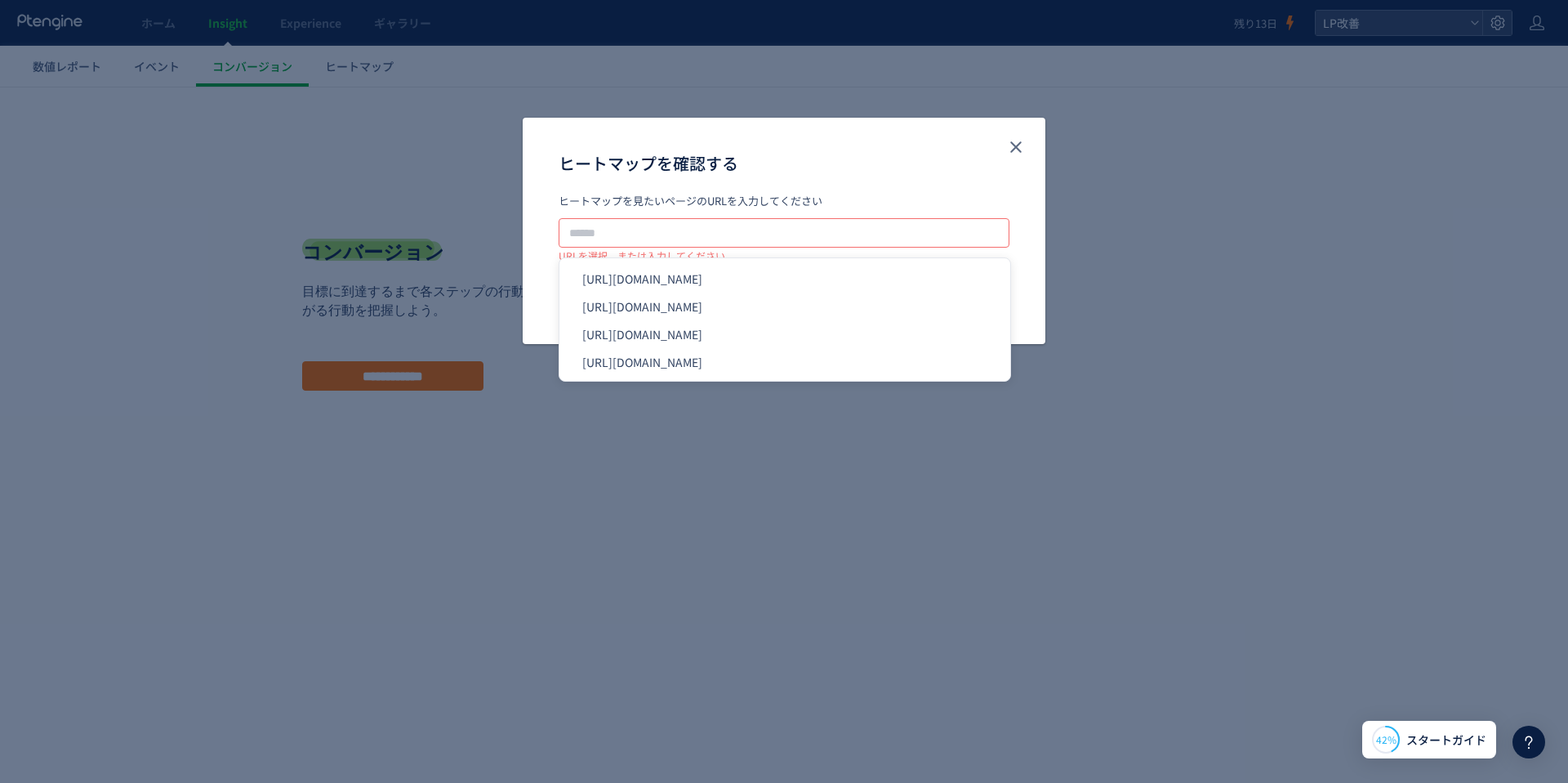
paste input "**********"
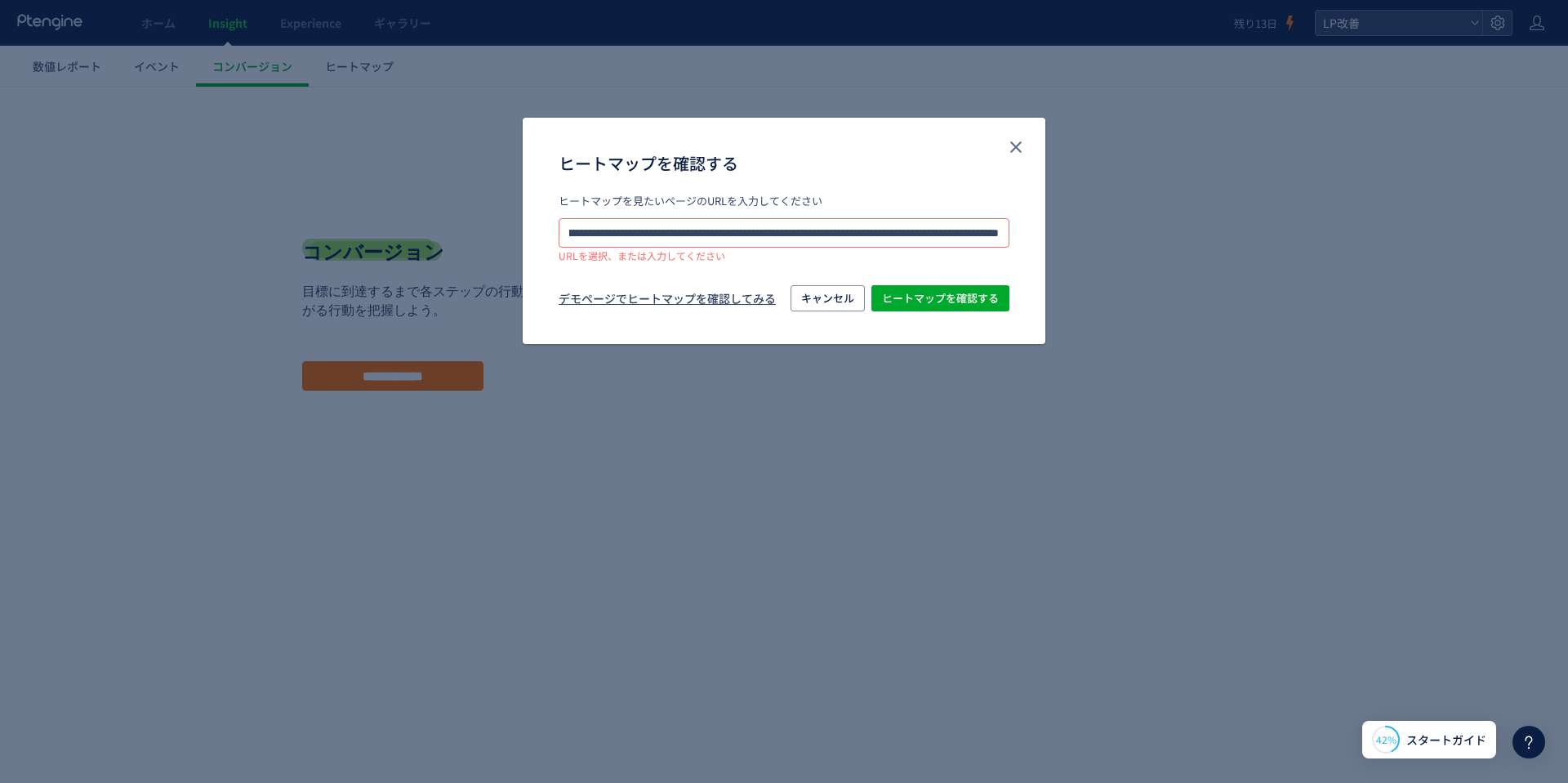
click at [630, 231] on input "**********" at bounding box center [784, 233] width 450 height 29
click at [735, 232] on input "**********" at bounding box center [784, 233] width 450 height 29
click at [717, 231] on input "**********" at bounding box center [784, 233] width 450 height 29
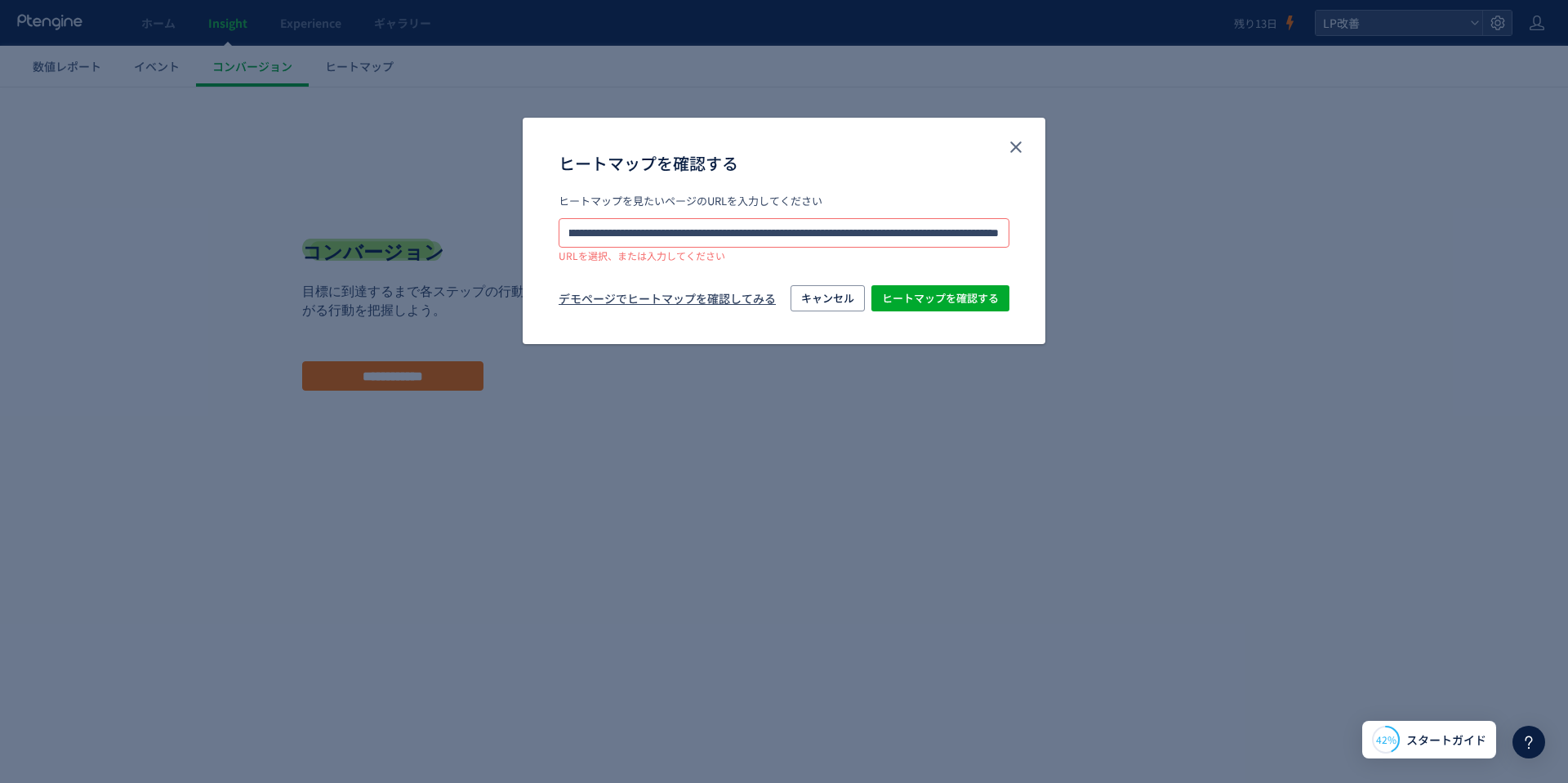
scroll to position [0, 2193]
click at [649, 235] on input "**********" at bounding box center [784, 233] width 450 height 29
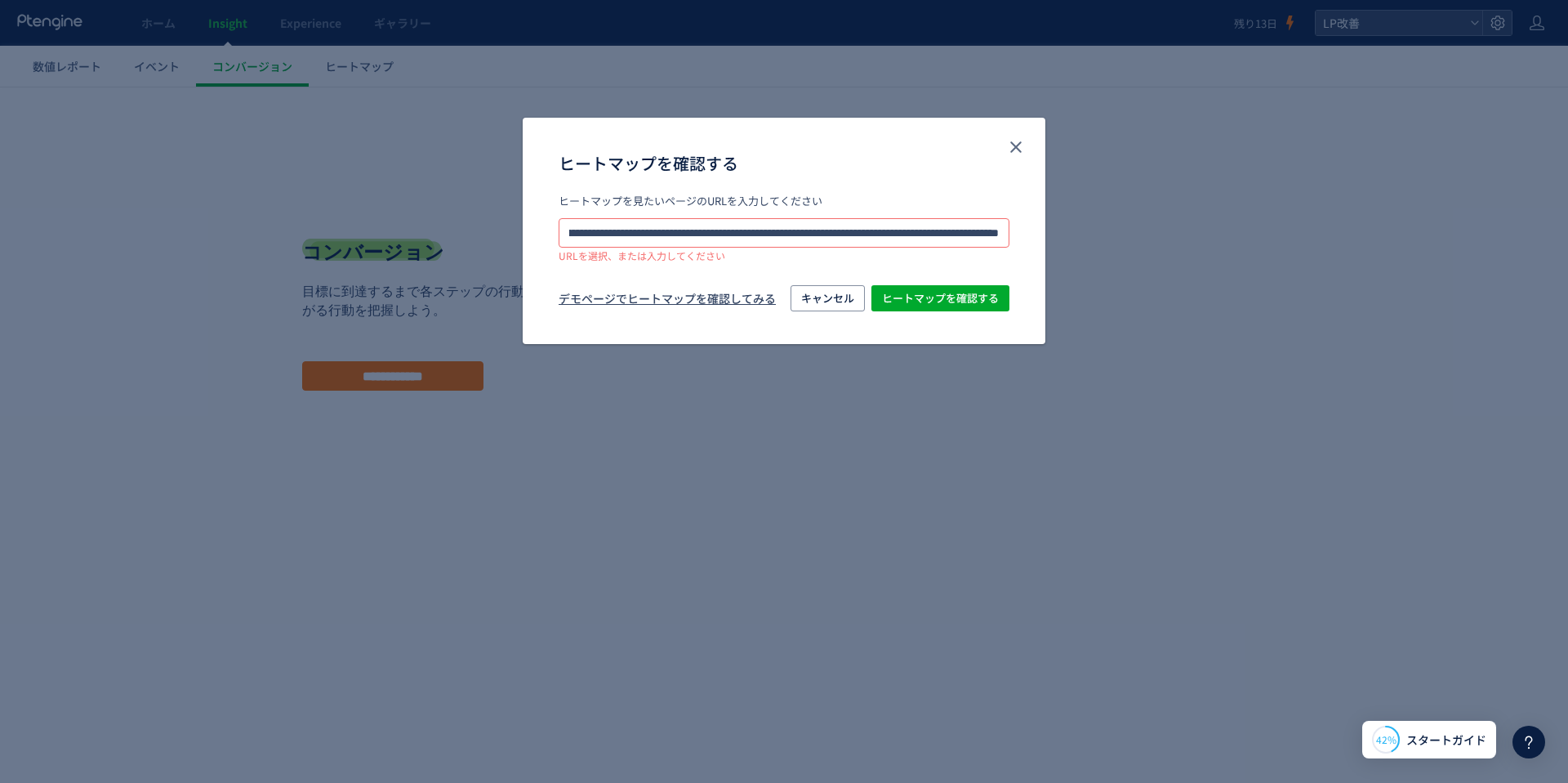
click at [650, 231] on input "**********" at bounding box center [784, 233] width 450 height 29
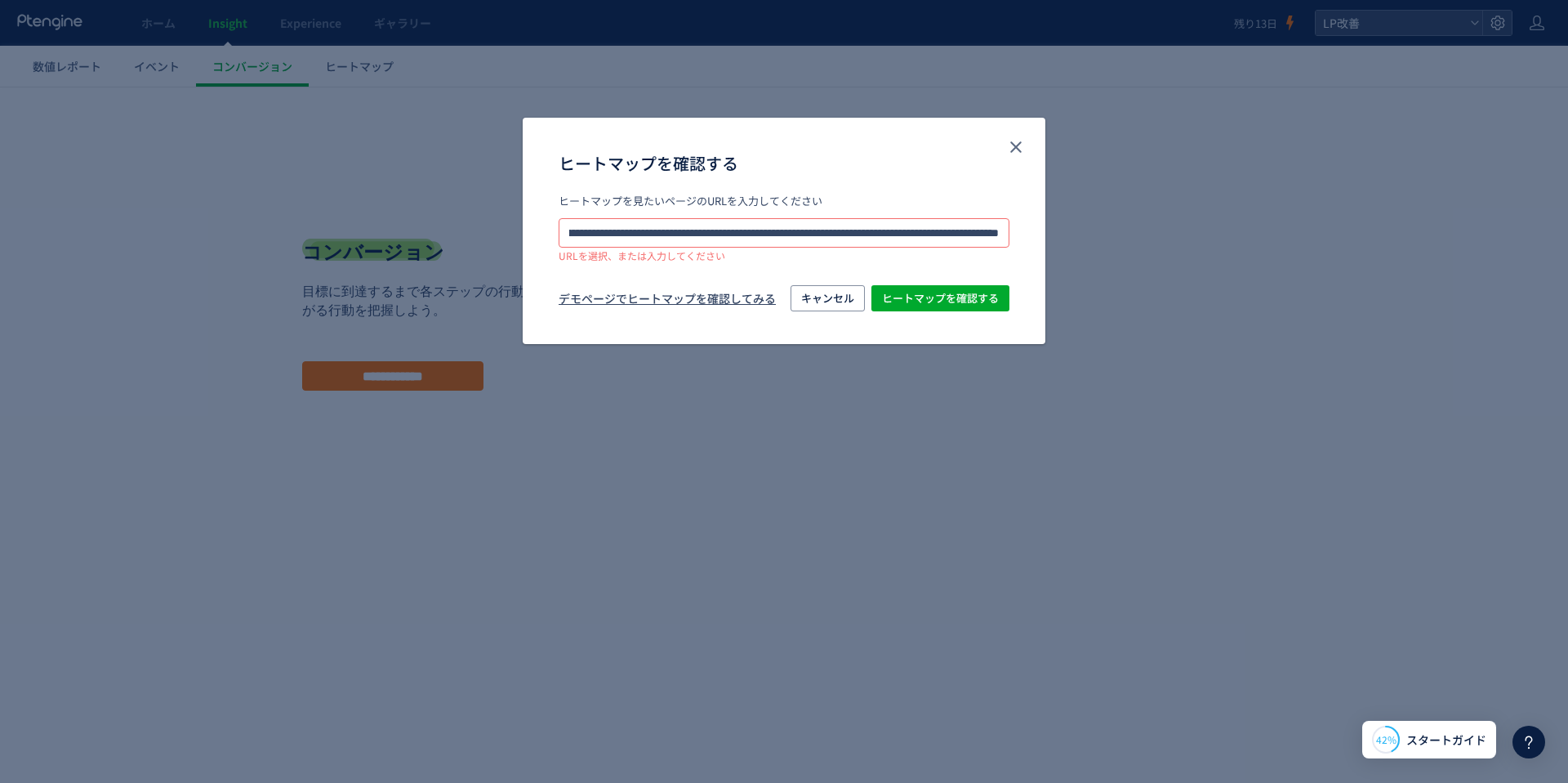
scroll to position [0, 450]
click at [701, 234] on input "**********" at bounding box center [784, 233] width 450 height 29
click at [577, 235] on input "**********" at bounding box center [784, 233] width 450 height 29
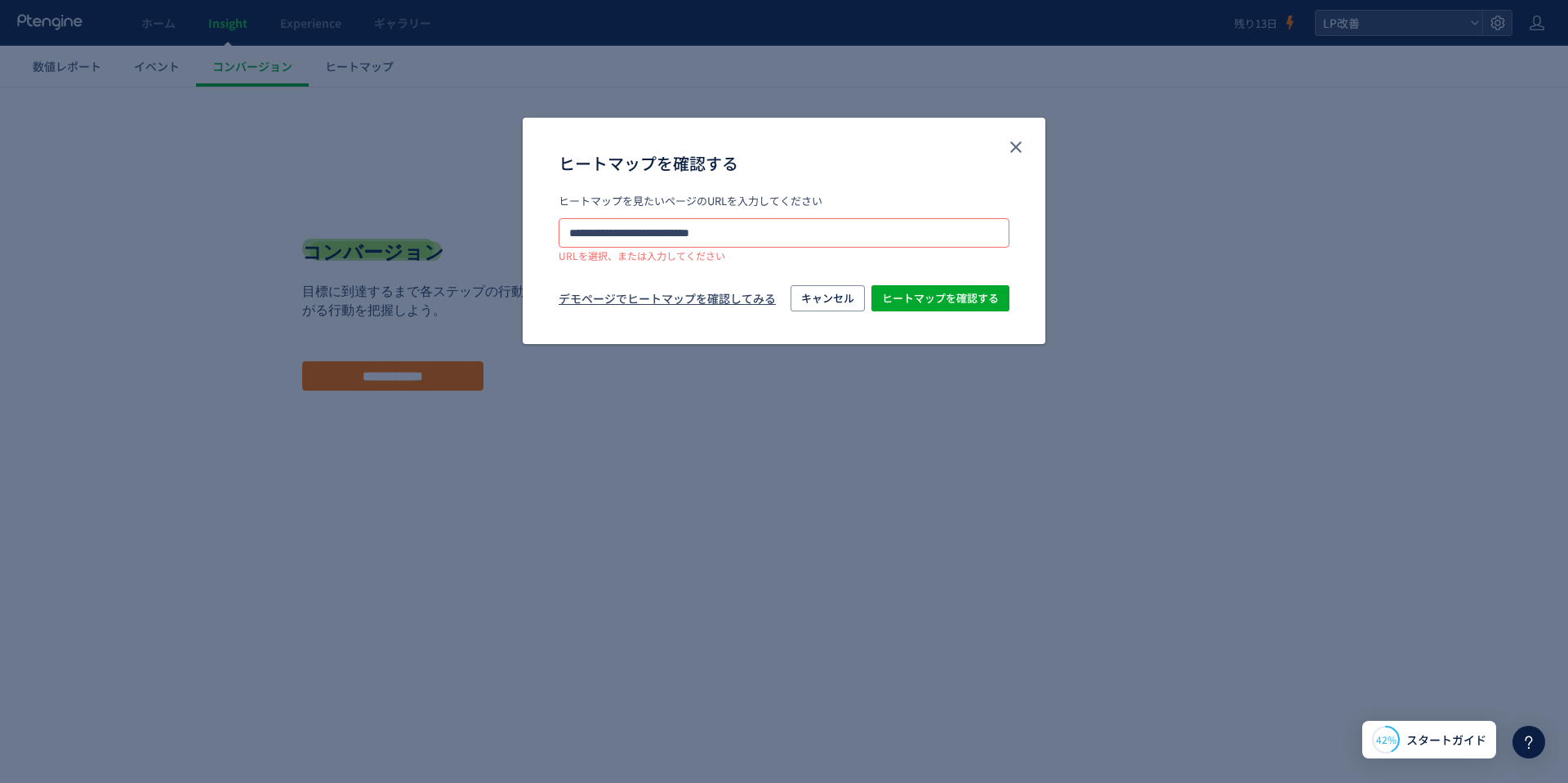
type input "**********"
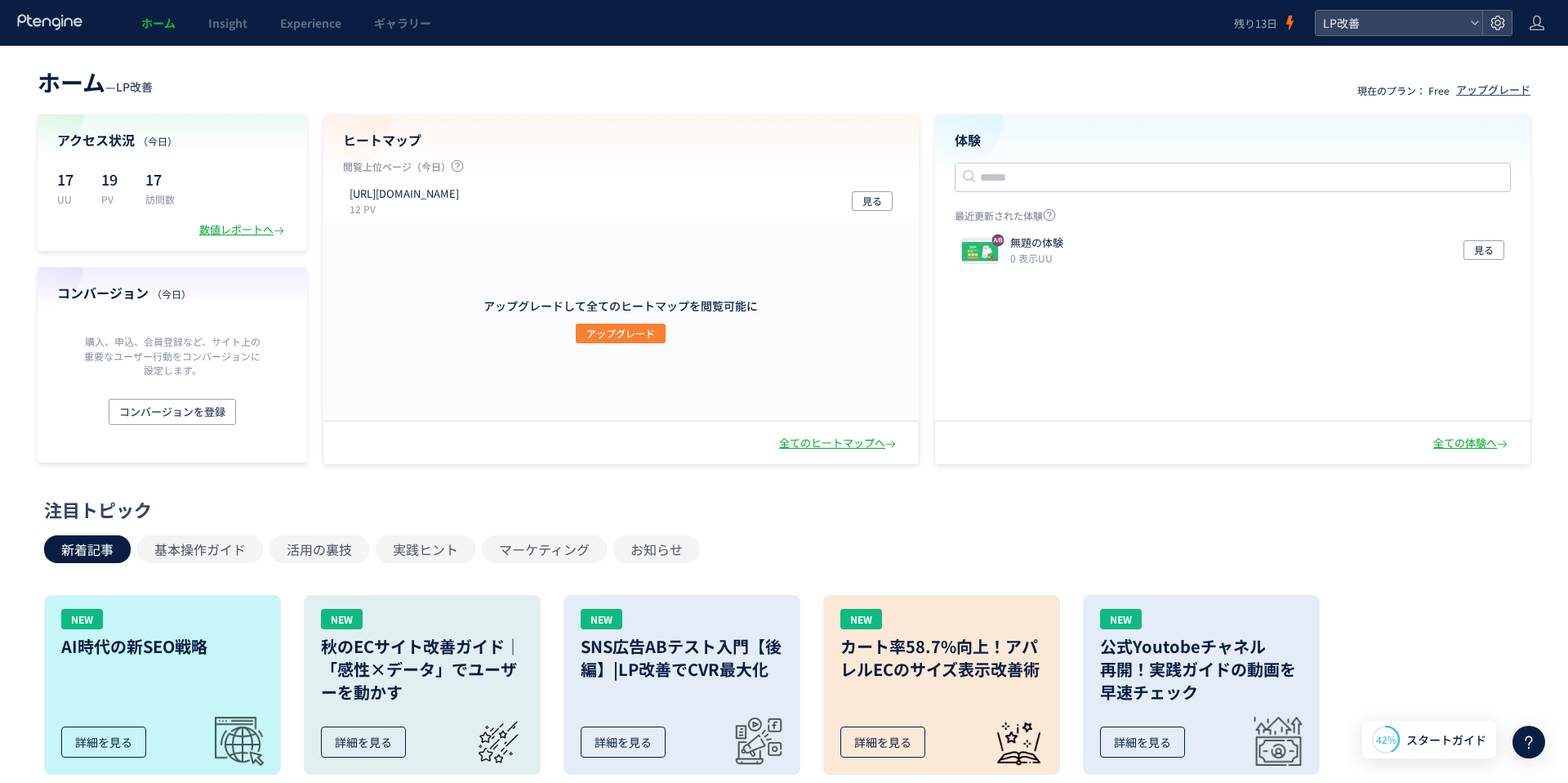
click at [633, 334] on span "アップグレード" at bounding box center [620, 333] width 69 height 19
click at [822, 451] on div "全てのヒートマップへ" at bounding box center [620, 443] width 595 height 43
click at [817, 444] on div "全てのヒートマップへ" at bounding box center [839, 443] width 120 height 16
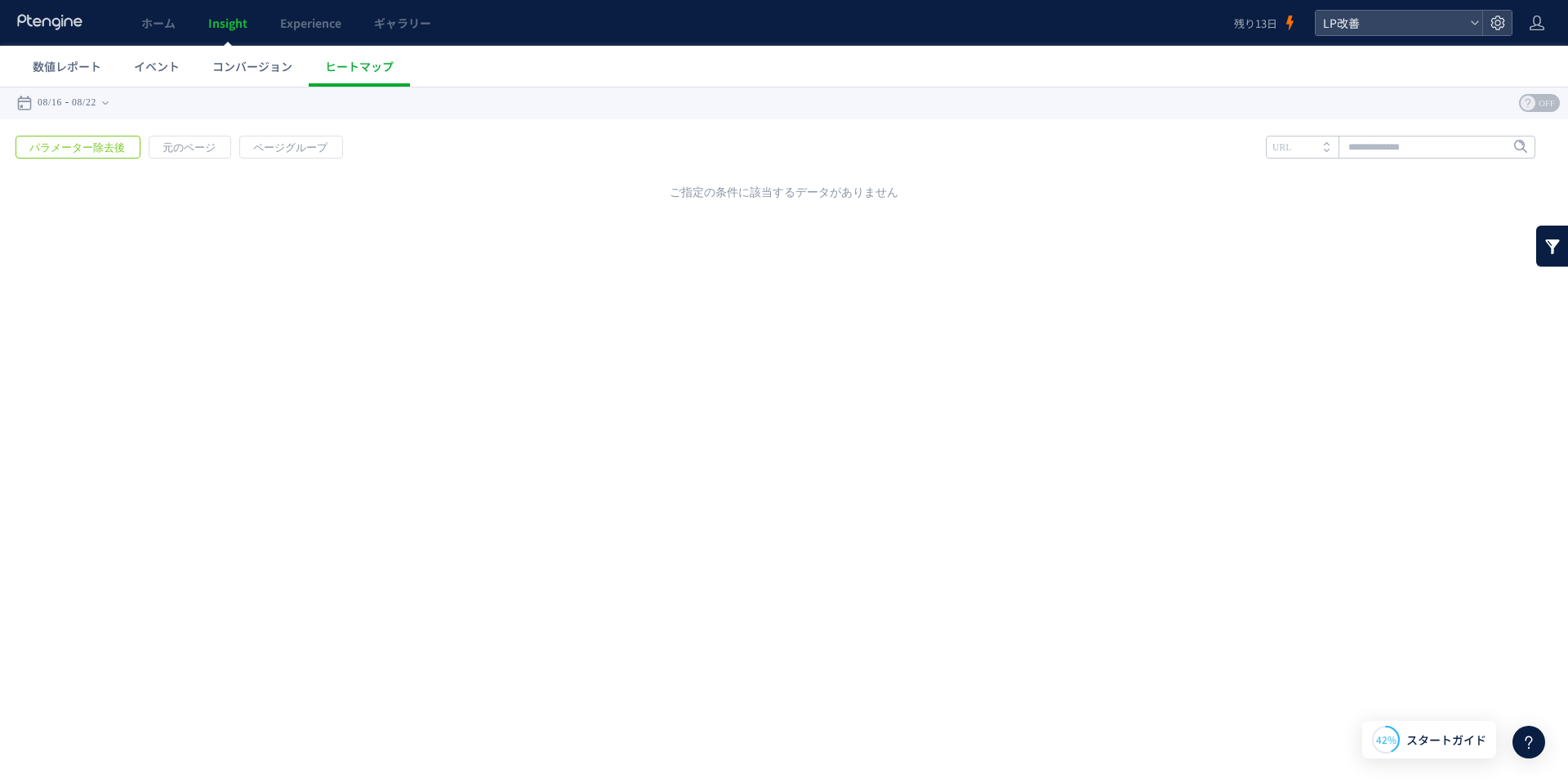
click at [117, 144] on span "パラメーター除去後" at bounding box center [77, 148] width 121 height 23
click at [195, 146] on span "元のページ" at bounding box center [189, 148] width 80 height 23
click at [250, 147] on span "ページグループ" at bounding box center [289, 148] width 100 height 23
click at [87, 153] on span "パラメーター除去後" at bounding box center [77, 148] width 121 height 23
click at [219, 70] on span "コンバージョン" at bounding box center [252, 66] width 80 height 17
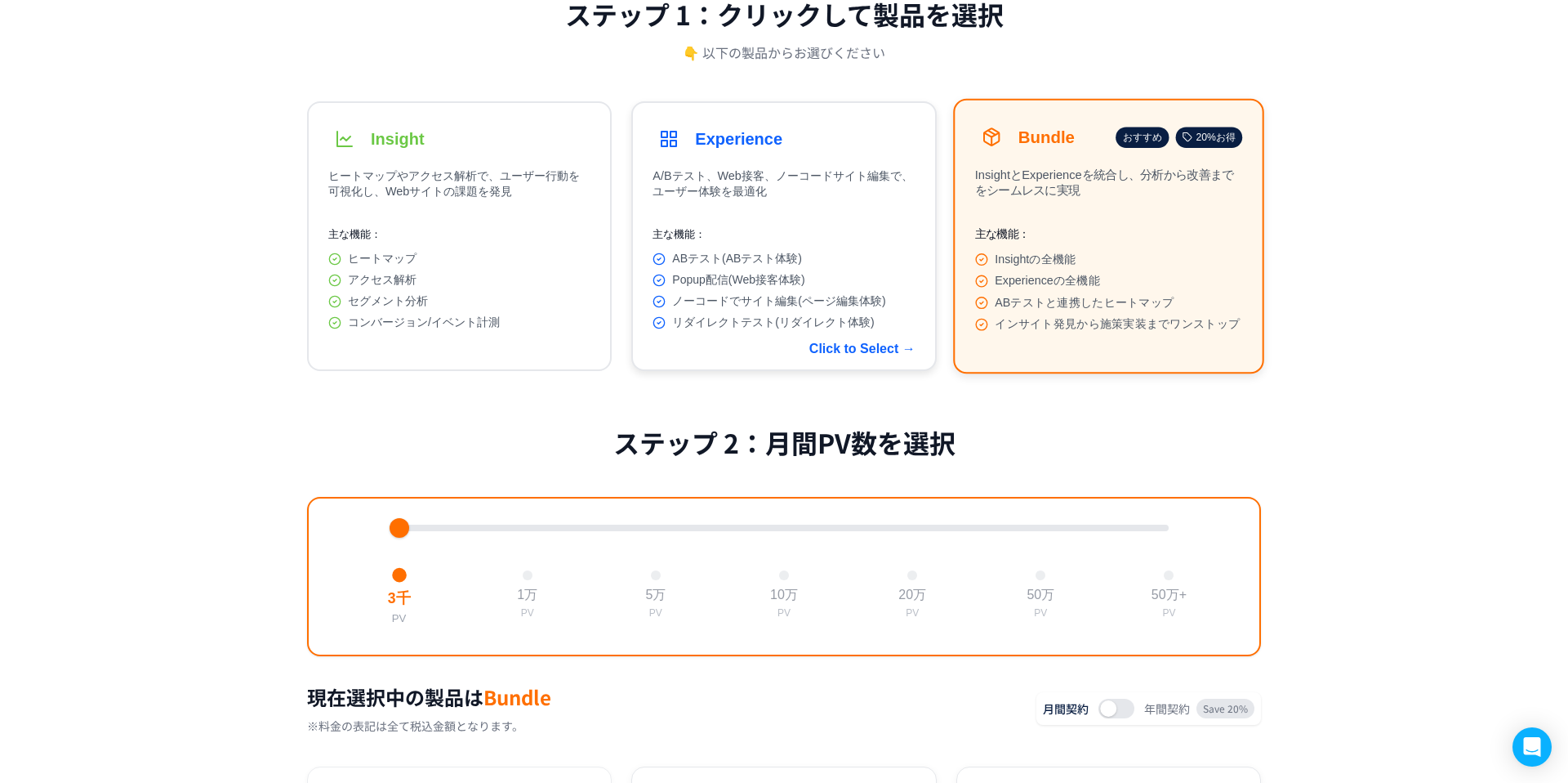
scroll to position [440, 0]
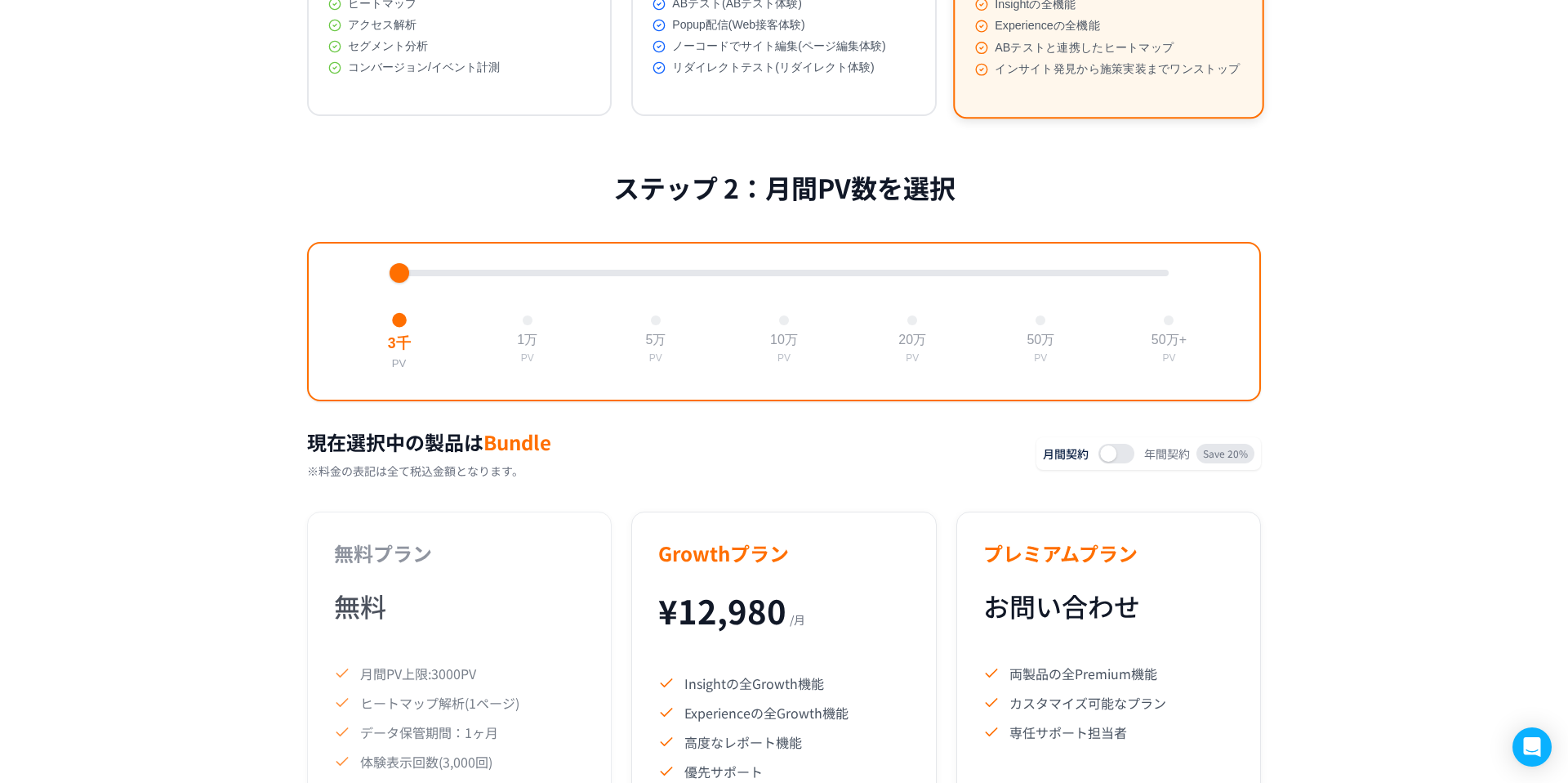
click at [527, 288] on div "3千 PV 1万 PV 5万 PV 10万 PV 20万 PV 50万 PV 50万+ PV" at bounding box center [784, 322] width 953 height 159
click at [507, 277] on div "3千 PV 1万 PV 5万 PV 10万 PV 20万 PV 50万 PV 50万+ PV" at bounding box center [784, 322] width 953 height 159
click at [513, 276] on div at bounding box center [784, 273] width 770 height 7
click at [655, 276] on div at bounding box center [784, 273] width 770 height 7
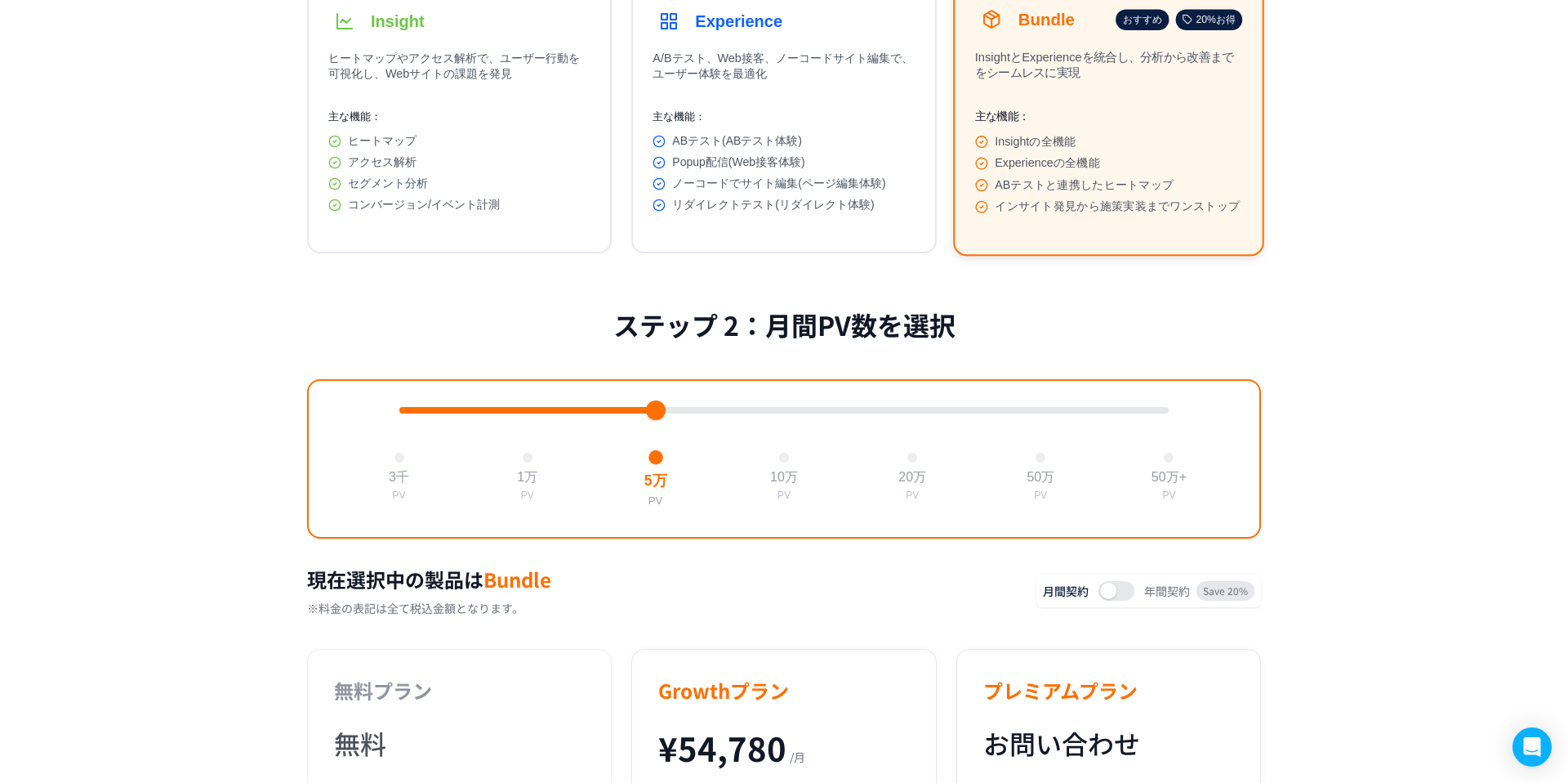
scroll to position [0, 0]
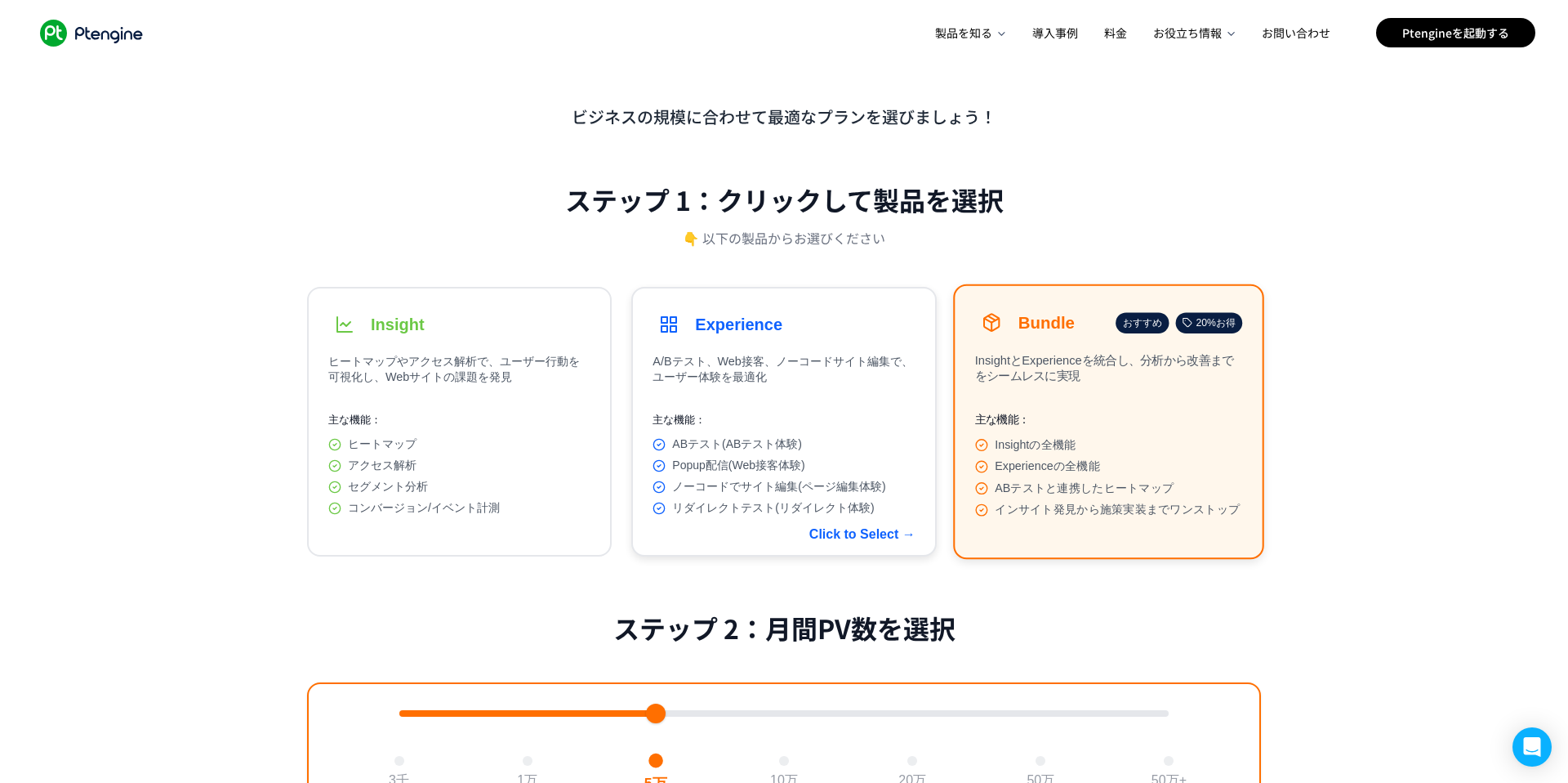
click at [842, 445] on div "ABテスト(ABテスト体験)" at bounding box center [784, 444] width 262 height 15
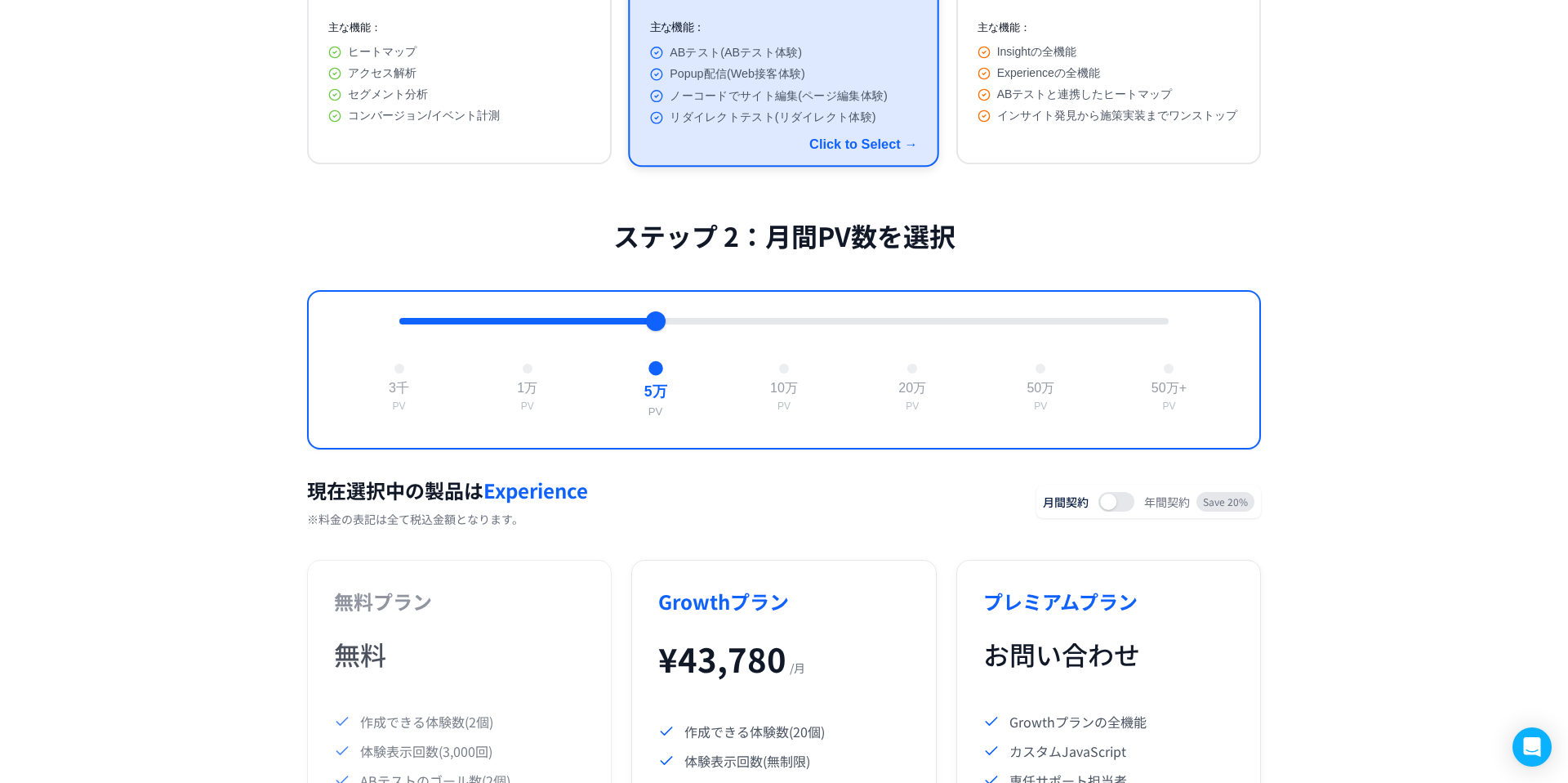
scroll to position [528, 0]
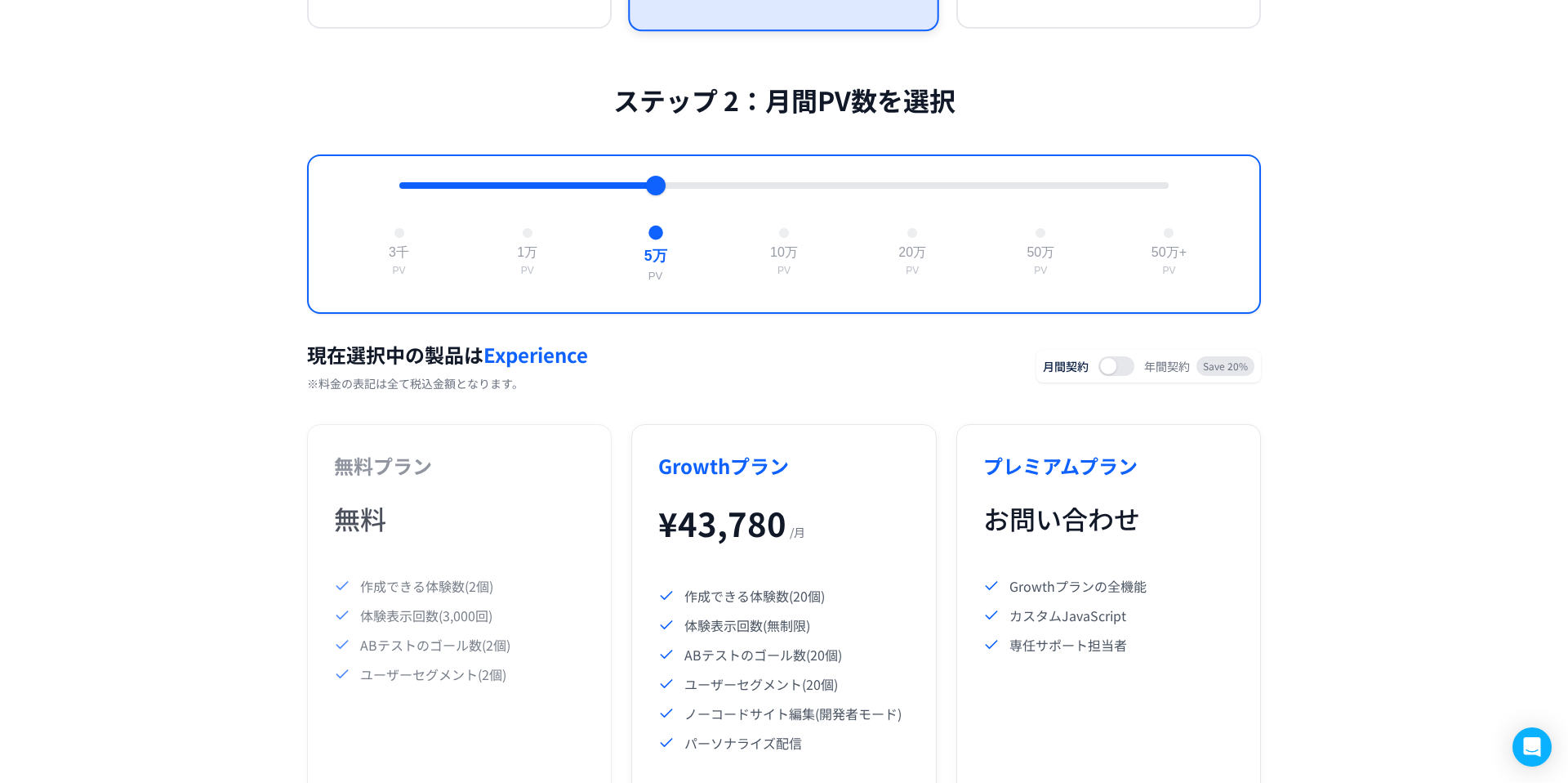
click at [1111, 376] on button at bounding box center [1116, 366] width 36 height 19
click at [1112, 376] on button at bounding box center [1116, 366] width 36 height 19
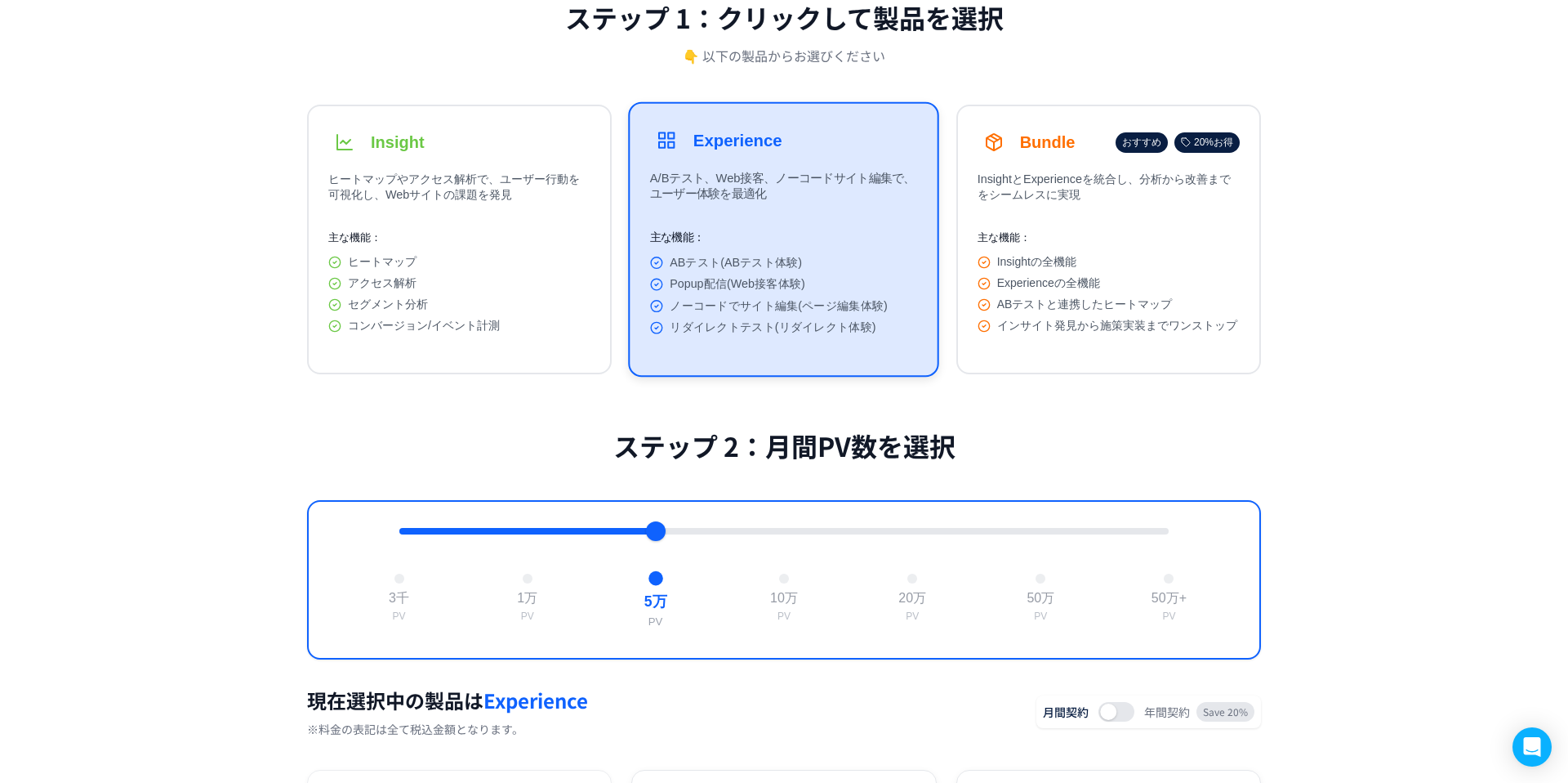
scroll to position [0, 0]
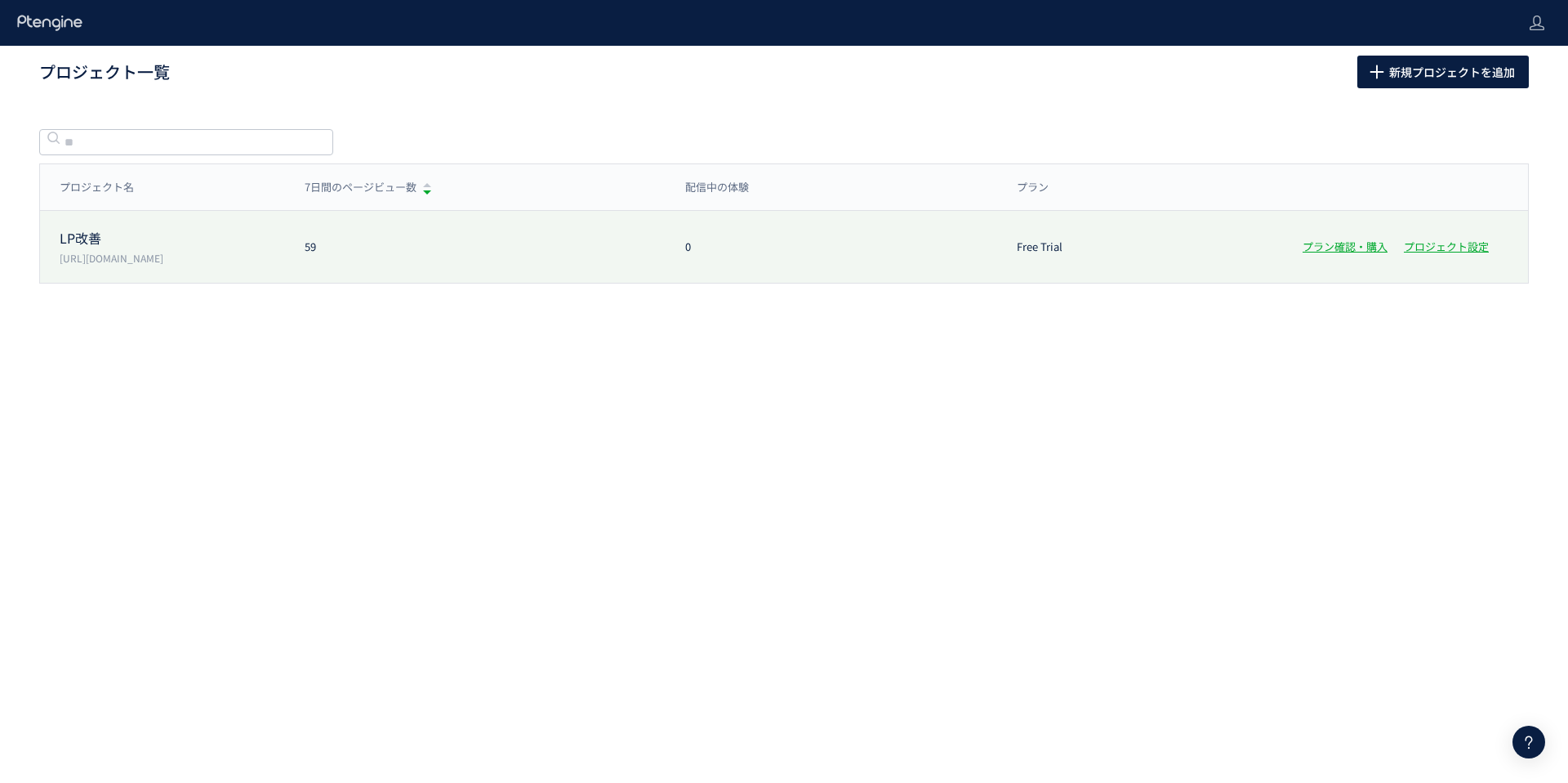
click at [96, 238] on p "LP改善" at bounding box center [172, 238] width 225 height 18
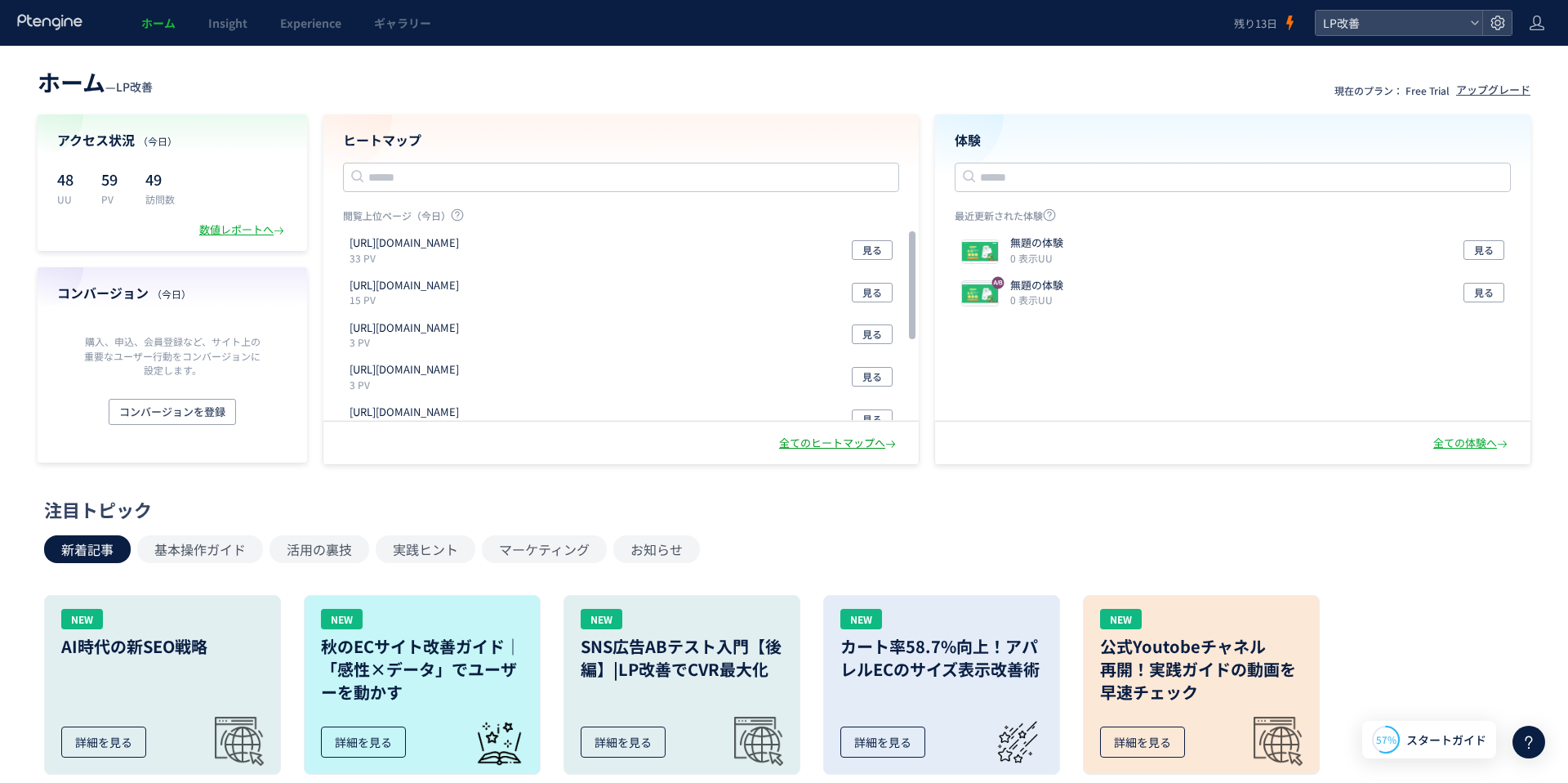
click at [835, 446] on div "全てのヒートマップへ" at bounding box center [839, 443] width 120 height 16
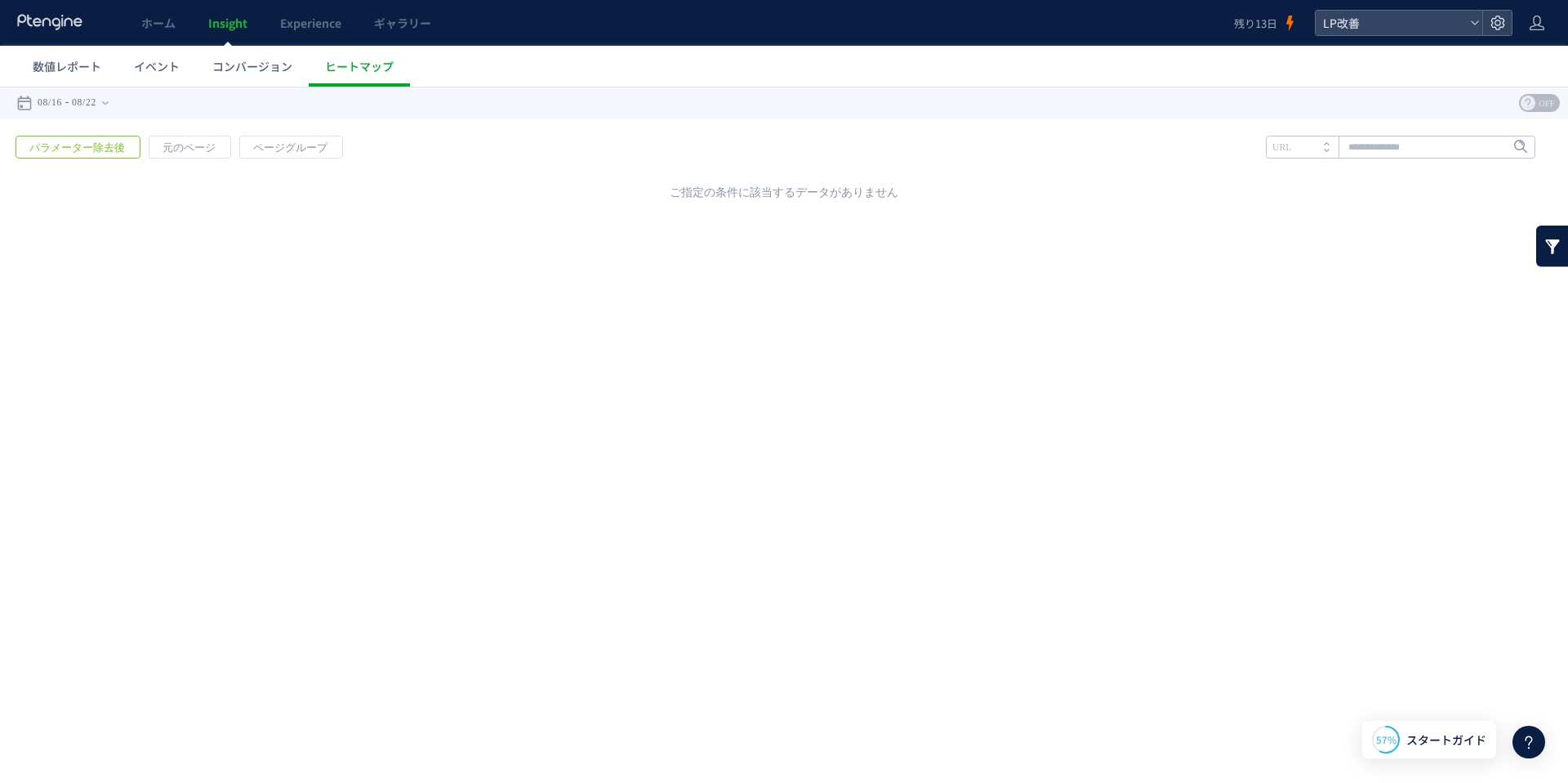
click at [90, 147] on span "パラメーター除去後" at bounding box center [77, 148] width 121 height 23
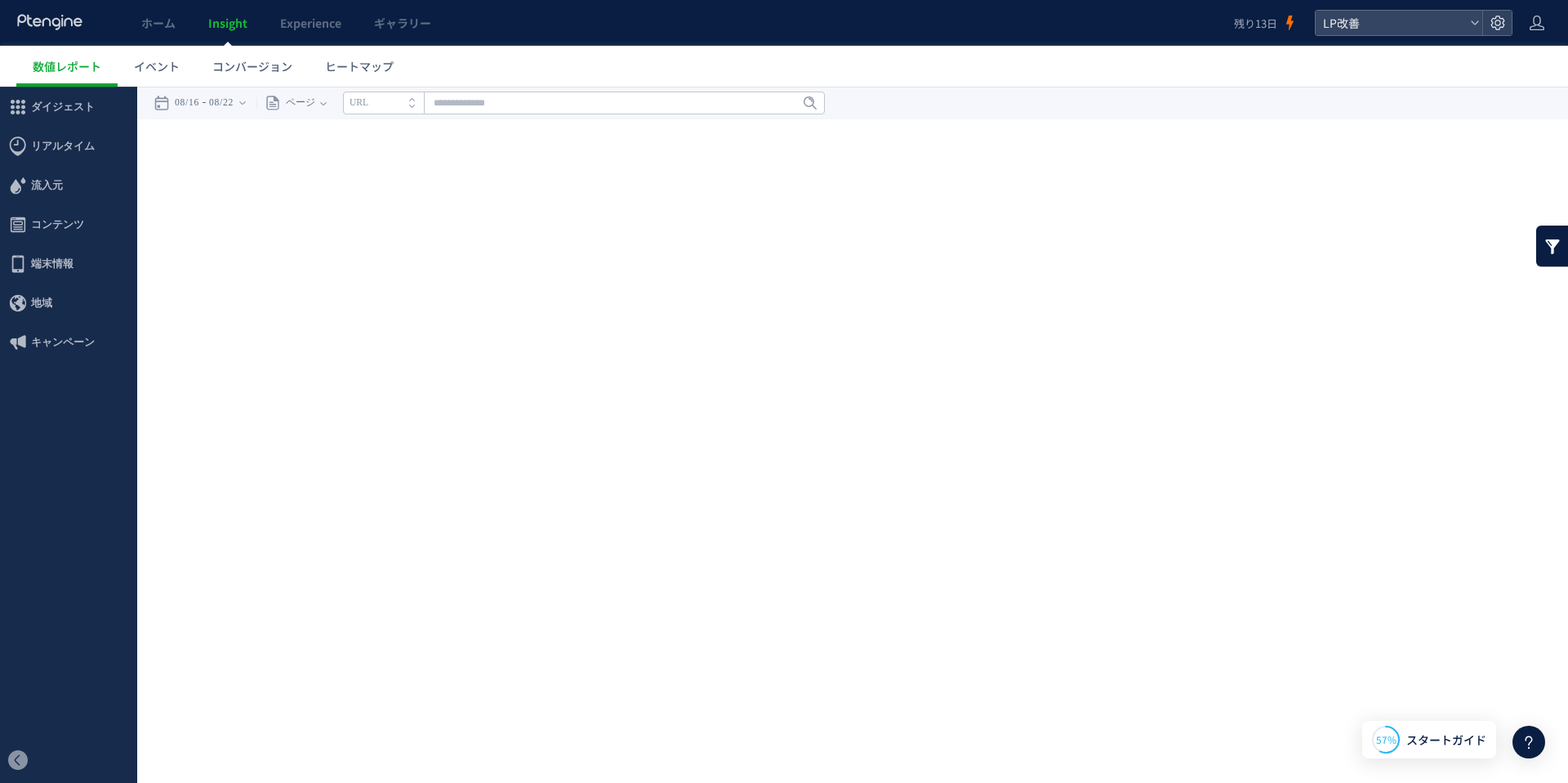
click at [52, 31] on link at bounding box center [50, 22] width 68 height 18
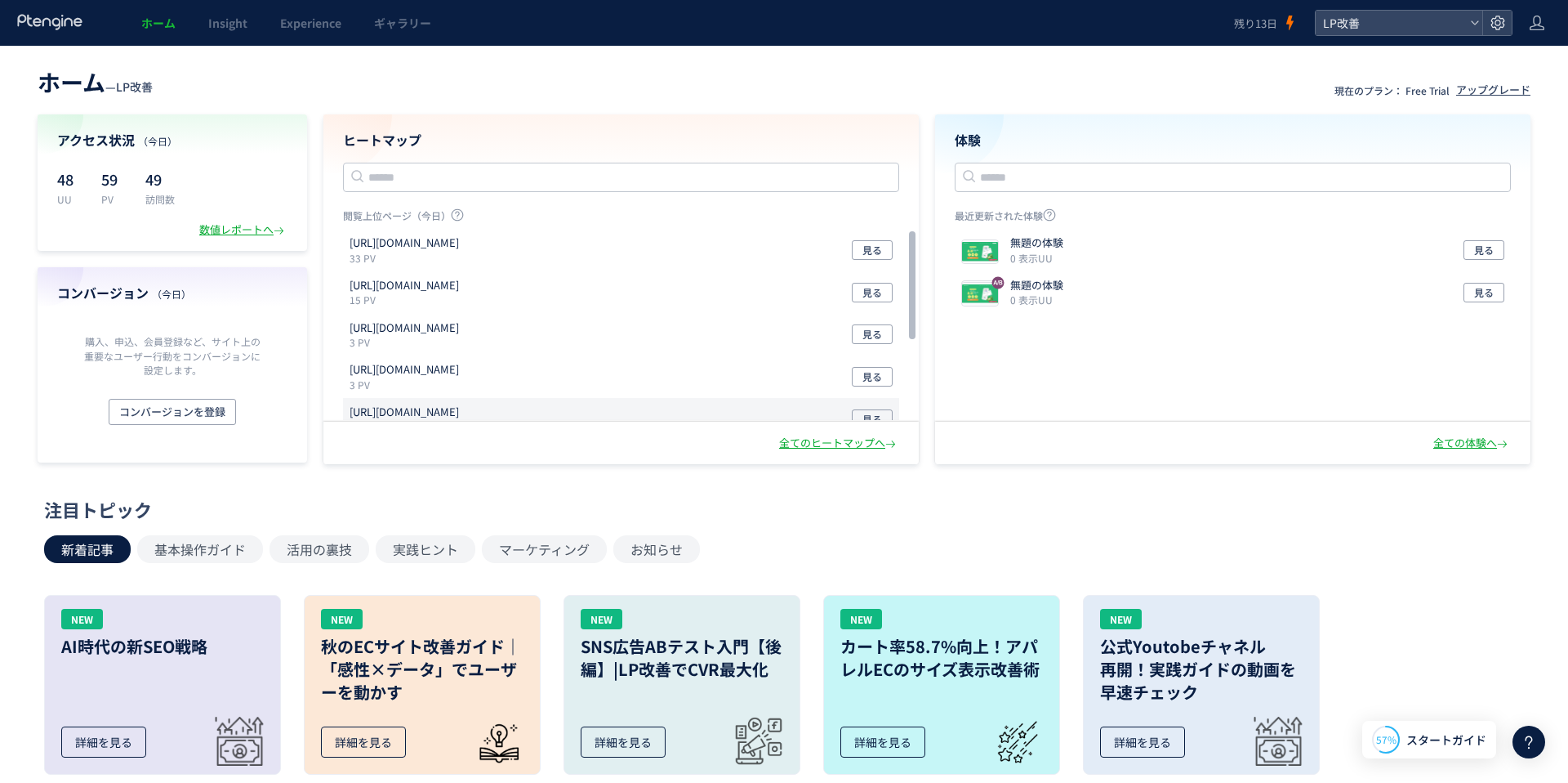
scroll to position [3, 0]
click at [865, 239] on span "見る" at bounding box center [872, 248] width 19 height 19
click at [840, 440] on div "全てのヒートマップへ" at bounding box center [839, 443] width 120 height 16
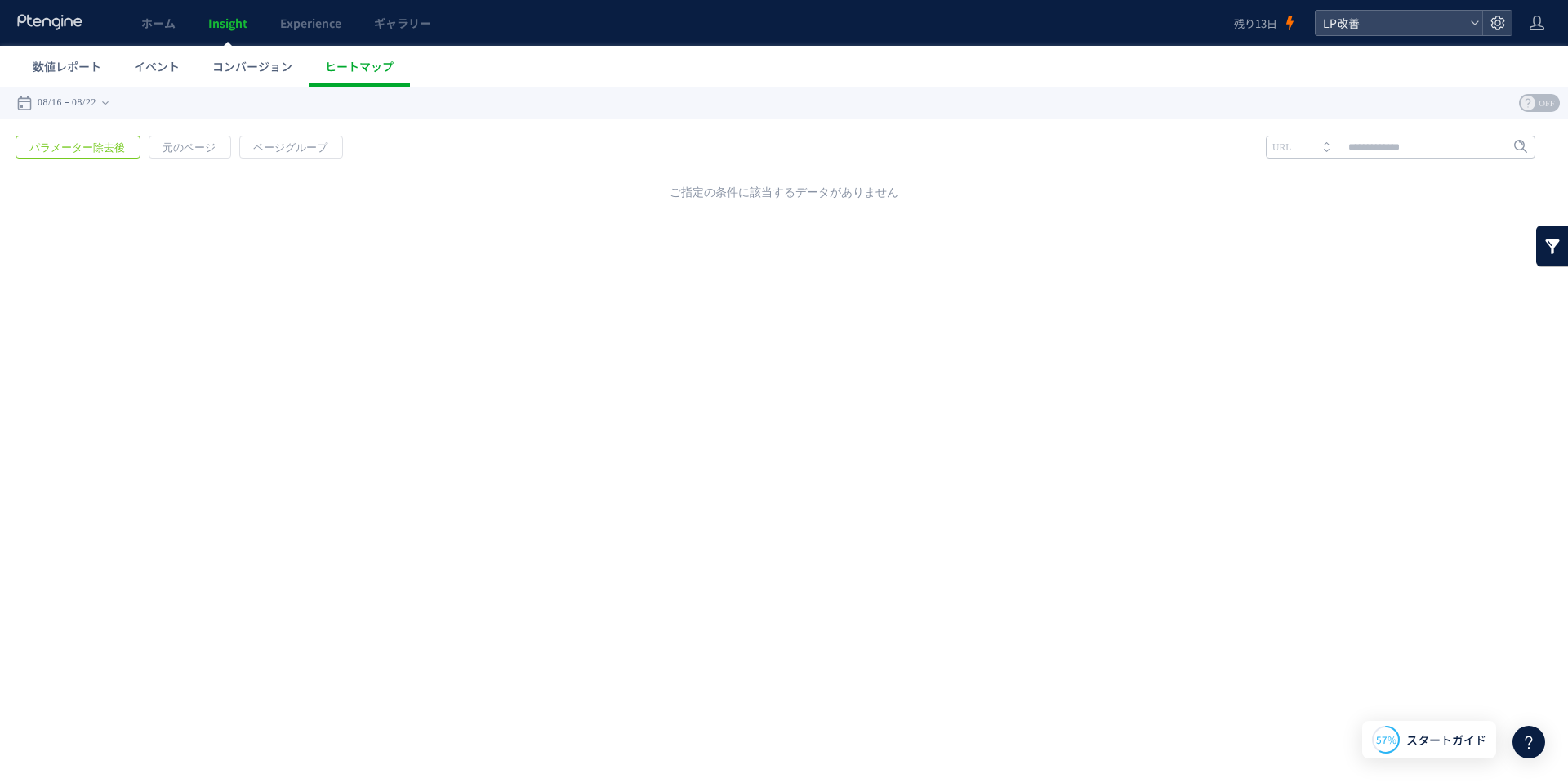
click at [1530, 100] on use at bounding box center [1527, 102] width 15 height 15
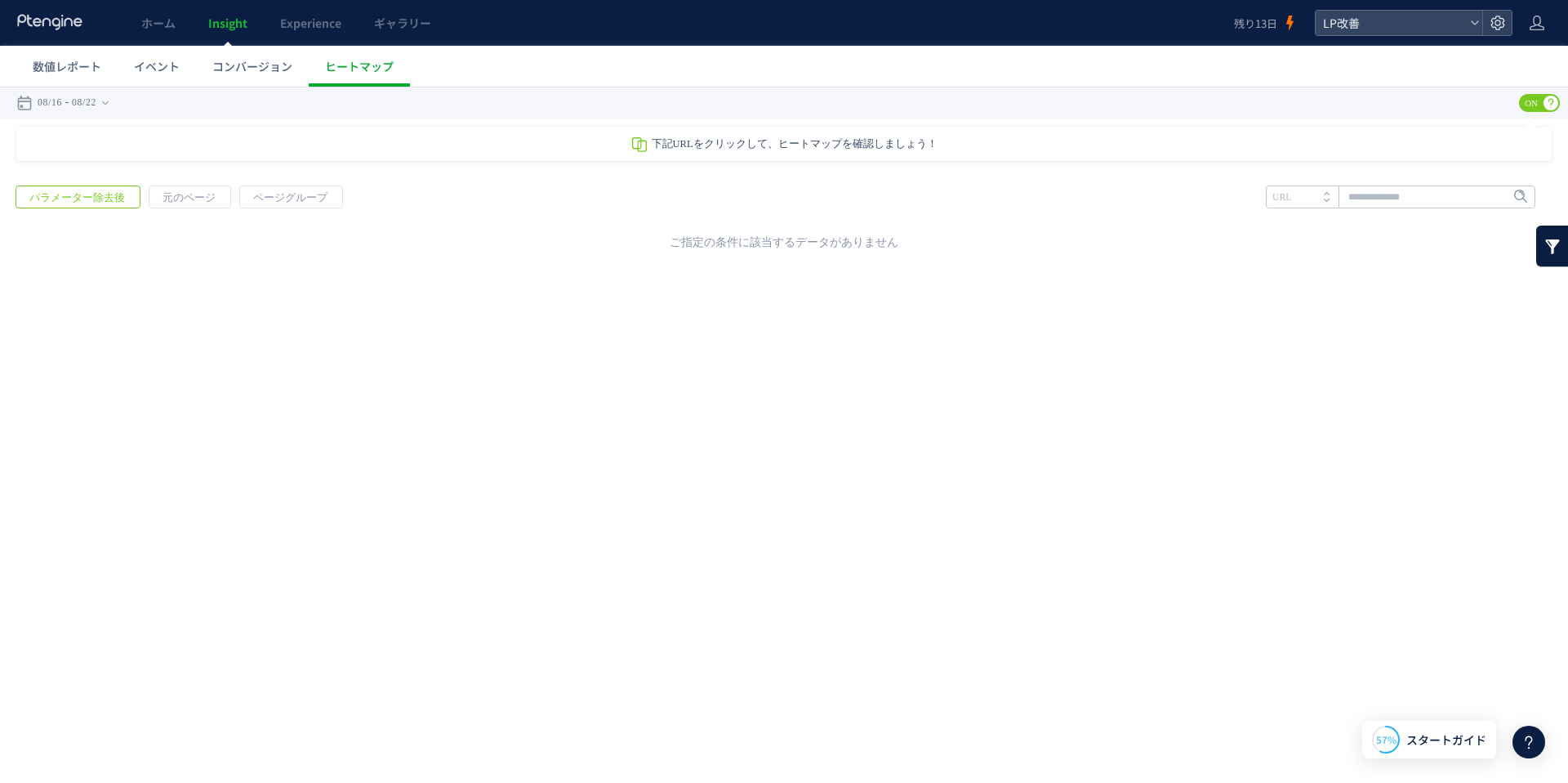
click at [874, 228] on div "ご指定の条件に該当するデータがありません" at bounding box center [784, 233] width 1535 height 17
click at [860, 232] on div "ご指定の条件に該当するデータがありません" at bounding box center [784, 233] width 1535 height 17
click at [1426, 198] on input "text" at bounding box center [1401, 197] width 270 height 23
paste input "**********"
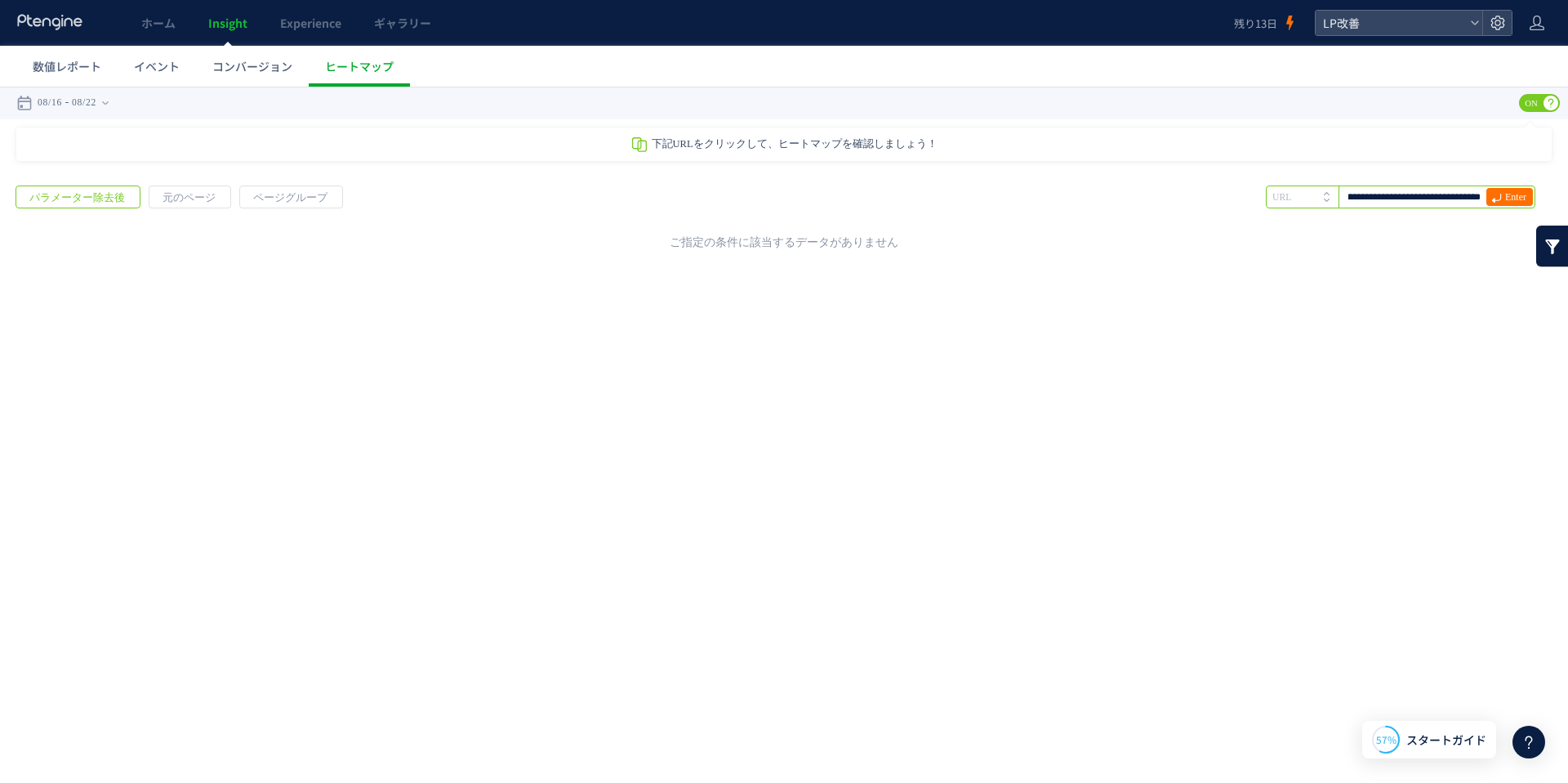
type input "**********"
click at [1545, 255] on link at bounding box center [1552, 246] width 33 height 41
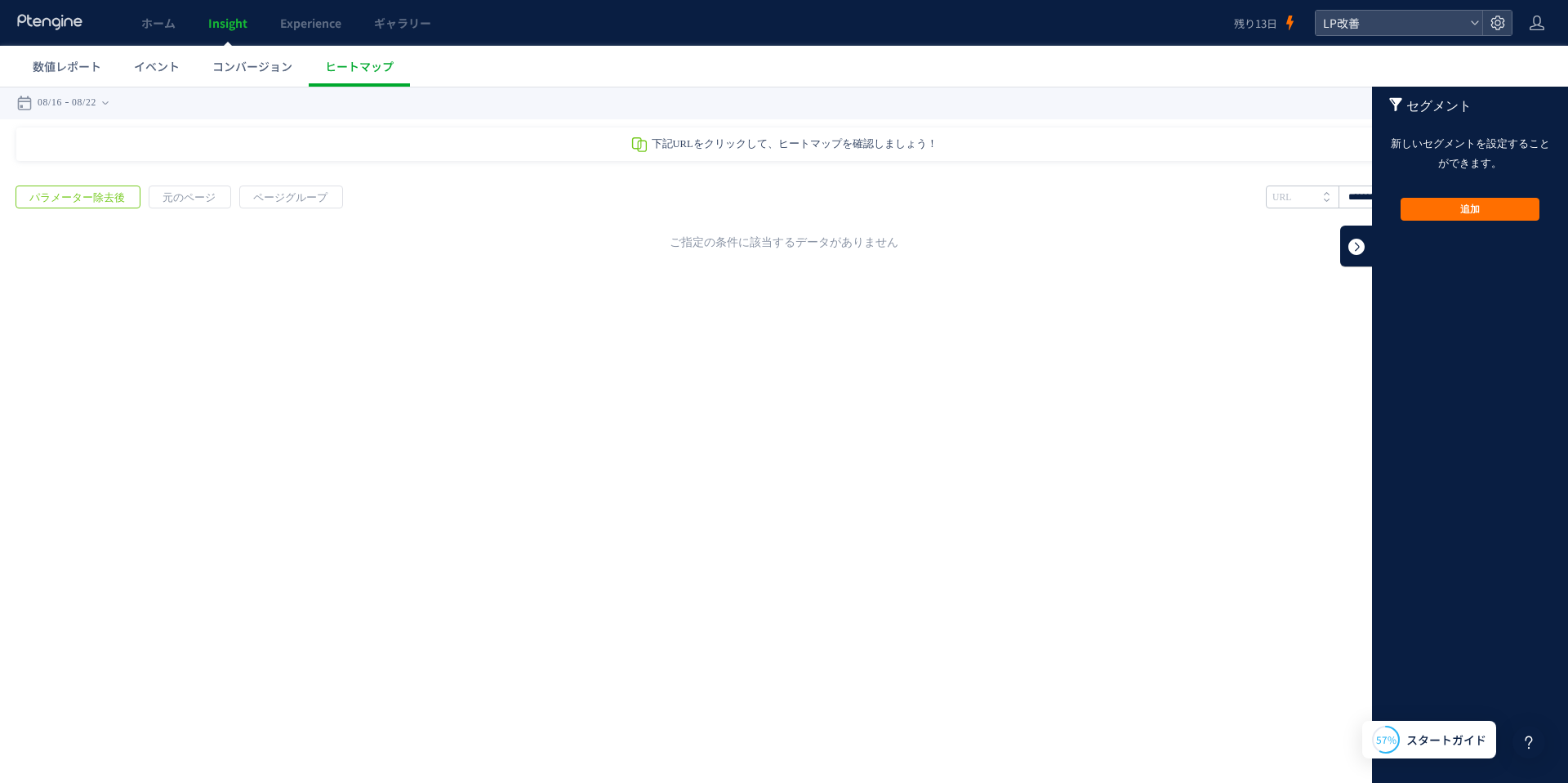
click at [1354, 240] on link at bounding box center [1356, 246] width 33 height 41
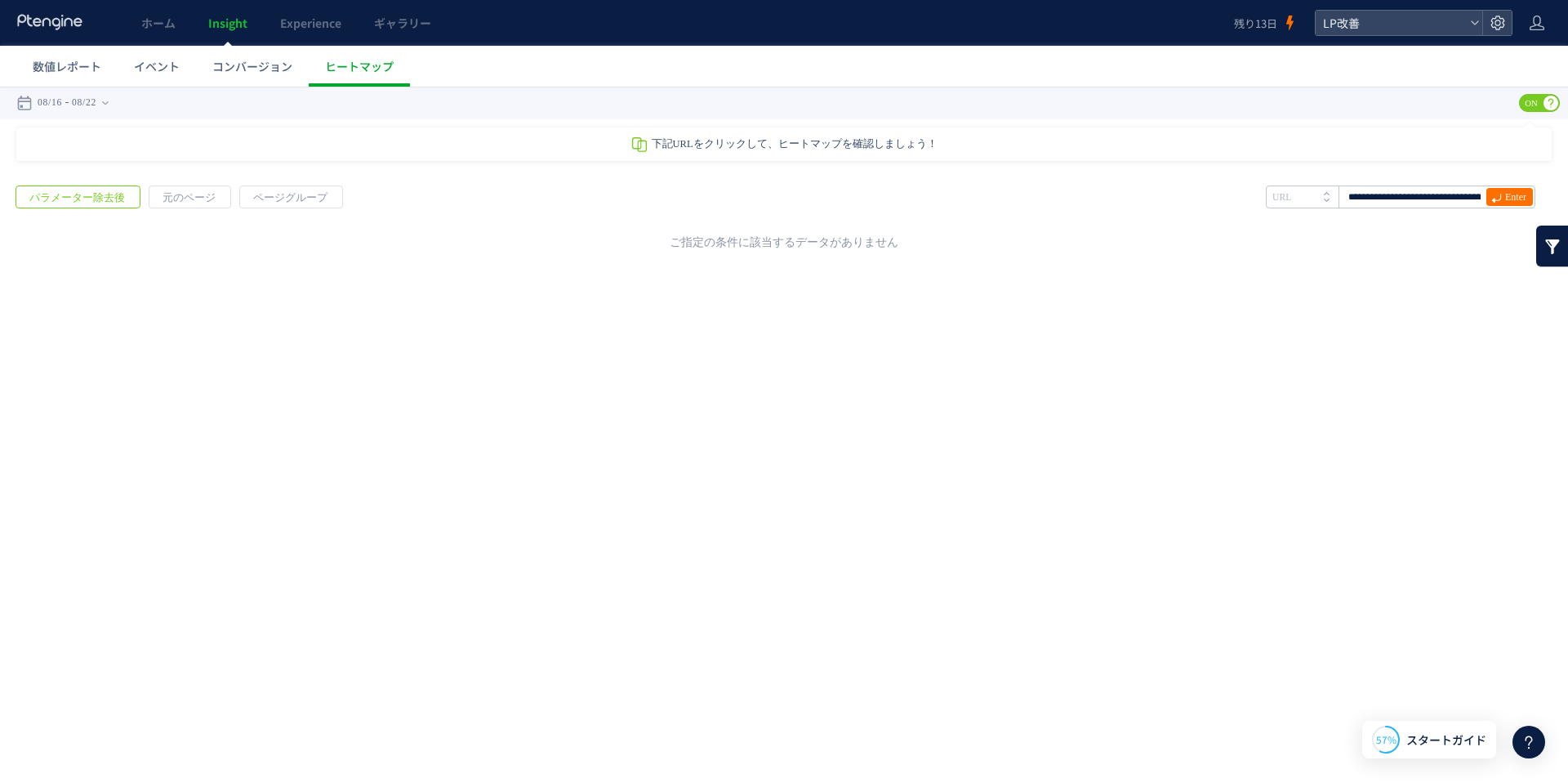
click at [899, 325] on div "戻る デフォルト設定では本日のデータを表示しています。 カレンダーでご覧になりたい期間を指定することができます。 08/16 08/22 [DATE] [DA…" at bounding box center [784, 233] width 1568 height 294
click at [109, 150] on div "下記URLをクリックして、ヒートマップを確認しましょう！" at bounding box center [784, 144] width 1535 height 33
click at [93, 127] on div "下記URLをクリックして、ヒートマップを確認しましょう！" at bounding box center [784, 144] width 1535 height 33
click at [96, 106] on time "08/22" at bounding box center [83, 103] width 24 height 33
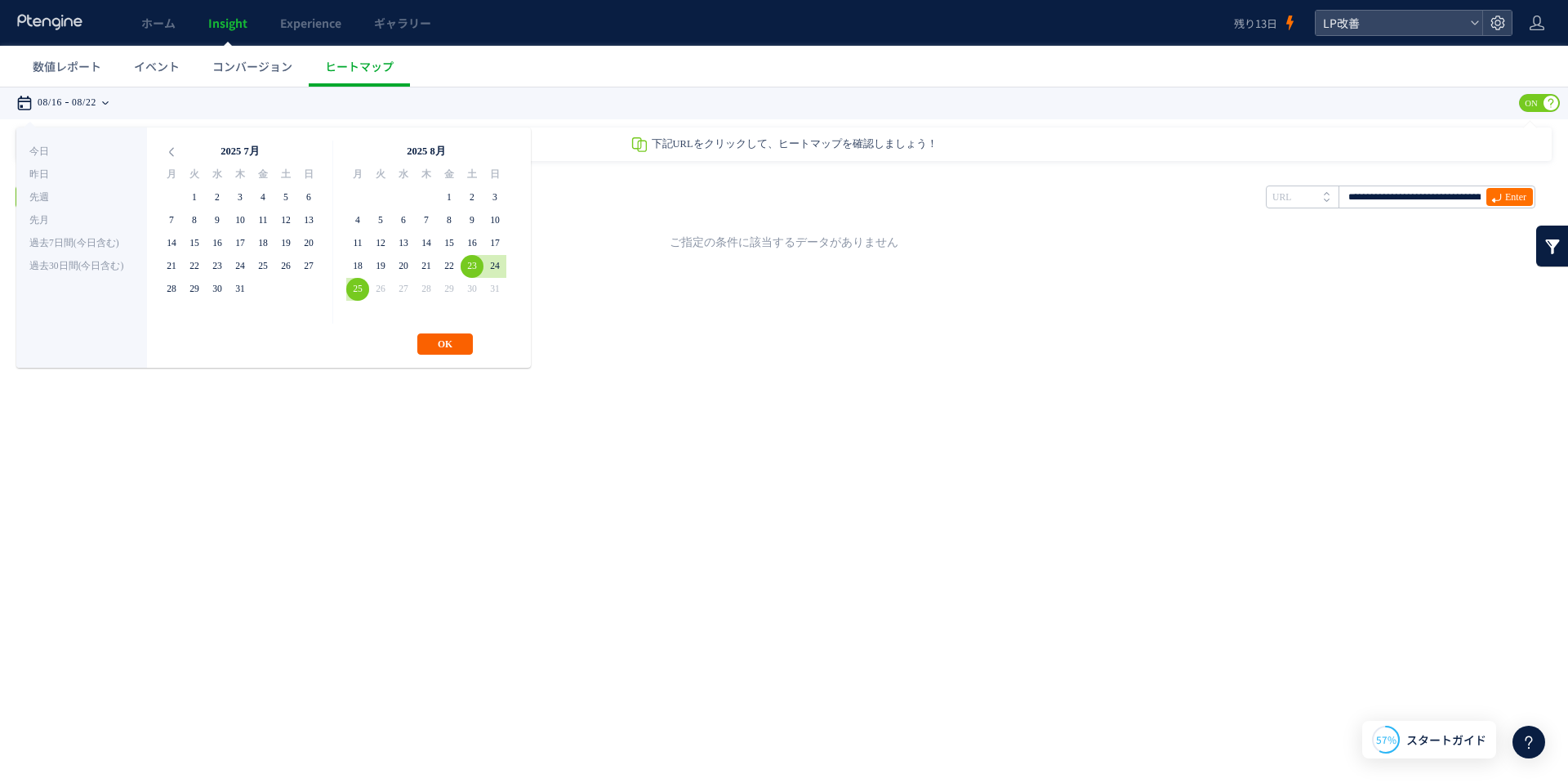
click at [442, 338] on button "OK" at bounding box center [445, 344] width 55 height 21
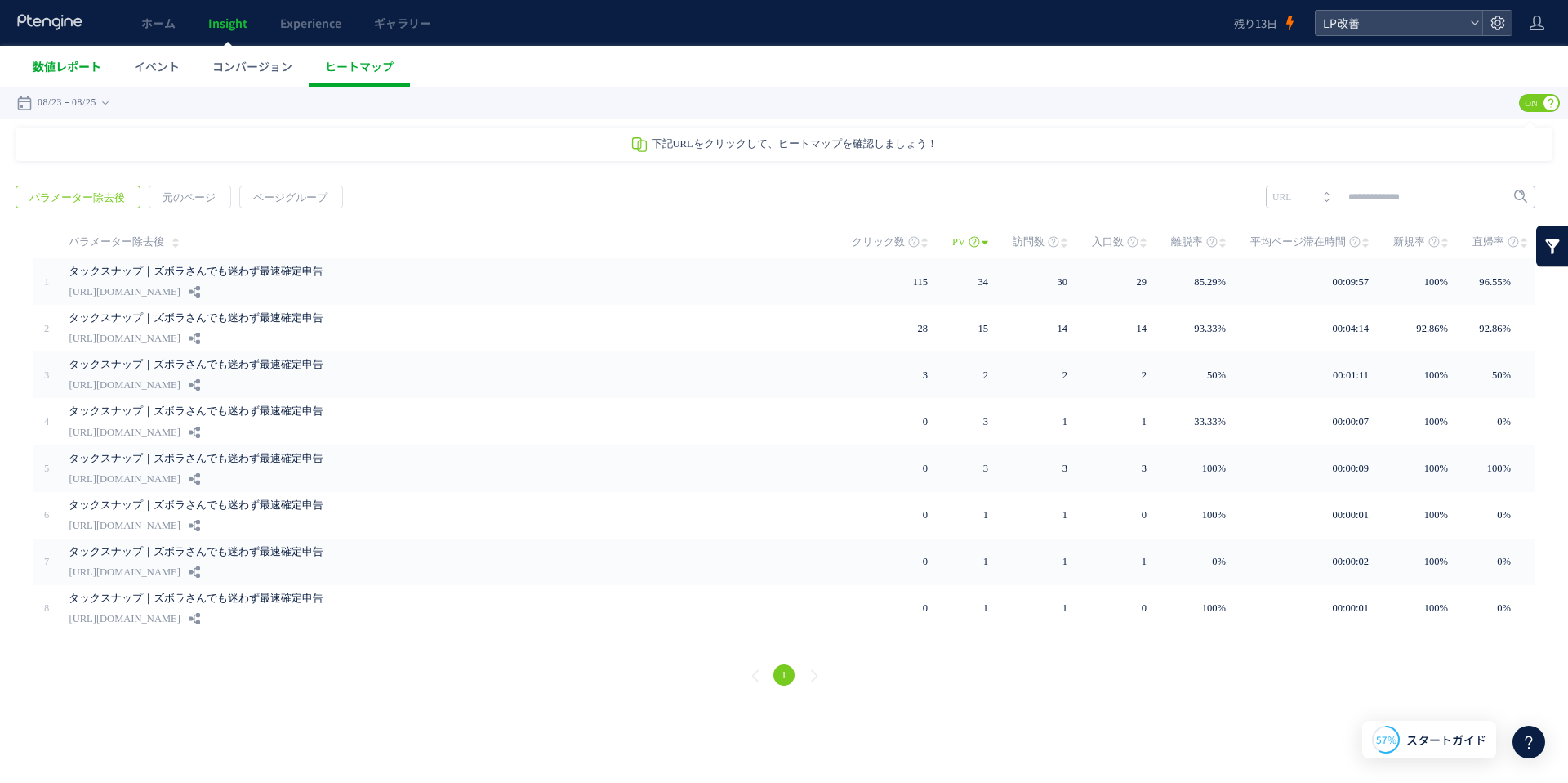
click at [81, 65] on span "数値レポート" at bounding box center [67, 66] width 69 height 17
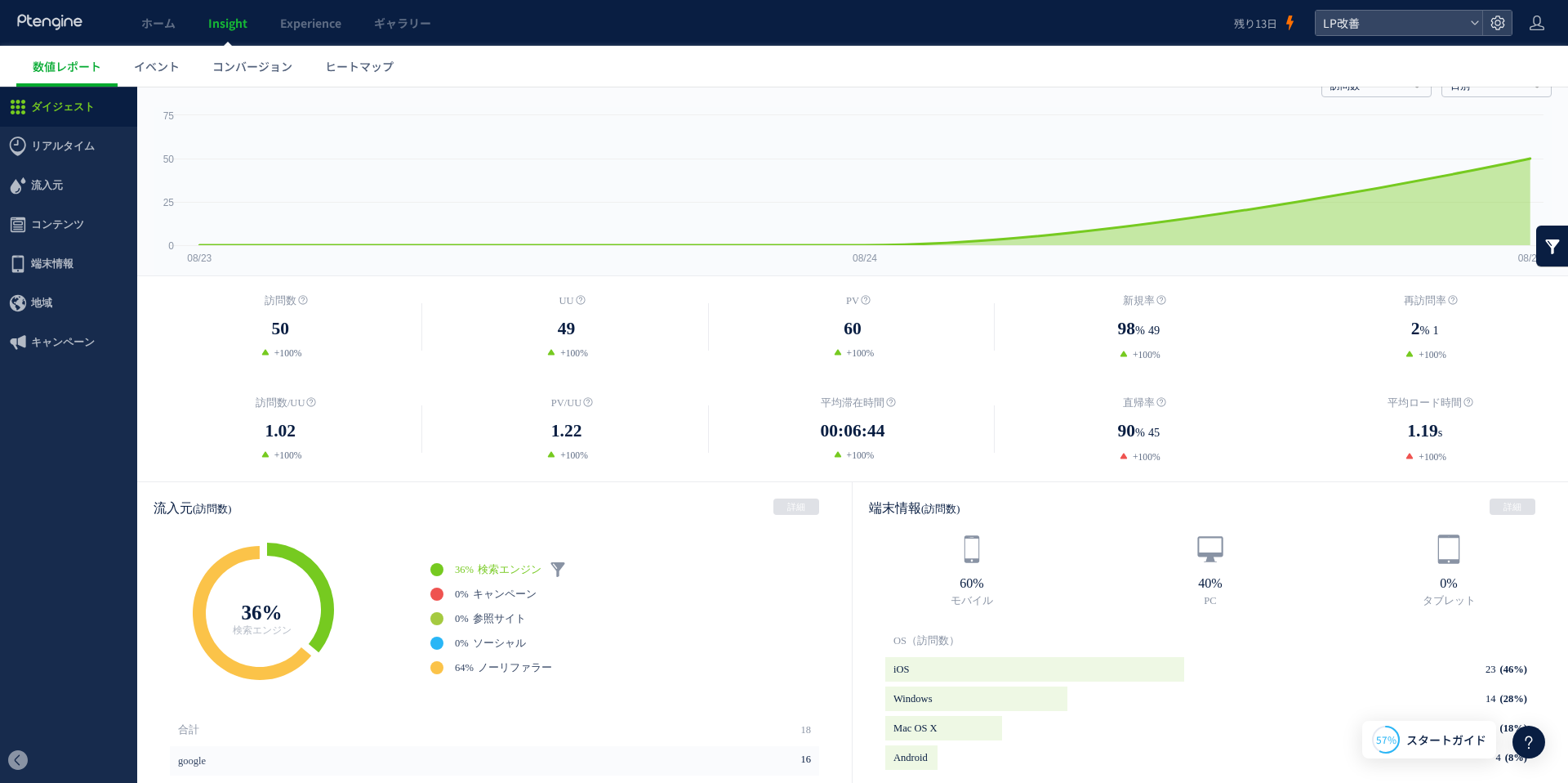
scroll to position [64, 0]
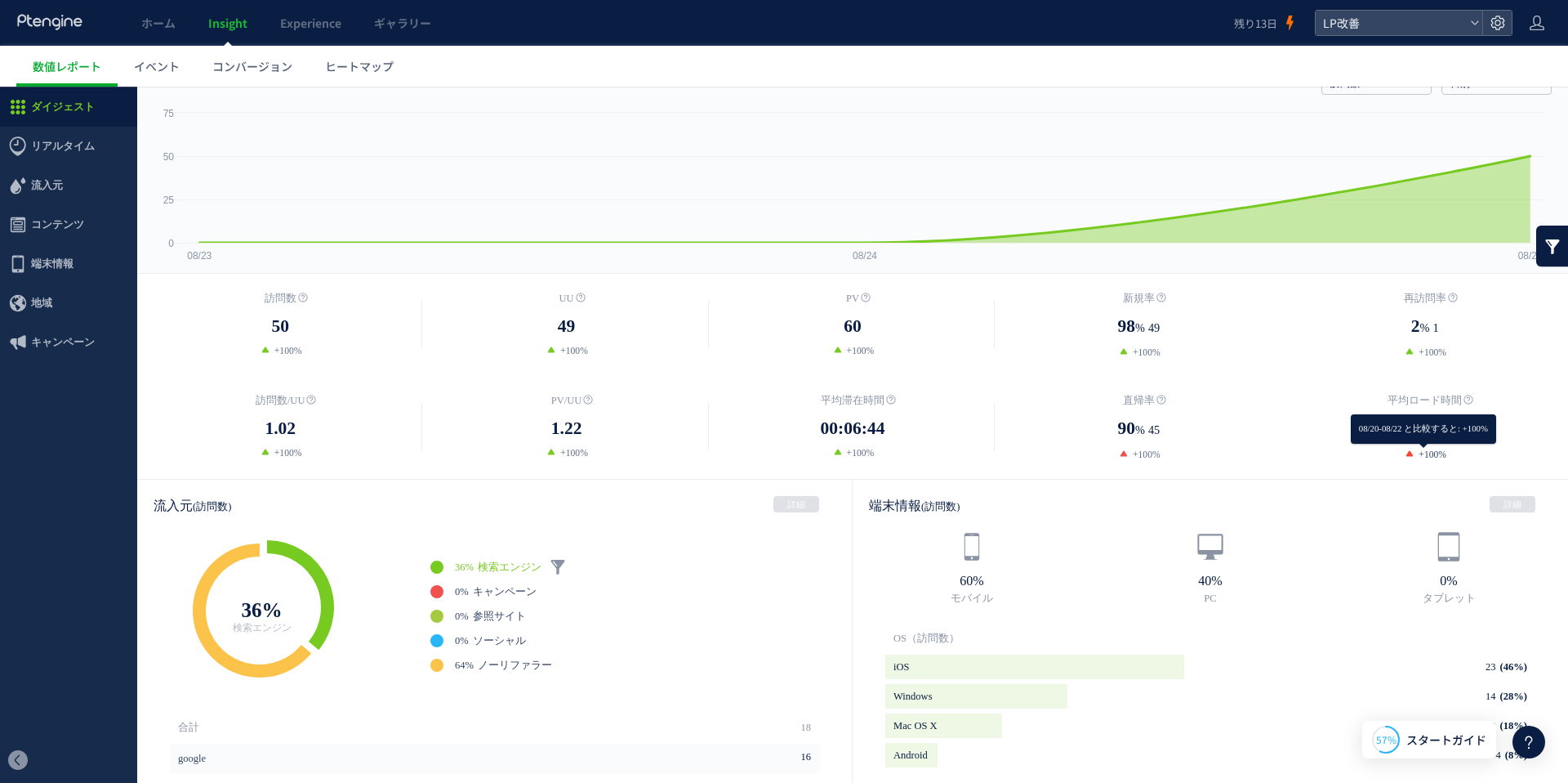
click at [1437, 450] on span "+100%" at bounding box center [1432, 455] width 28 height 11
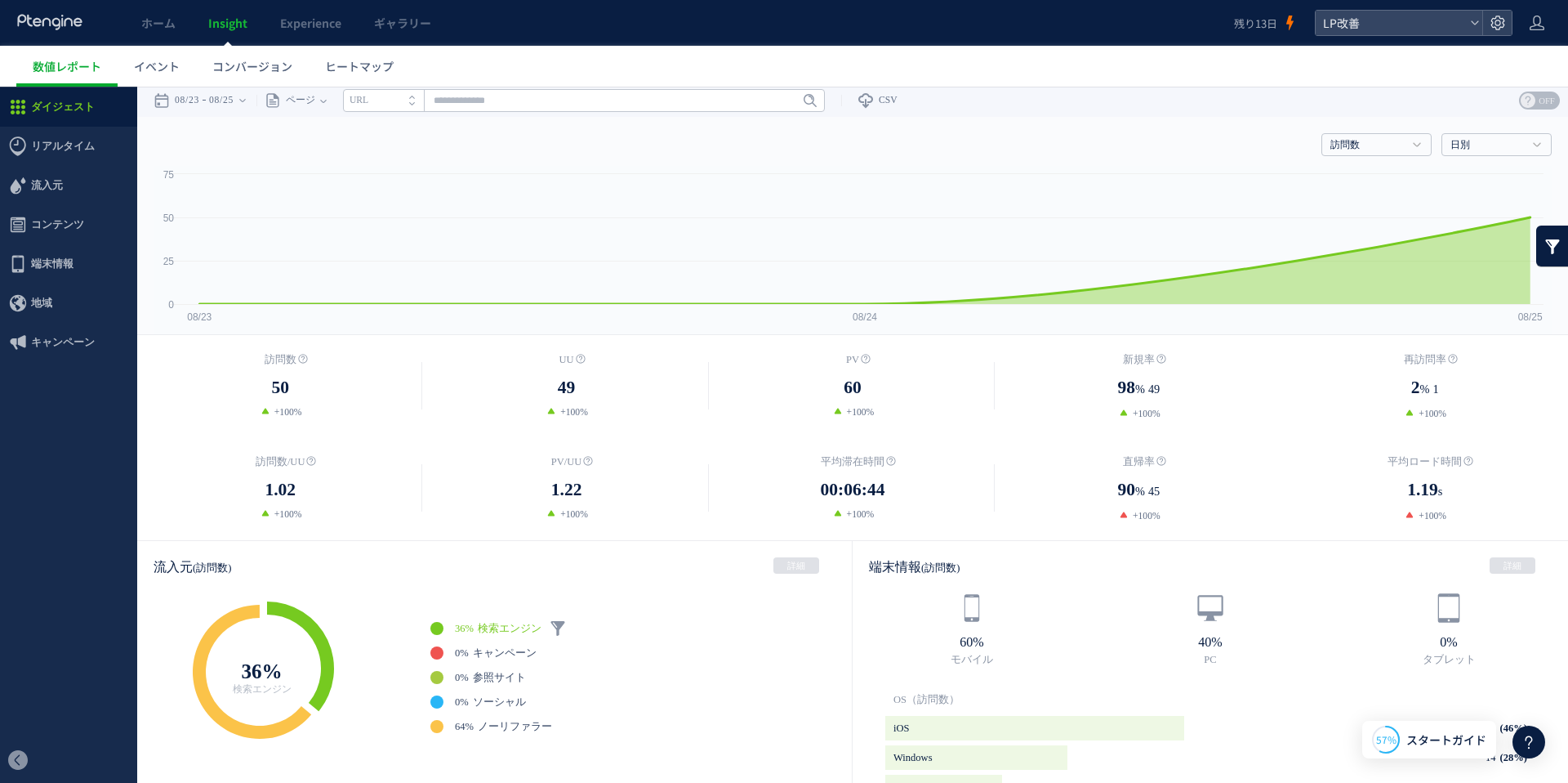
scroll to position [0, 0]
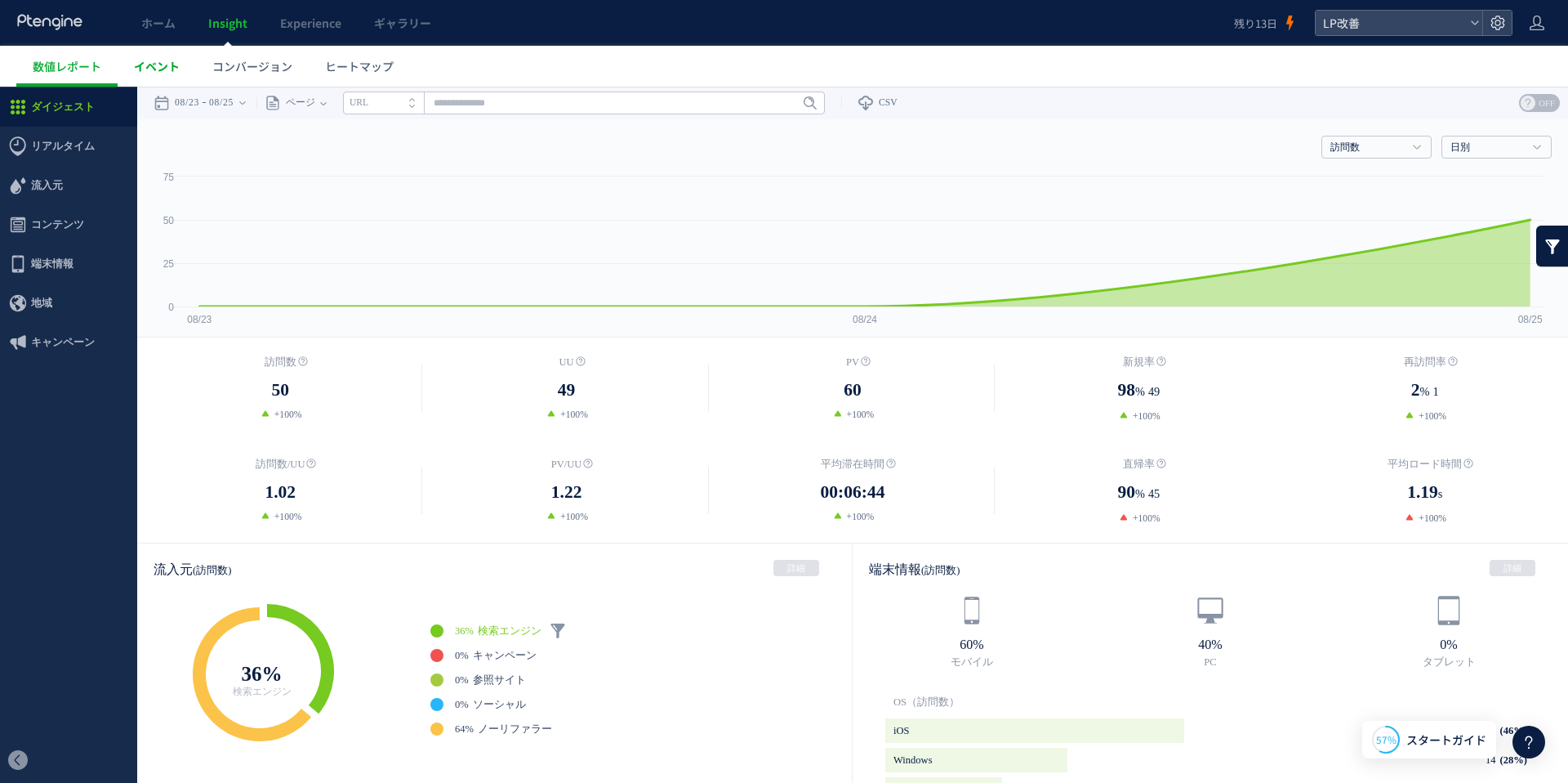
click at [142, 58] on span "イベント" at bounding box center [156, 66] width 46 height 17
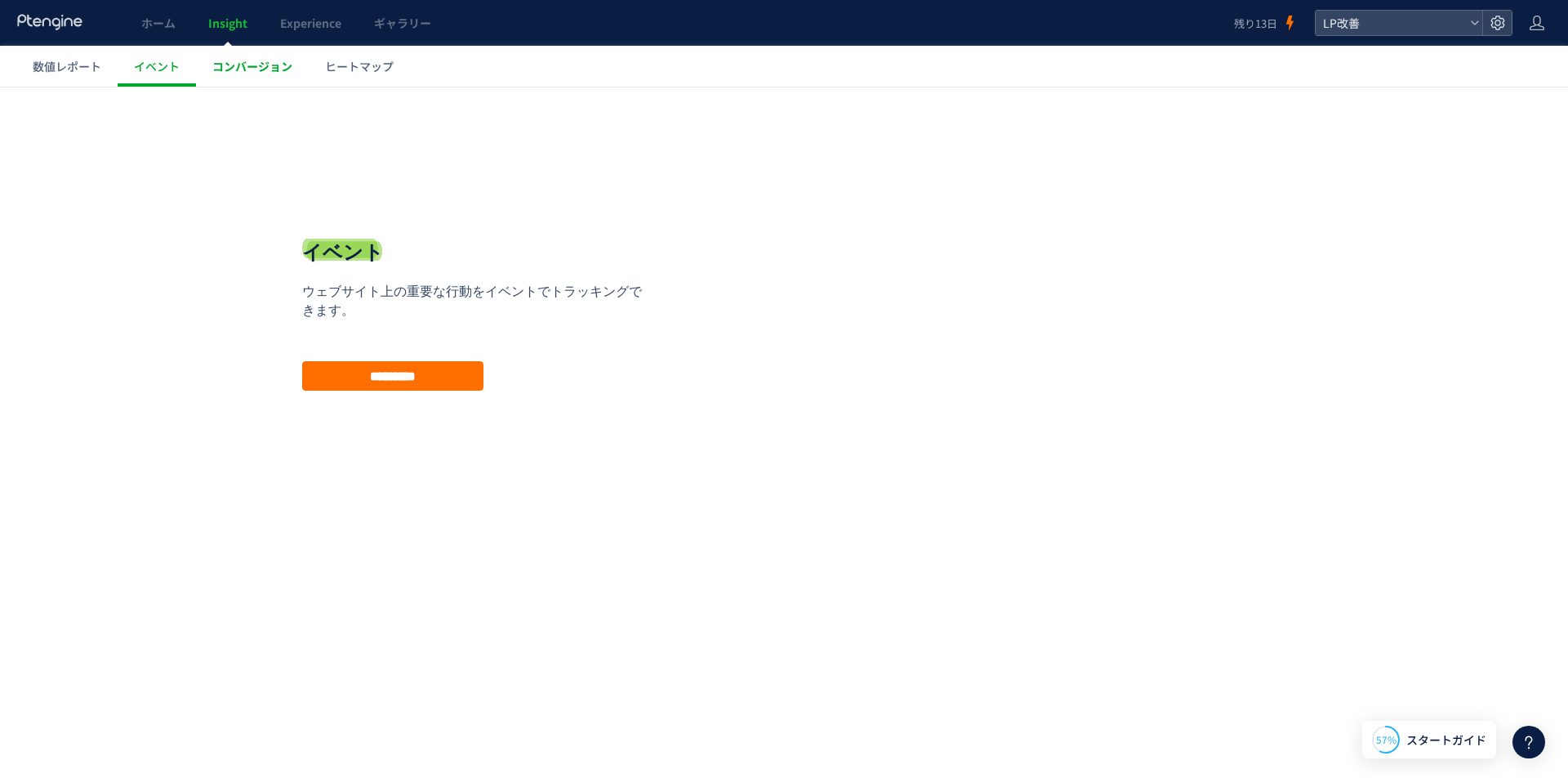
click at [229, 69] on span "コンバージョン" at bounding box center [252, 66] width 80 height 17
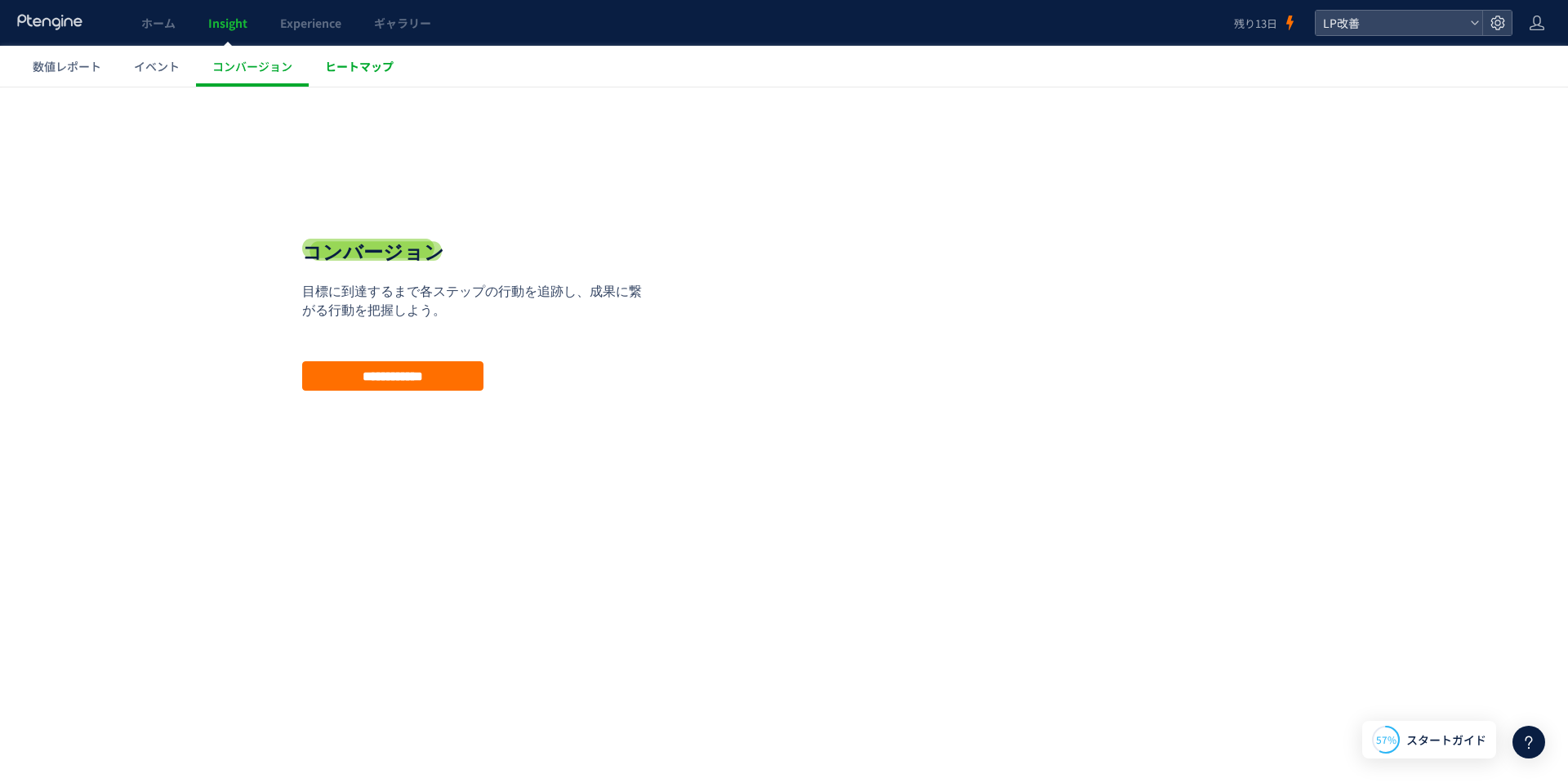
click at [328, 69] on span "ヒートマップ" at bounding box center [359, 66] width 69 height 17
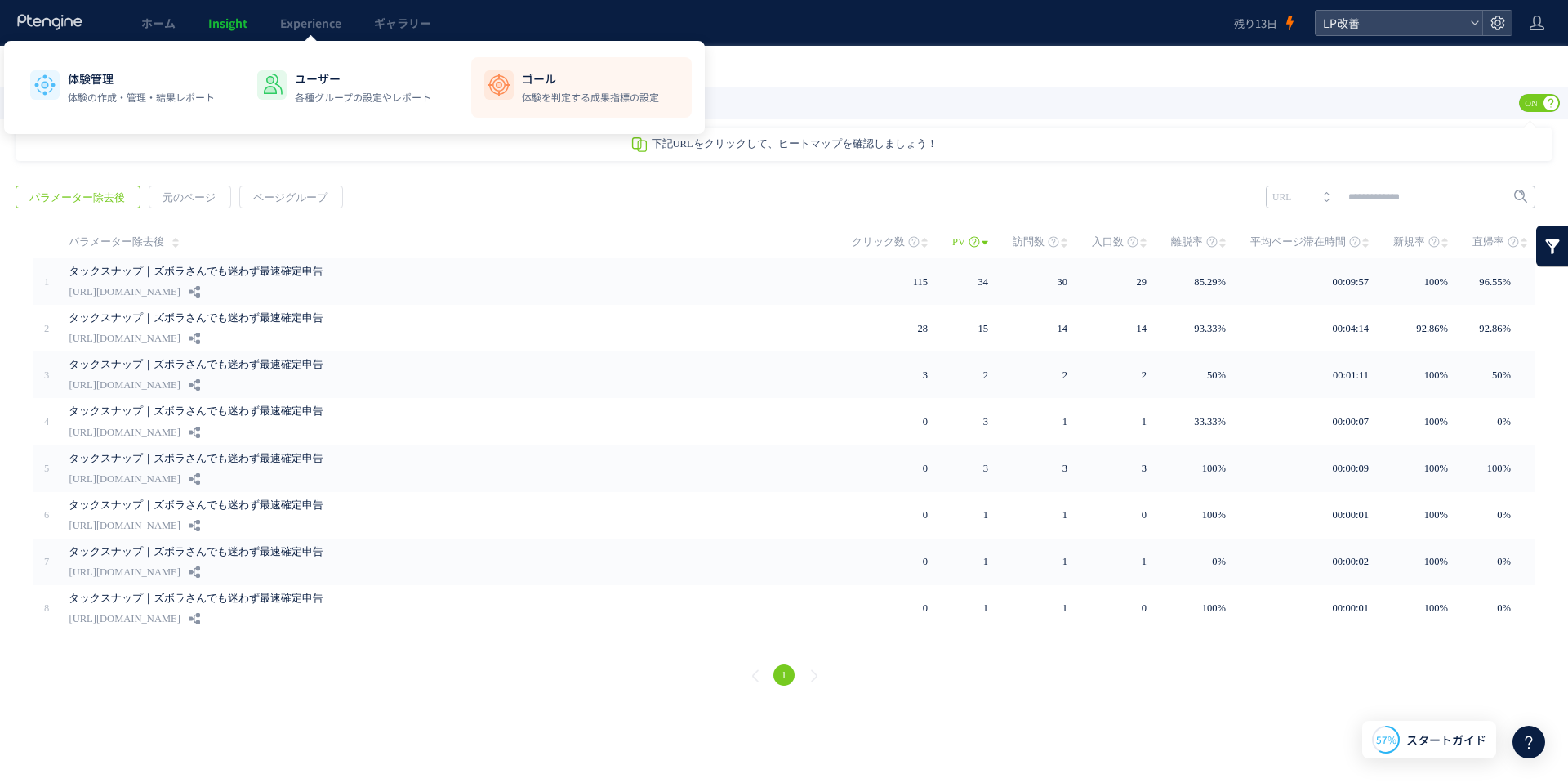
click at [543, 85] on p "ゴール" at bounding box center [589, 78] width 137 height 17
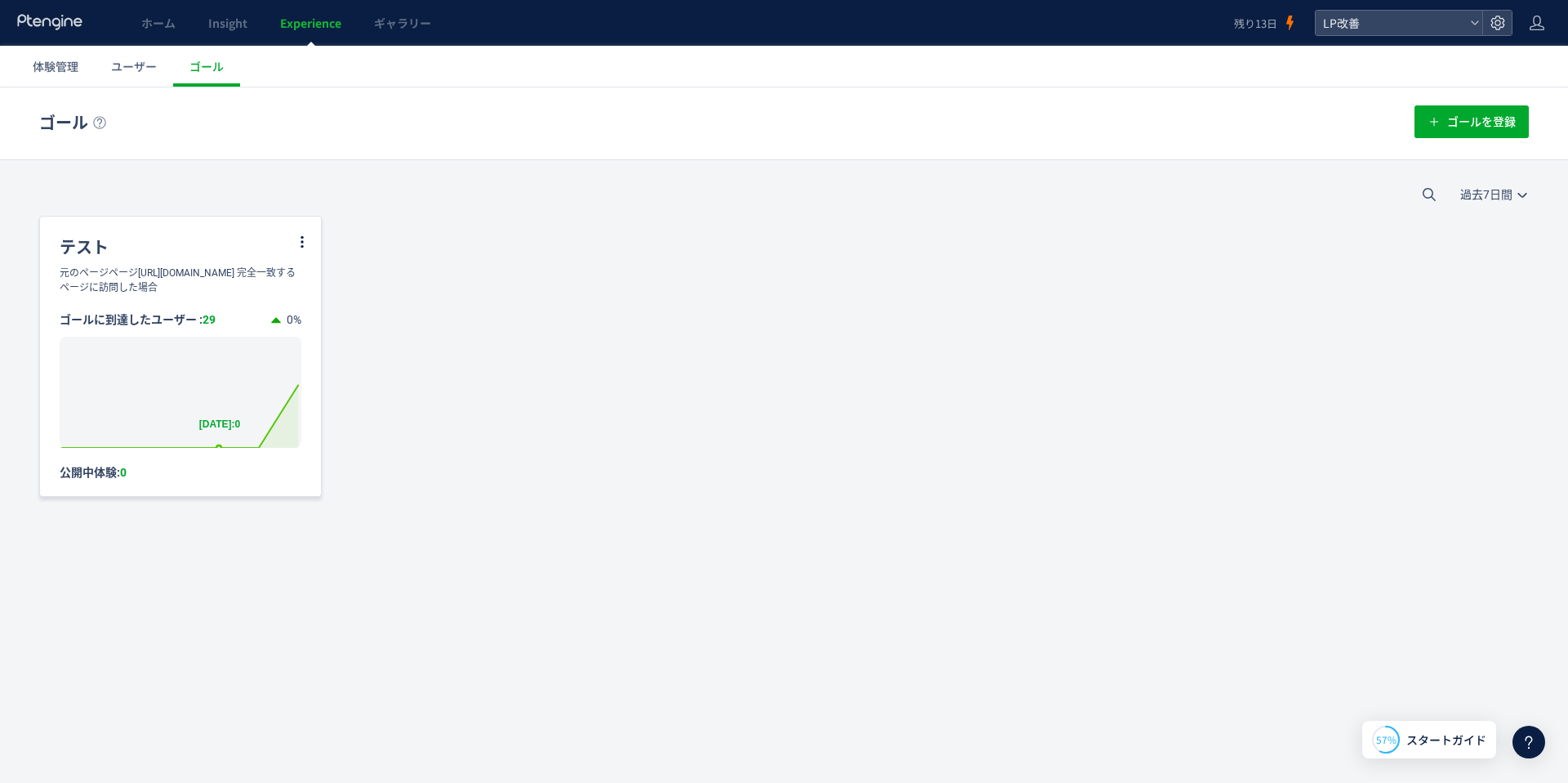
click at [217, 377] on rect at bounding box center [180, 392] width 241 height 111
click at [186, 305] on div "ゴールに到達したユーザー : 29 0% Created with Highcharts 7.2.2 [DATE]: 0 公開中体験: 0" at bounding box center [180, 388] width 281 height 185
click at [72, 466] on div "公開中体験: 0" at bounding box center [180, 472] width 242 height 16
click at [50, 71] on span "体験管理" at bounding box center [55, 66] width 46 height 17
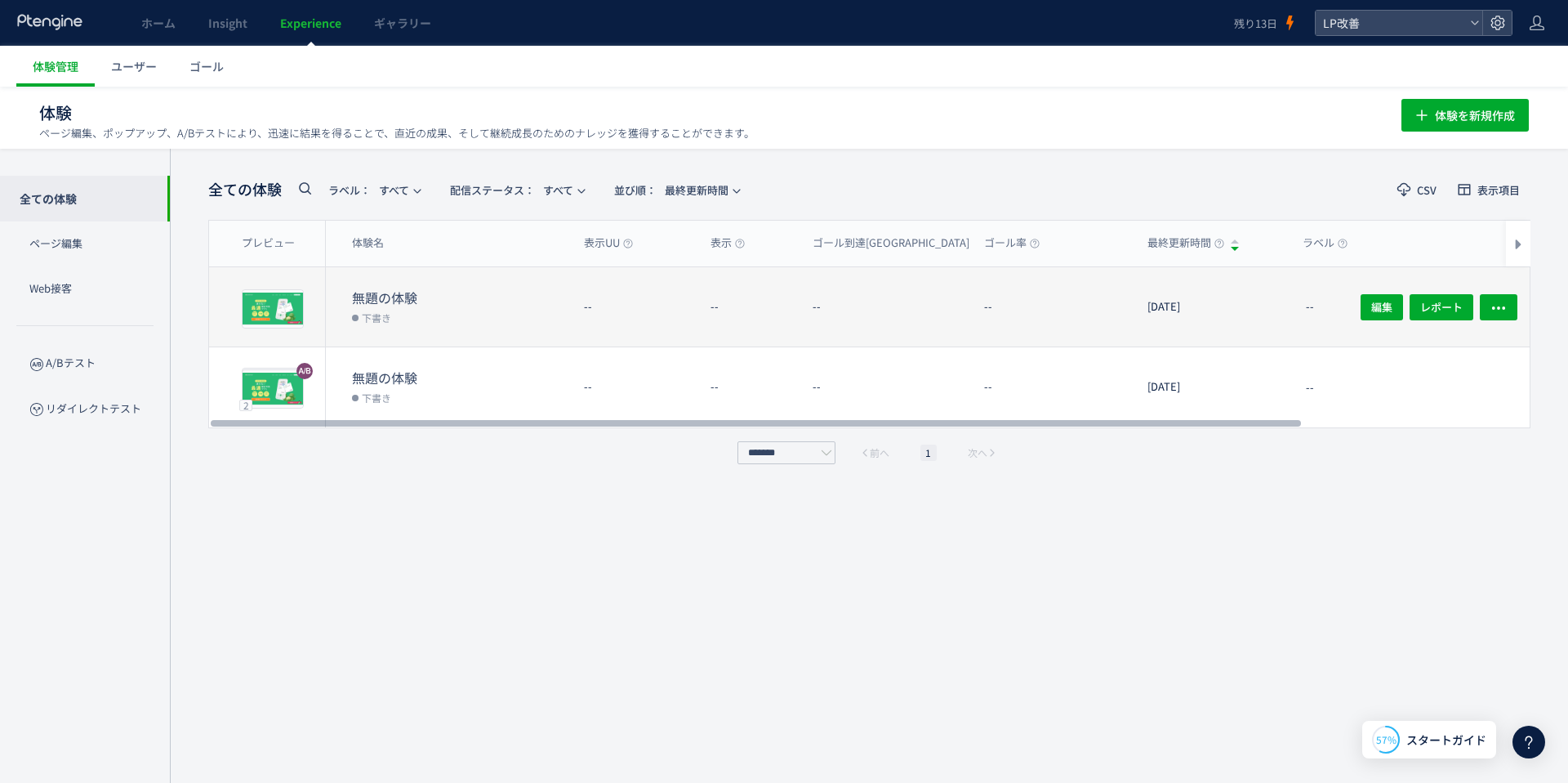
click at [408, 312] on dd "下書き" at bounding box center [461, 317] width 218 height 21
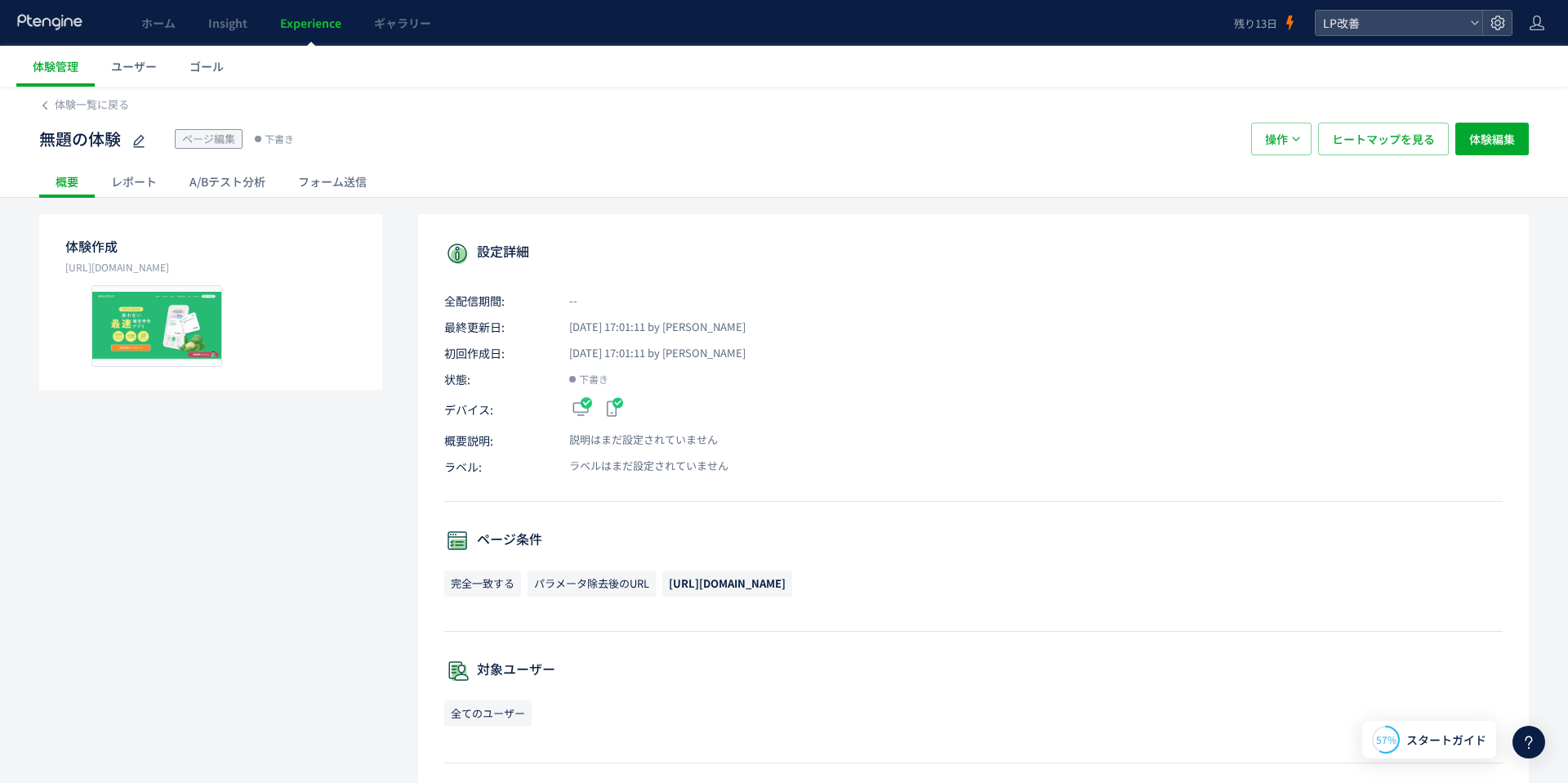
click at [1494, 158] on div "無題の体験 ページ編集 下書き 操作 ヒートマップを見る 体験編集" at bounding box center [784, 139] width 1489 height 52
click at [1485, 140] on span "体験編集" at bounding box center [1491, 139] width 46 height 33
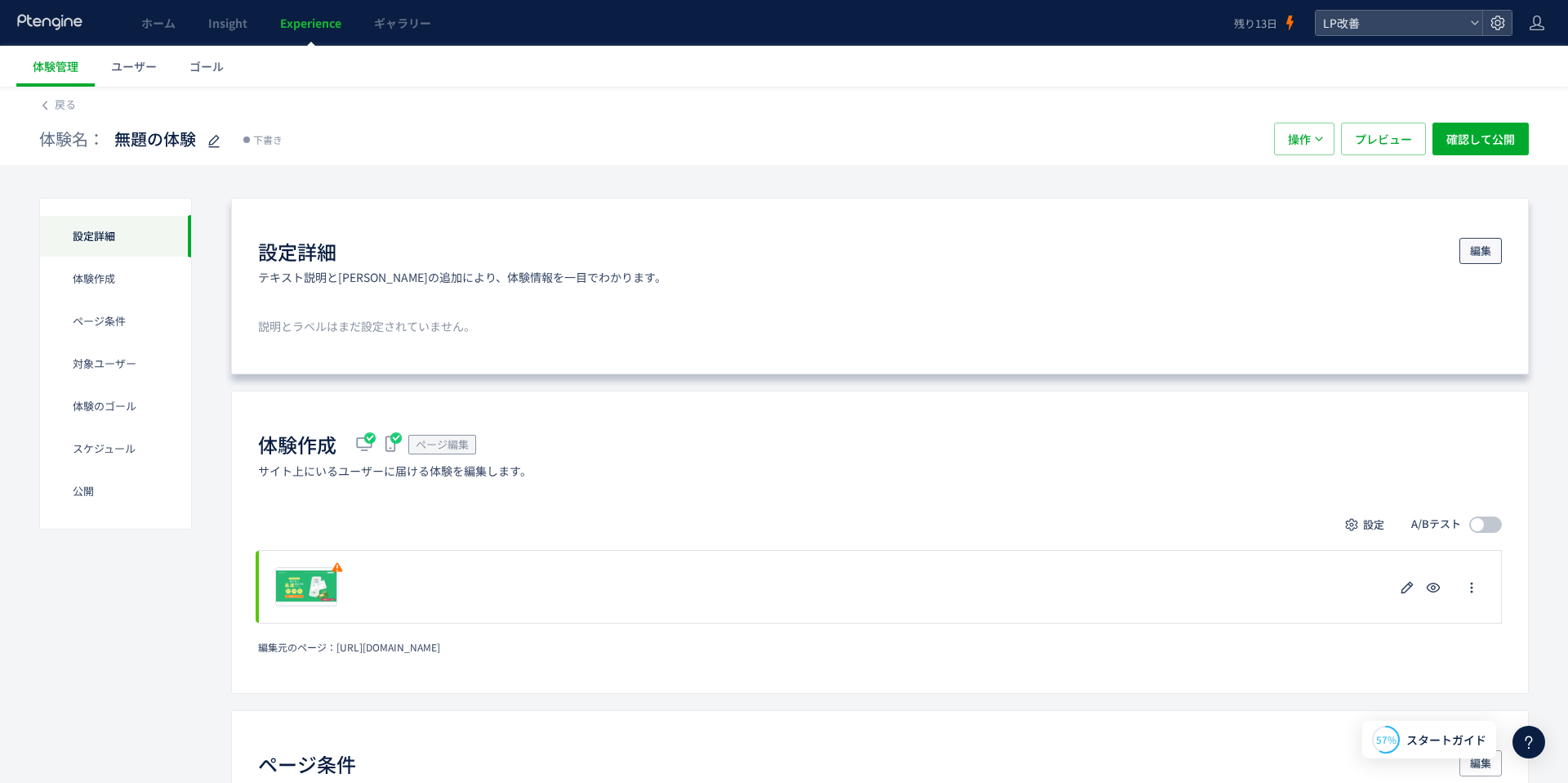
click at [1475, 261] on span "編集" at bounding box center [1481, 251] width 21 height 26
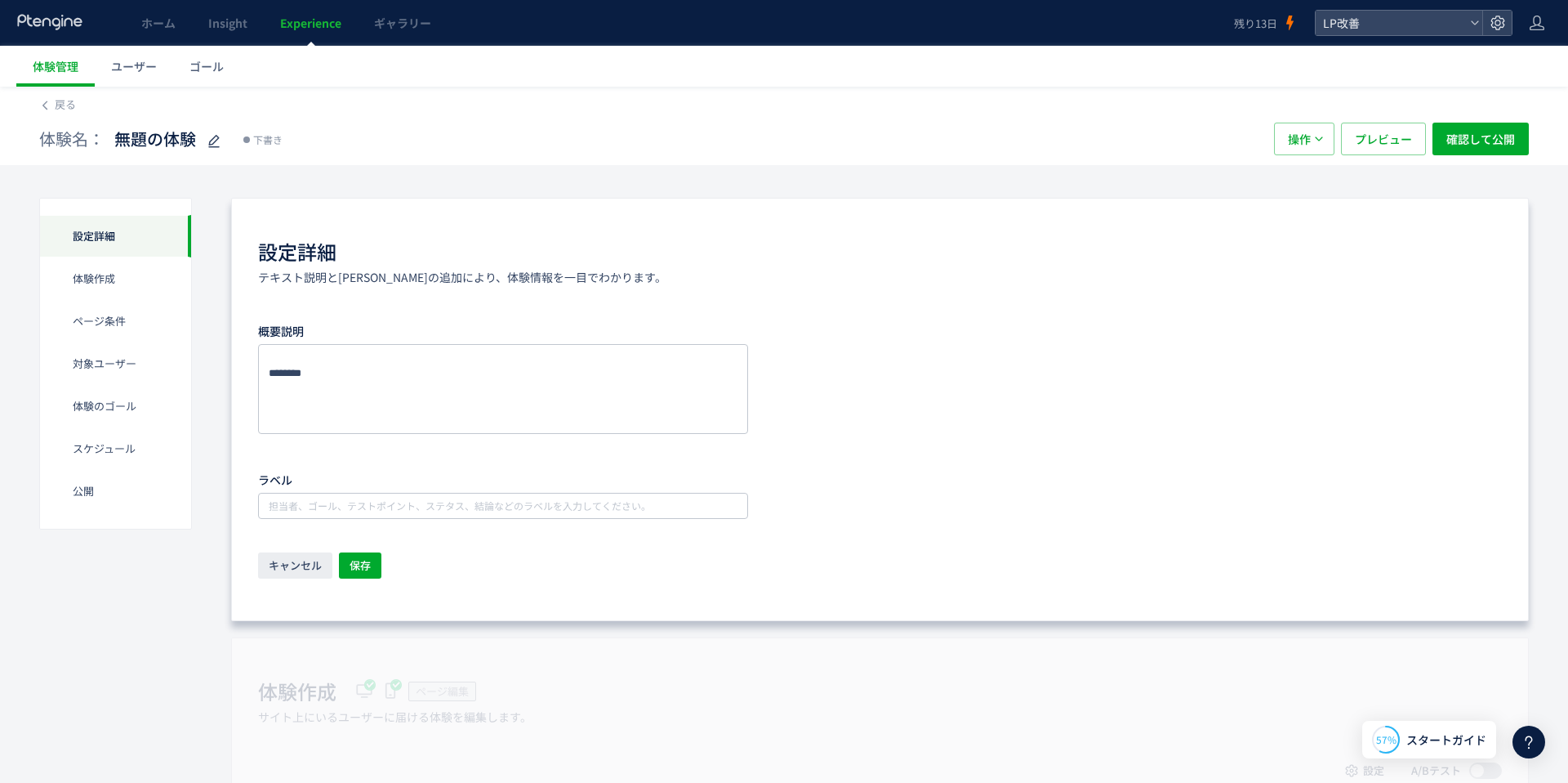
click at [1475, 253] on div "設定詳細 テキスト説明と[PERSON_NAME]の追加により、体験情報を一目でわかります。" at bounding box center [880, 261] width 1244 height 48
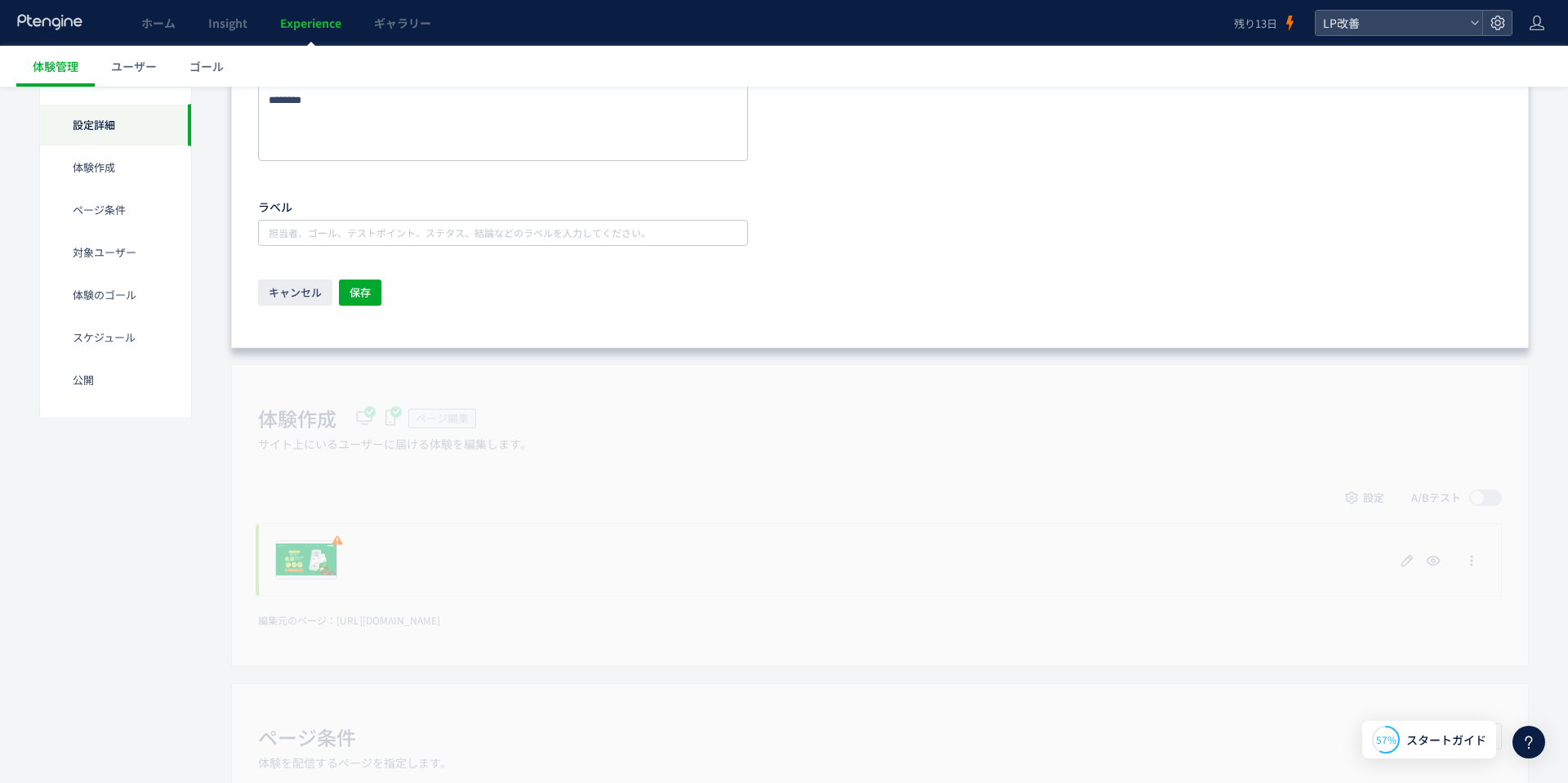
scroll to position [426, 0]
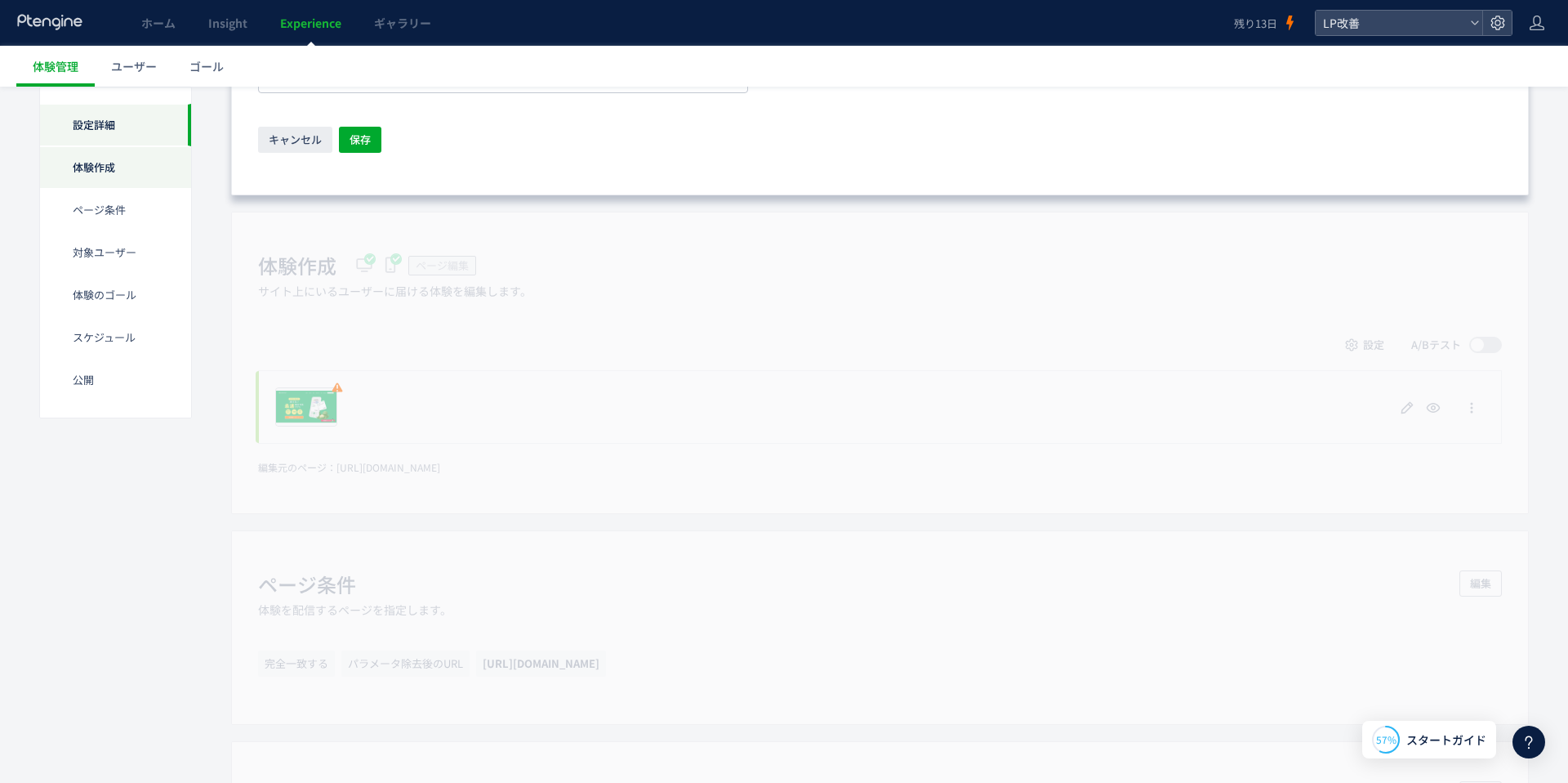
click at [110, 188] on div "体験作成" at bounding box center [116, 210] width 151 height 43
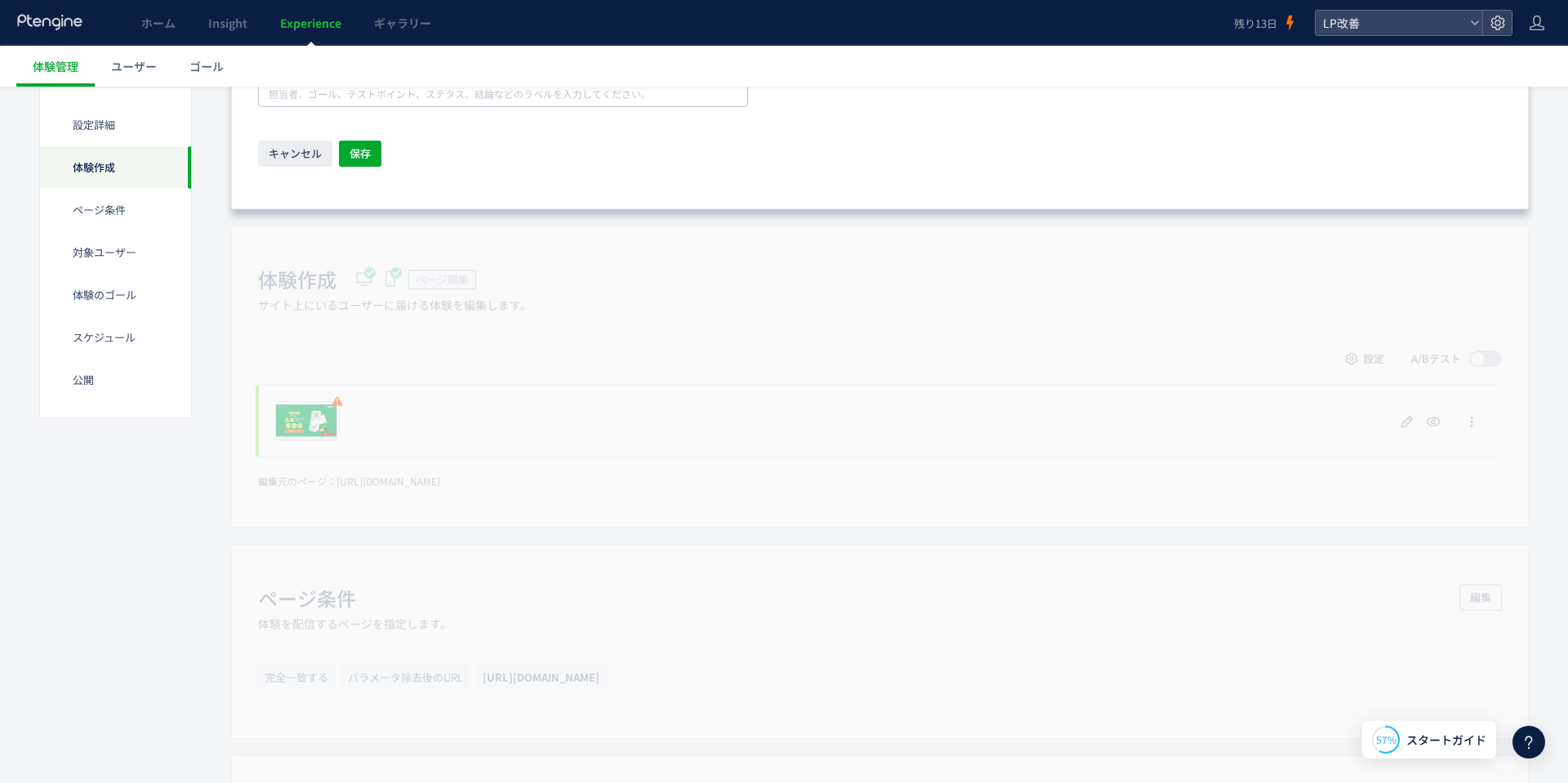
click at [166, 174] on div "体験作成" at bounding box center [116, 168] width 151 height 43
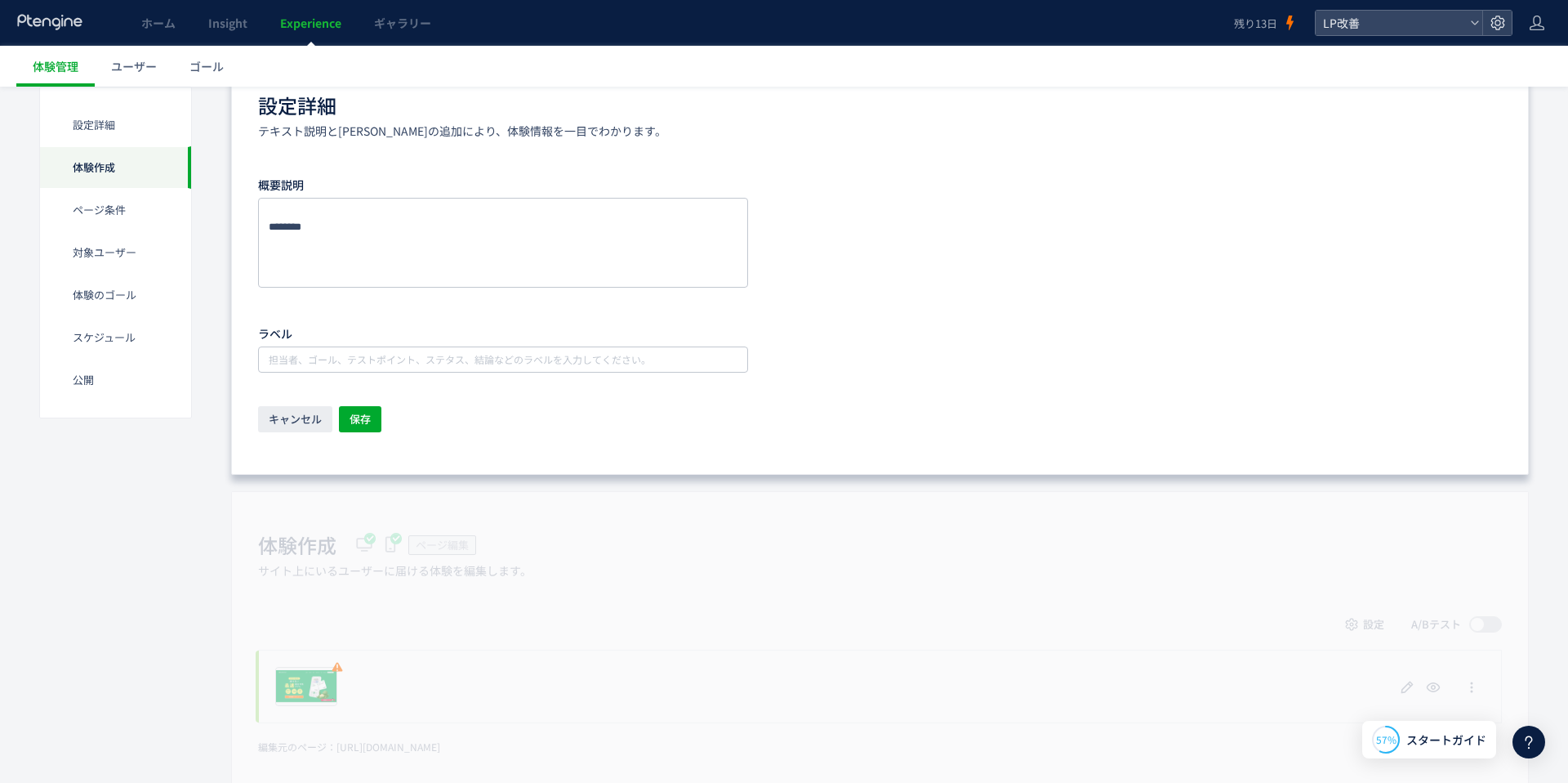
scroll to position [0, 0]
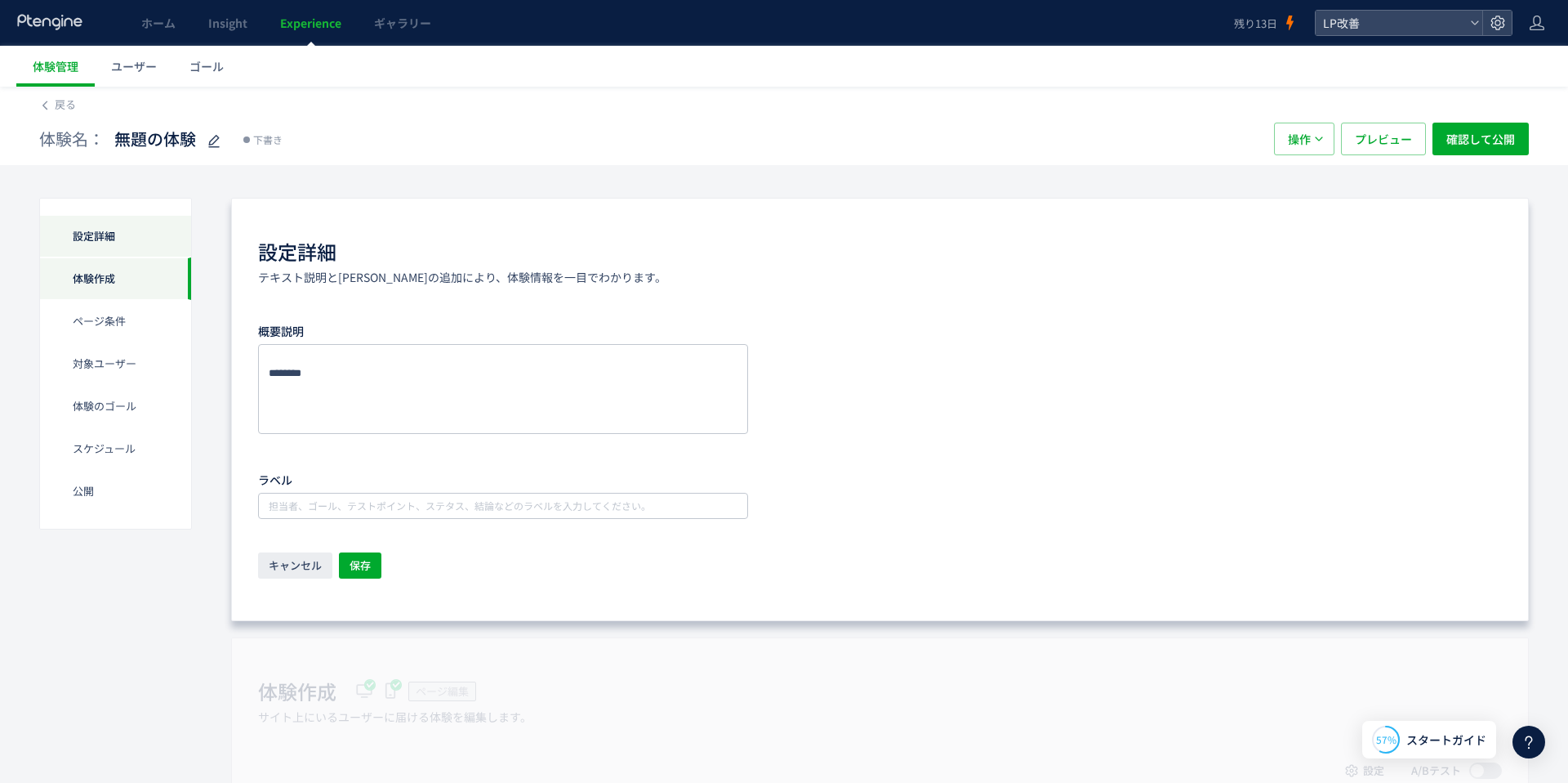
click at [151, 257] on div "設定詳細" at bounding box center [116, 279] width 151 height 43
click at [296, 553] on div "キャンセル 保存" at bounding box center [880, 566] width 1244 height 28
click at [293, 557] on span "キャンセル" at bounding box center [295, 565] width 53 height 26
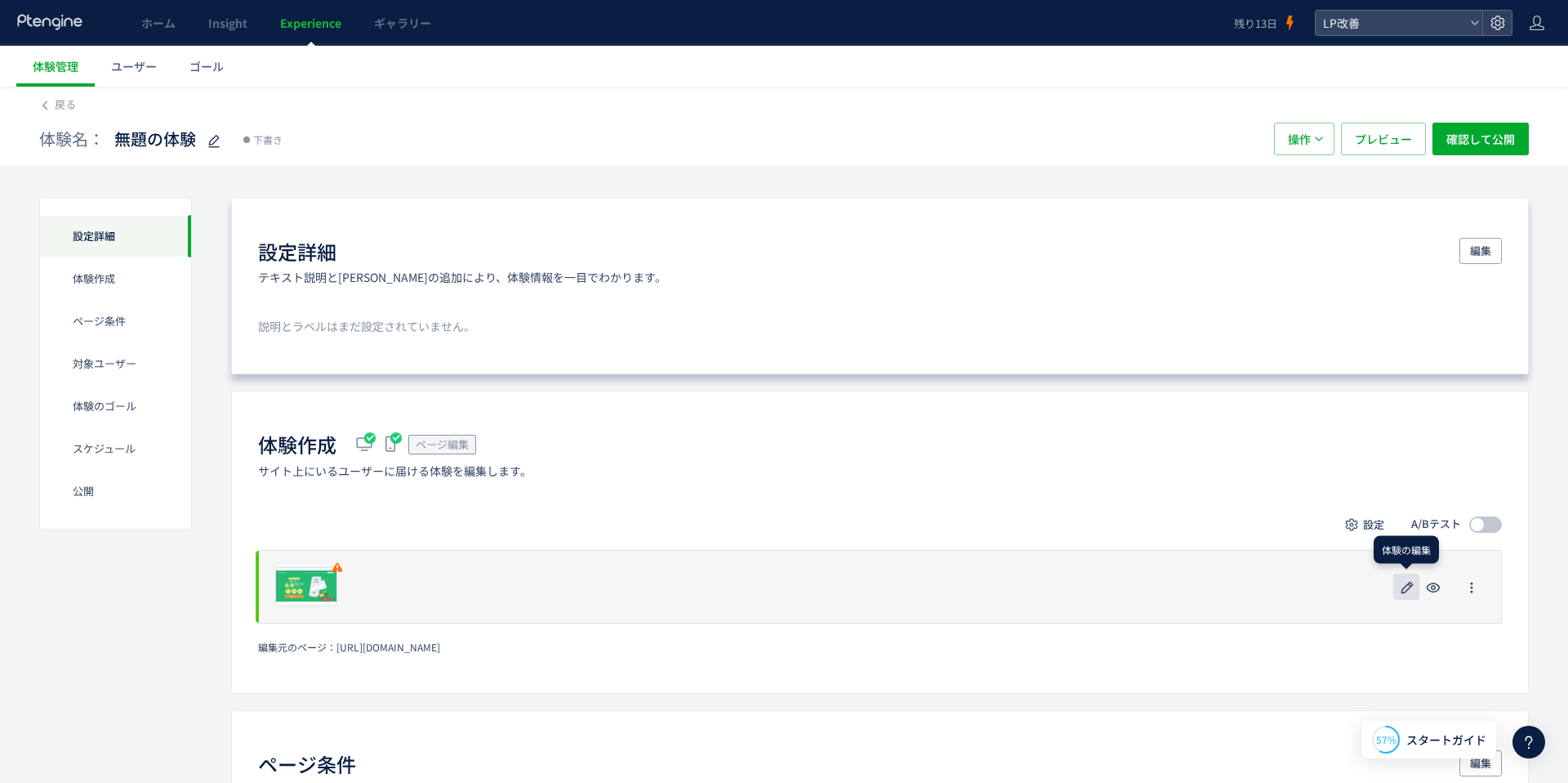
click at [1405, 585] on icon "button" at bounding box center [1407, 588] width 19 height 19
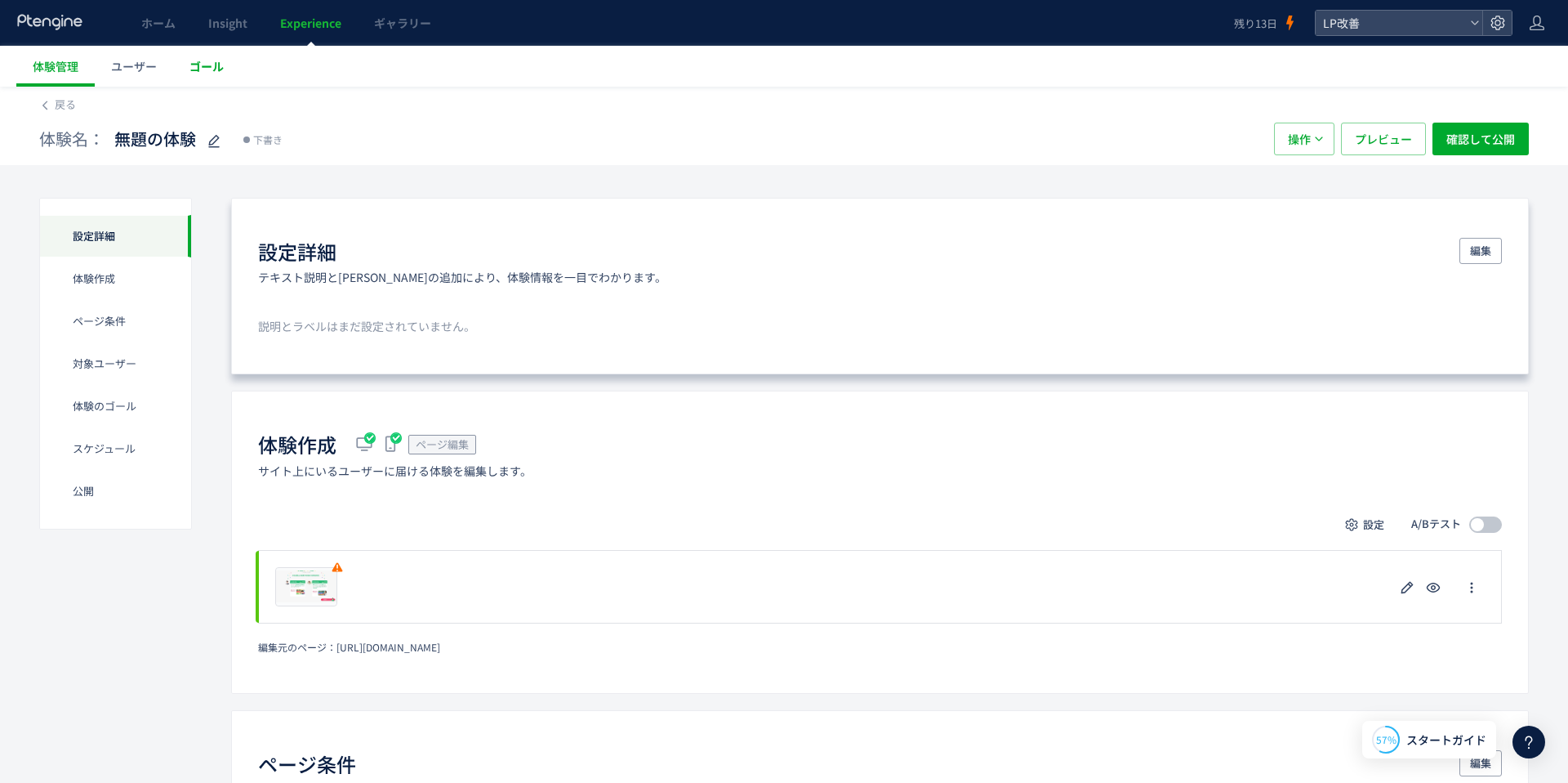
click at [213, 60] on span "ゴール" at bounding box center [206, 66] width 34 height 17
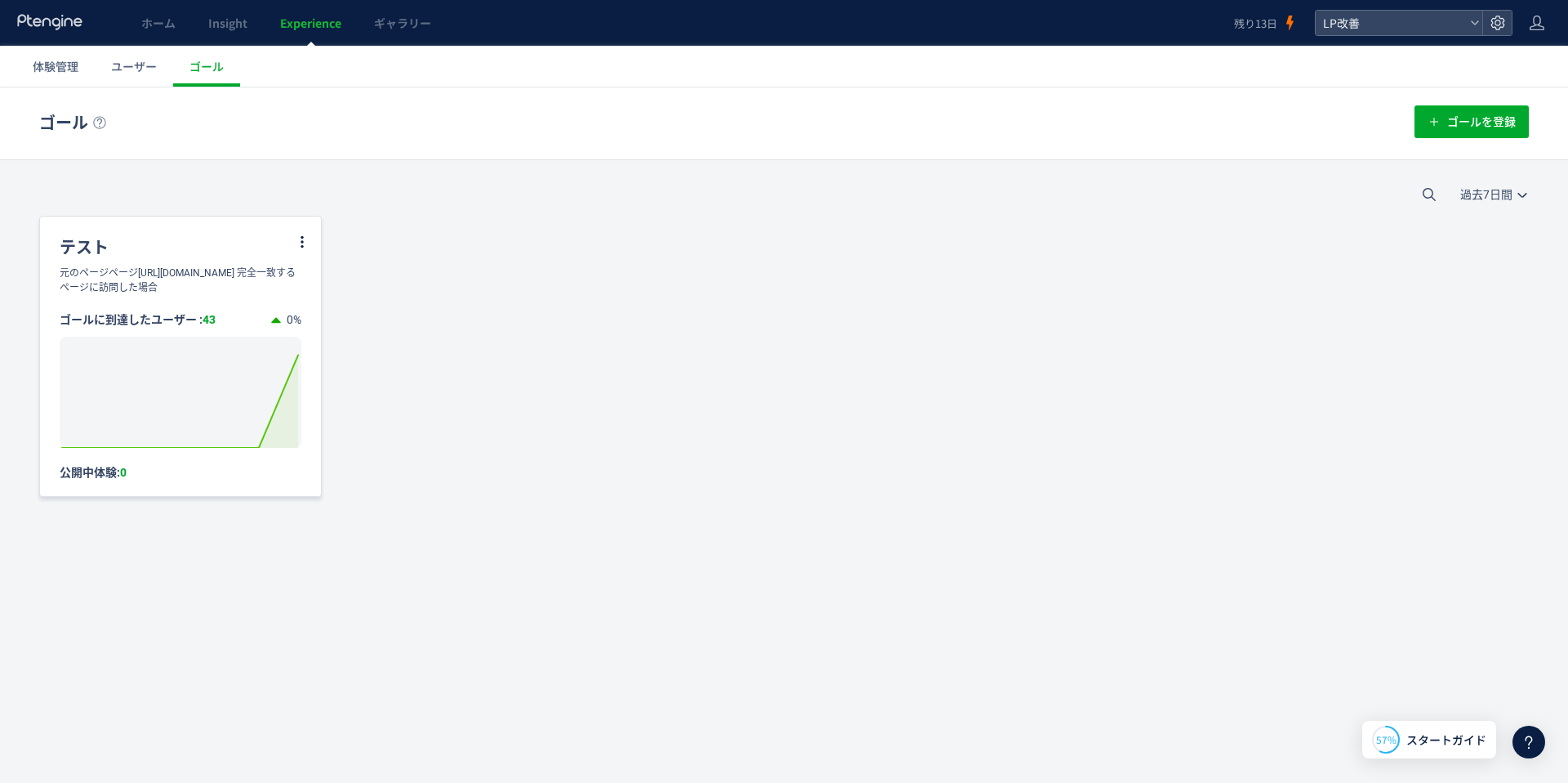
click at [182, 256] on div "テスト" at bounding box center [180, 241] width 281 height 49
click at [79, 248] on div "テスト" at bounding box center [180, 241] width 281 height 49
click at [290, 250] on div "テスト" at bounding box center [180, 241] width 281 height 49
click at [300, 235] on icon at bounding box center [302, 241] width 15 height 15
click at [294, 276] on li "編集" at bounding box center [282, 283] width 55 height 29
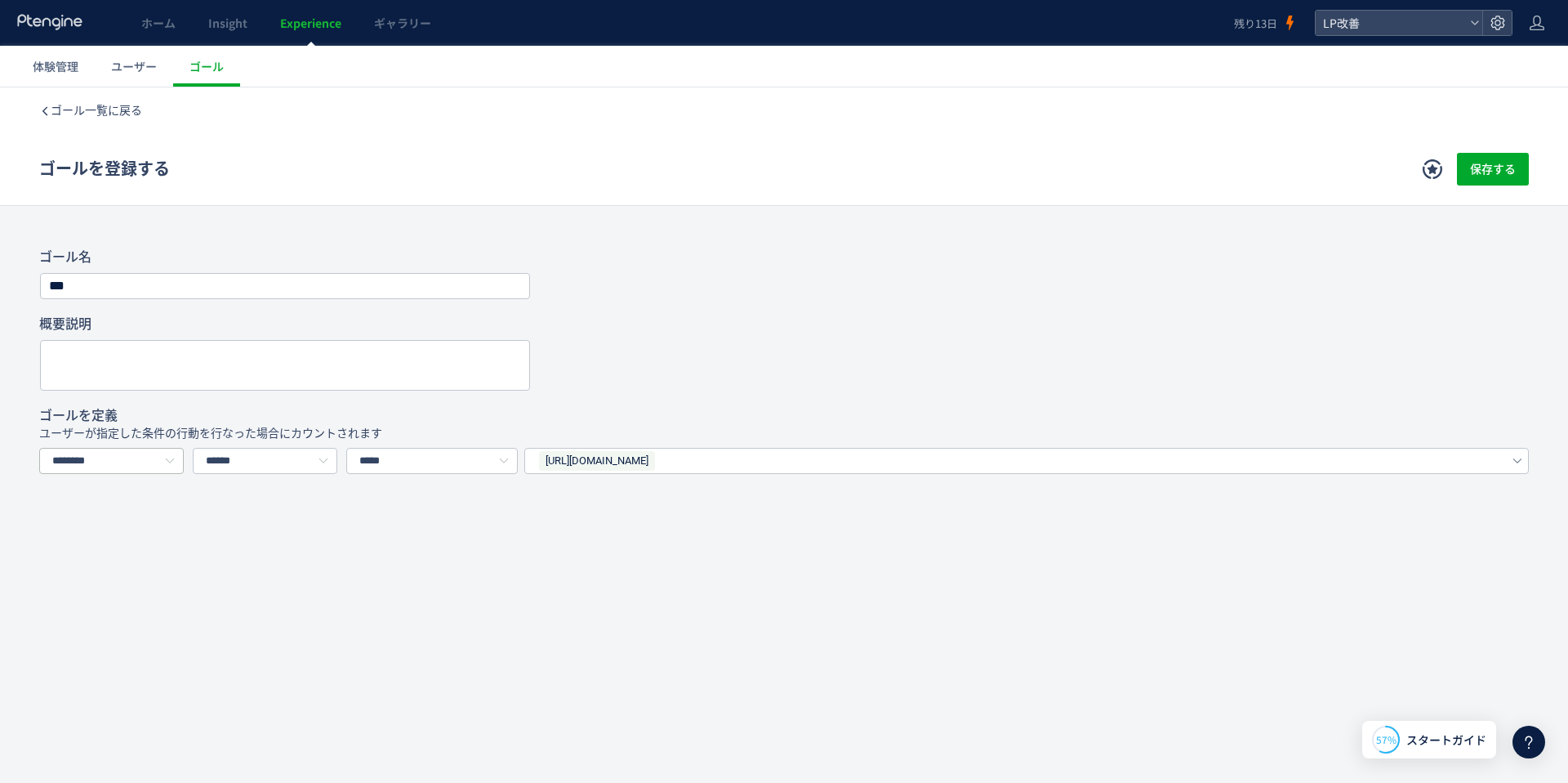
click at [175, 464] on icon at bounding box center [169, 460] width 20 height 26
click at [294, 555] on div "ゴール一覧に戻る ゴールを登録する 保存する ゴール登録とは？ ウェブサイト上のゴール地点を定義します。例えば、会員登録、購入、問い合わせといったゴールを設定…" at bounding box center [784, 394] width 1568 height 615
click at [52, 23] on use at bounding box center [50, 21] width 64 height 16
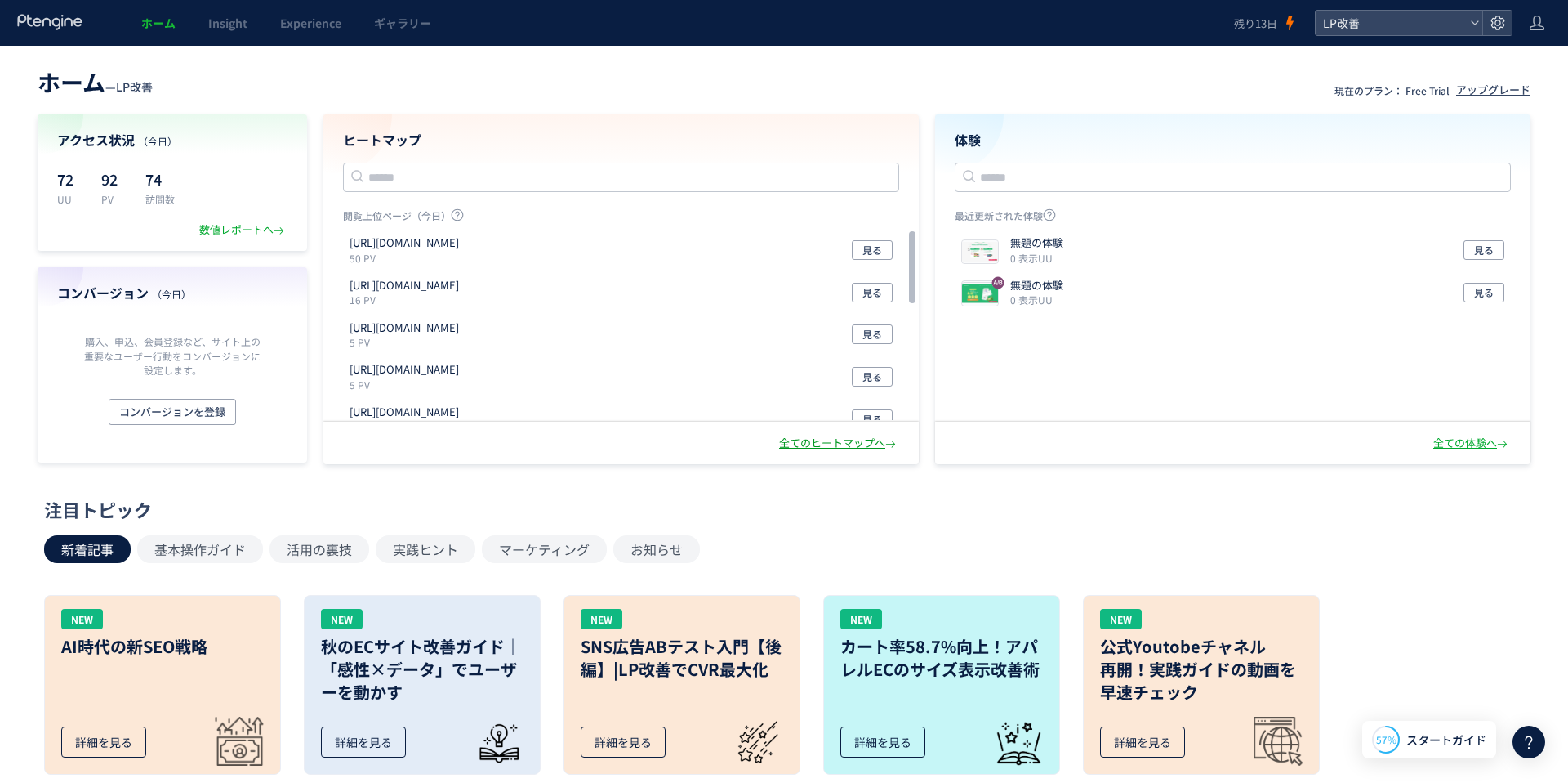
click at [856, 437] on div "全てのヒートマップへ" at bounding box center [839, 443] width 120 height 16
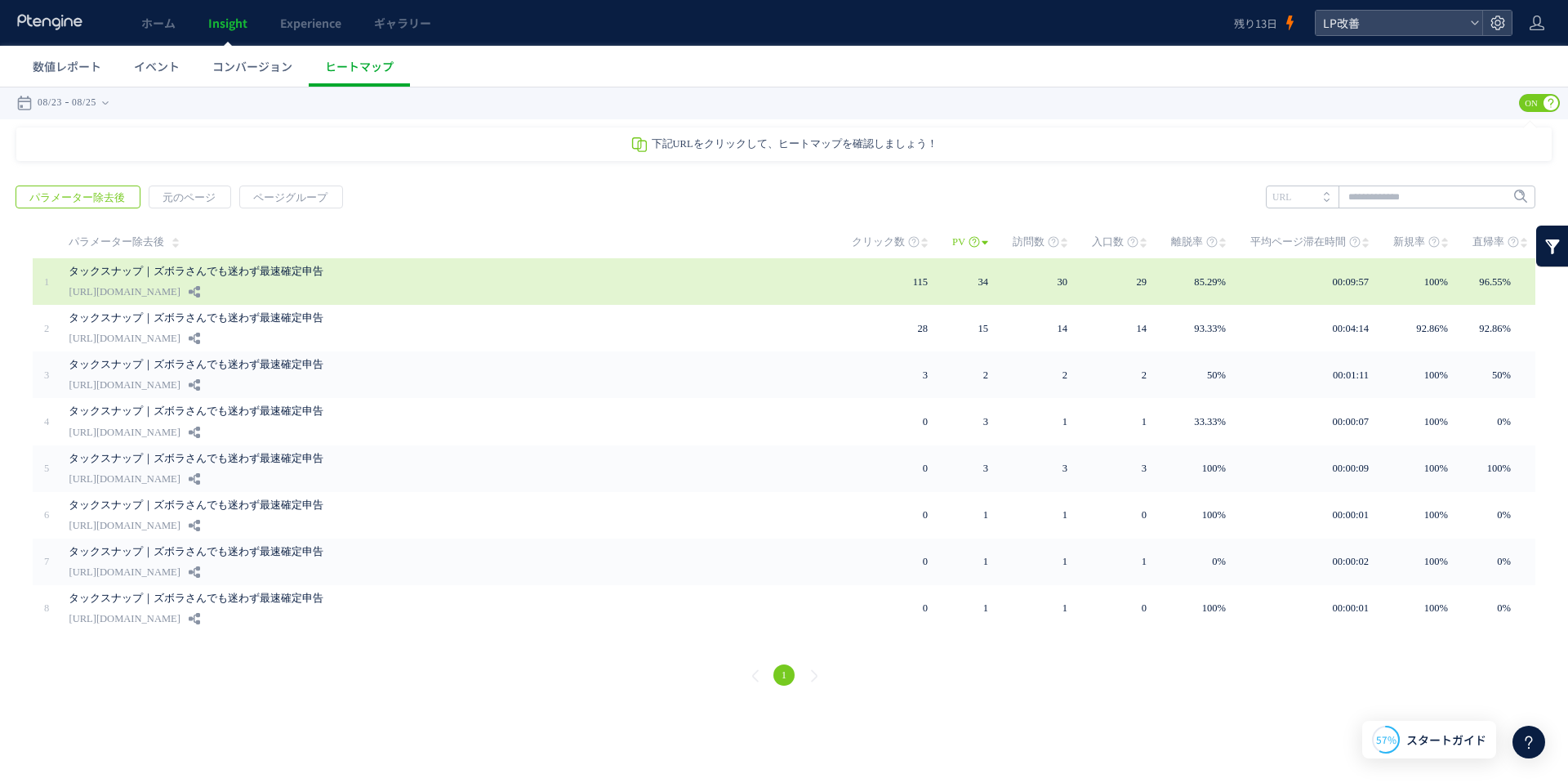
click at [545, 265] on link "タックスナップ｜ズボラさんでも迷わず最速確定申告" at bounding box center [445, 271] width 751 height 19
